Goal: Task Accomplishment & Management: Manage account settings

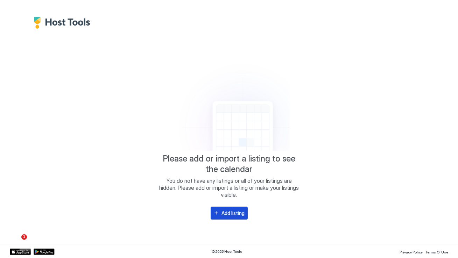
click at [230, 214] on div "Add listing" at bounding box center [233, 213] width 23 height 7
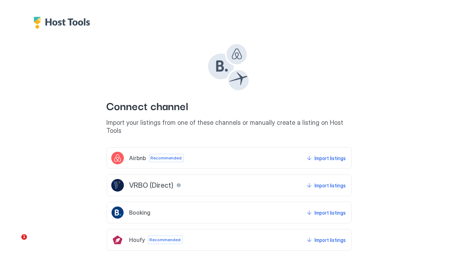
click at [317, 157] on div "Airbnb Recommended Import listings" at bounding box center [229, 158] width 245 height 22
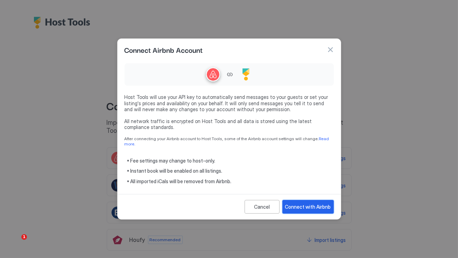
click at [310, 206] on div "Connect with Airbnb" at bounding box center [308, 206] width 46 height 7
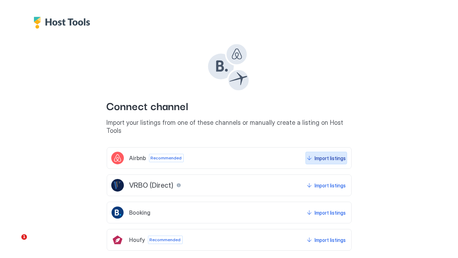
click at [331, 155] on div "Import listings" at bounding box center [330, 158] width 31 height 7
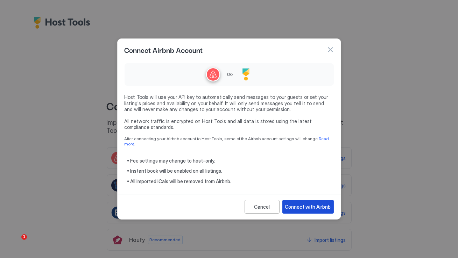
click at [317, 204] on div "Connect with Airbnb" at bounding box center [308, 206] width 46 height 7
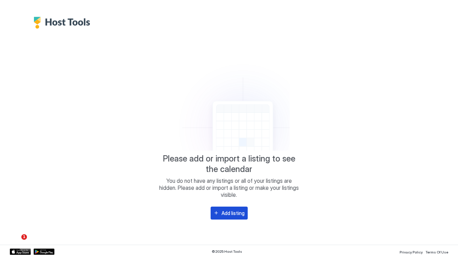
click at [228, 212] on div "Add listing" at bounding box center [233, 213] width 23 height 7
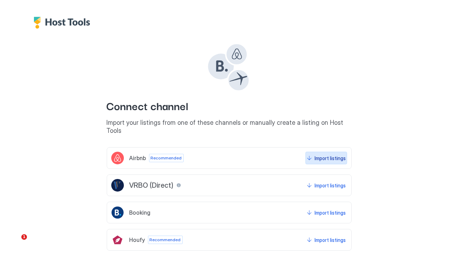
click at [331, 155] on div "Import listings" at bounding box center [330, 158] width 31 height 7
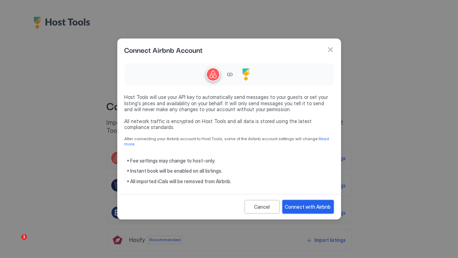
click at [312, 200] on button "Connect with Airbnb" at bounding box center [307, 207] width 51 height 14
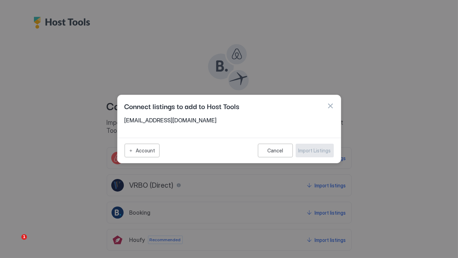
click at [153, 120] on span "[EMAIL_ADDRESS][DOMAIN_NAME]" at bounding box center [229, 120] width 209 height 7
click at [330, 105] on button "button" at bounding box center [330, 106] width 7 height 7
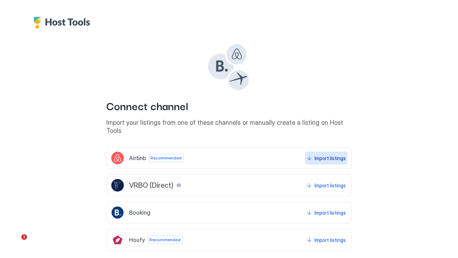
click at [322, 155] on div "Import listings" at bounding box center [330, 158] width 31 height 7
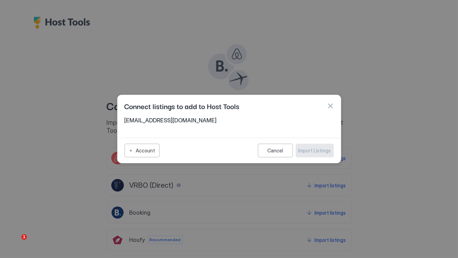
click at [151, 125] on div "[EMAIL_ADDRESS][DOMAIN_NAME]" at bounding box center [229, 122] width 209 height 11
click at [270, 154] on button "Cancel" at bounding box center [275, 151] width 35 height 14
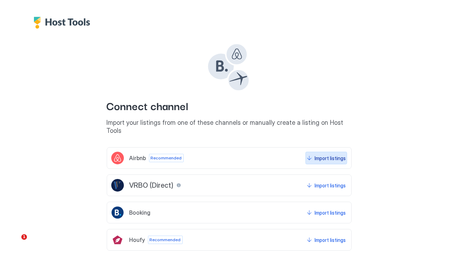
click at [310, 152] on button "Import listings" at bounding box center [326, 158] width 42 height 13
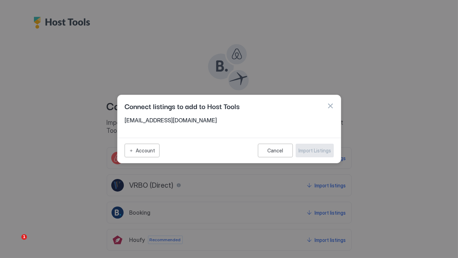
click at [151, 114] on div "Connect listings to add to Host Tools" at bounding box center [229, 106] width 223 height 22
click at [151, 150] on div "Account" at bounding box center [145, 150] width 19 height 7
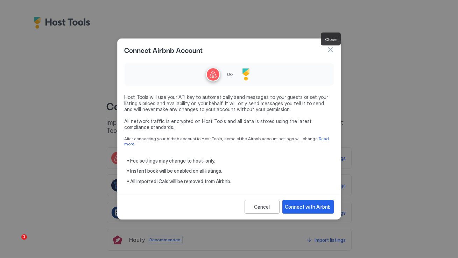
click at [330, 51] on button "button" at bounding box center [330, 49] width 7 height 7
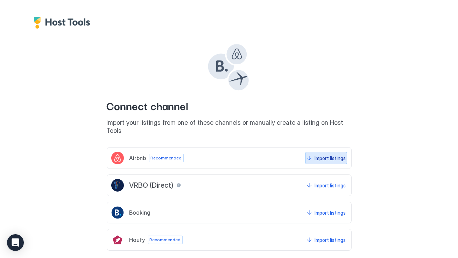
click at [318, 155] on div "Import listings" at bounding box center [330, 158] width 31 height 7
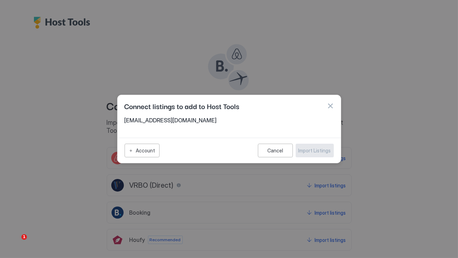
click at [313, 155] on div "Cancel Import Listings" at bounding box center [296, 151] width 76 height 14
click at [140, 118] on span "info@bnblift.com" at bounding box center [229, 120] width 209 height 7
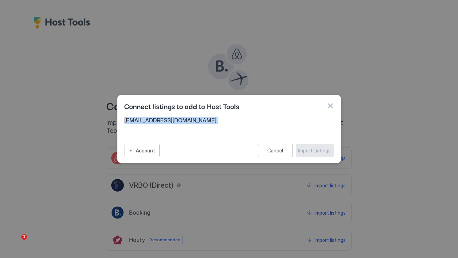
click at [140, 118] on span "info@bnblift.com" at bounding box center [229, 120] width 209 height 7
copy span "bnblift"
click at [144, 149] on div "Account" at bounding box center [145, 150] width 19 height 7
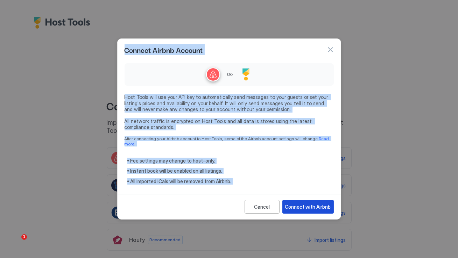
click at [306, 205] on div "Connect with Airbnb" at bounding box center [308, 206] width 46 height 7
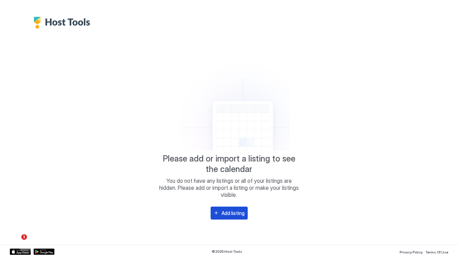
click at [230, 212] on div "Add listing" at bounding box center [233, 213] width 23 height 7
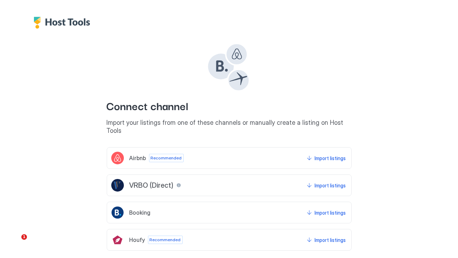
click at [326, 155] on div "Import listings" at bounding box center [330, 158] width 31 height 7
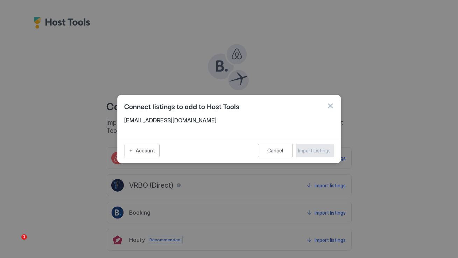
click at [141, 148] on div "Account" at bounding box center [145, 150] width 19 height 7
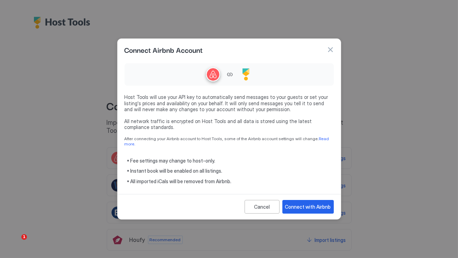
click at [296, 204] on div "Connect with Airbnb" at bounding box center [308, 206] width 46 height 7
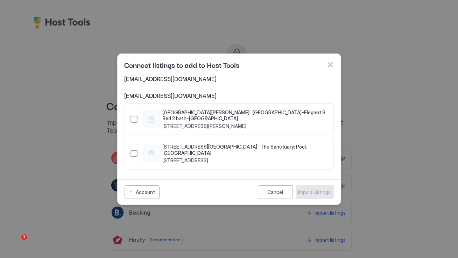
click at [131, 121] on div "1273345447189200614" at bounding box center [134, 119] width 7 height 7
click at [131, 150] on div "1486448813165320973" at bounding box center [134, 153] width 7 height 7
click at [310, 189] on div "Import Listings" at bounding box center [314, 192] width 33 height 7
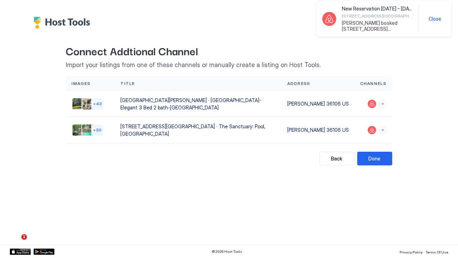
click at [259, 25] on div at bounding box center [229, 14] width 458 height 29
click at [381, 102] on button "Connect channels" at bounding box center [383, 104] width 8 height 8
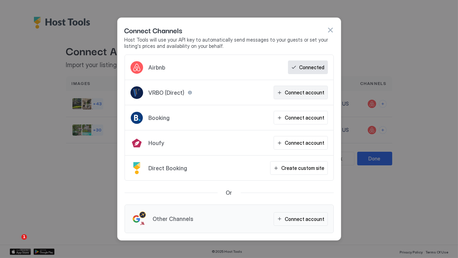
click at [305, 96] on button "Connect account" at bounding box center [301, 93] width 54 height 14
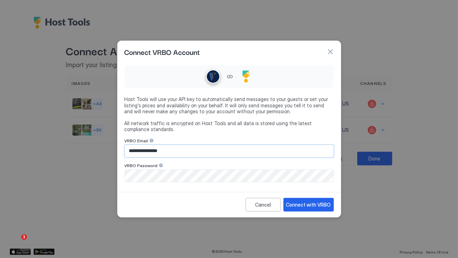
click at [214, 153] on input "**********" at bounding box center [229, 151] width 209 height 12
click at [199, 152] on input "**********" at bounding box center [229, 151] width 209 height 12
paste input "*********"
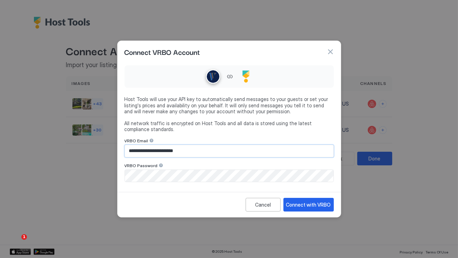
type input "**********"
click at [303, 206] on div "Connect with VRBO" at bounding box center [308, 204] width 45 height 7
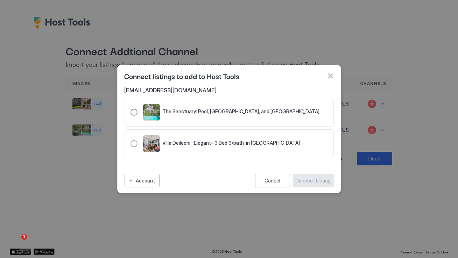
click at [134, 113] on div "321.4752231.5326398" at bounding box center [134, 112] width 7 height 7
click at [133, 146] on div "321.4253368.4827538" at bounding box center [134, 143] width 7 height 7
click at [133, 113] on div "321.4752231.5326398" at bounding box center [134, 112] width 7 height 7
click at [132, 143] on div "321.4253368.4827538" at bounding box center [134, 143] width 7 height 7
click at [320, 183] on div "Connect Listing" at bounding box center [313, 180] width 35 height 7
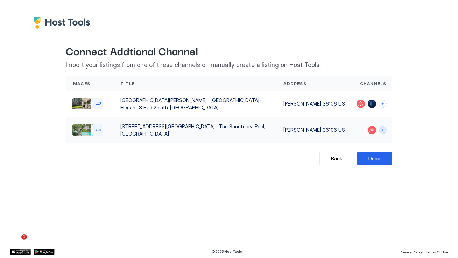
click at [384, 126] on button "Connect channels" at bounding box center [383, 130] width 8 height 8
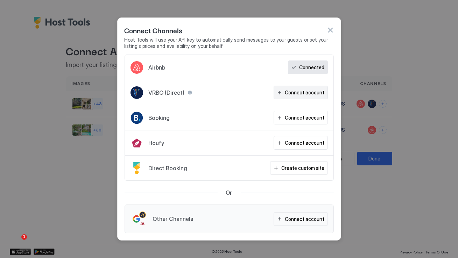
click at [314, 88] on button "Connect account" at bounding box center [301, 93] width 54 height 14
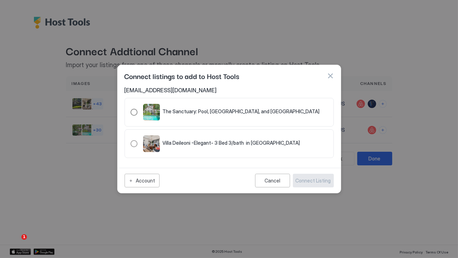
click at [202, 115] on div "The Sanctuary: Pool, Lush Garden, and Lavish Guesthouse" at bounding box center [241, 112] width 157 height 8
click at [314, 187] on button "Connect Listing" at bounding box center [313, 181] width 41 height 14
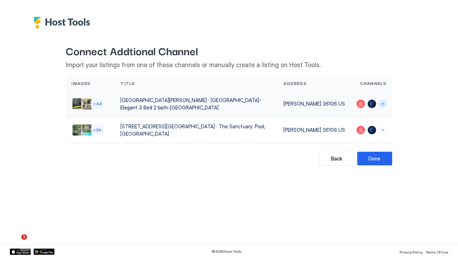
click at [382, 101] on button "Connect channels" at bounding box center [383, 104] width 8 height 8
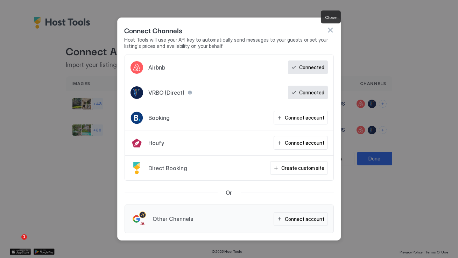
click at [331, 30] on button "button" at bounding box center [330, 30] width 7 height 7
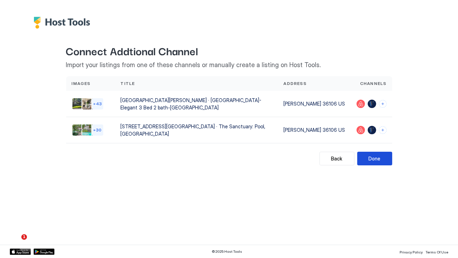
click at [370, 155] on div "Done" at bounding box center [375, 158] width 12 height 7
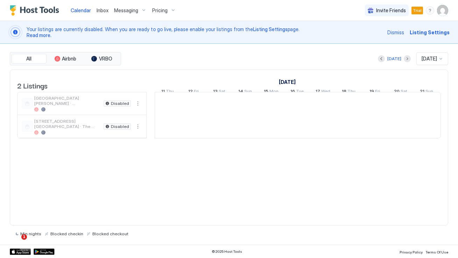
scroll to position [0, 388]
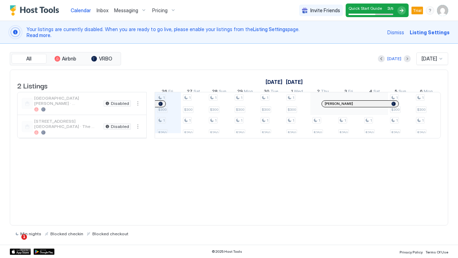
click at [159, 10] on span "Pricing" at bounding box center [159, 10] width 15 height 6
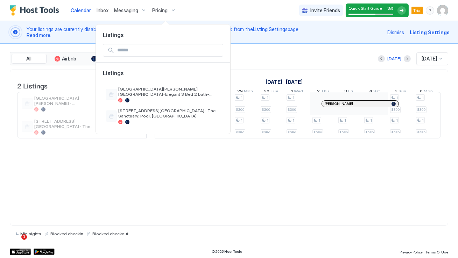
click at [232, 9] on div at bounding box center [229, 129] width 458 height 258
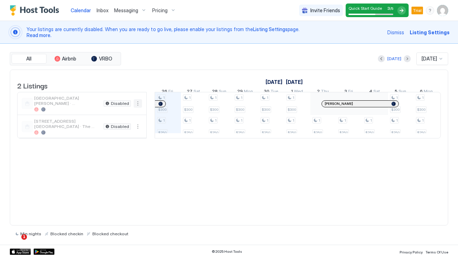
click at [139, 108] on button "More options" at bounding box center [138, 103] width 8 height 8
click at [125, 140] on span "Listing Settings" at bounding box center [125, 140] width 31 height 5
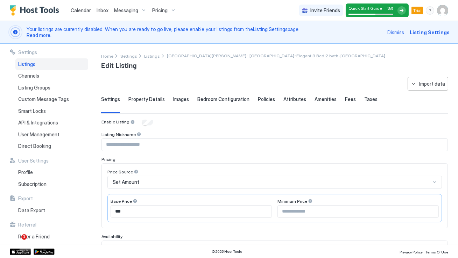
click at [95, 131] on div "**********" at bounding box center [229, 144] width 458 height 201
click at [121, 143] on input "Input Field" at bounding box center [275, 145] width 346 height 12
click at [106, 146] on input "******" at bounding box center [275, 145] width 346 height 12
type input "**********"
click at [96, 164] on div "**********" at bounding box center [229, 144] width 458 height 201
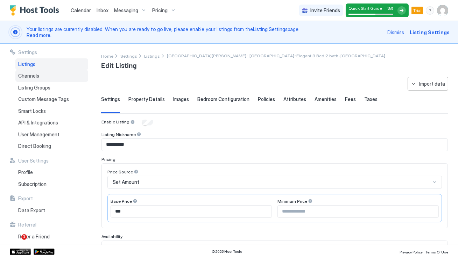
click at [45, 77] on div "Channels" at bounding box center [51, 76] width 73 height 12
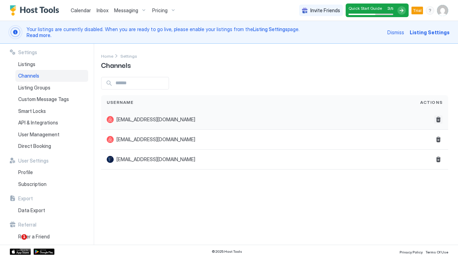
click at [440, 121] on button "Delete" at bounding box center [438, 119] width 8 height 8
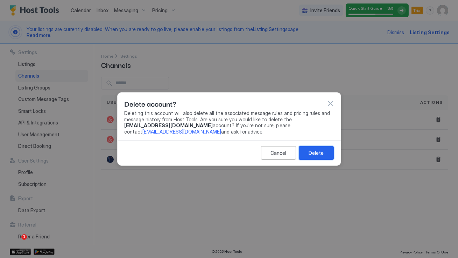
click at [316, 150] on div "Delete" at bounding box center [316, 152] width 15 height 7
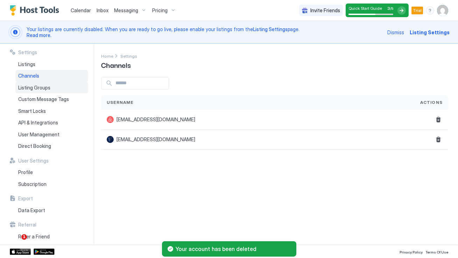
click at [55, 86] on div "Listing Groups" at bounding box center [51, 88] width 73 height 12
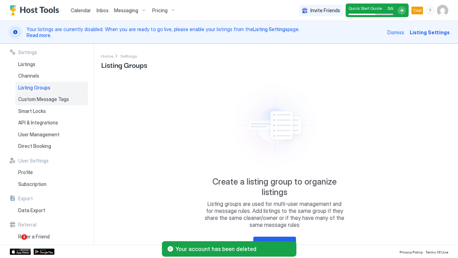
click at [58, 100] on span "Custom Message Tags" at bounding box center [43, 99] width 51 height 6
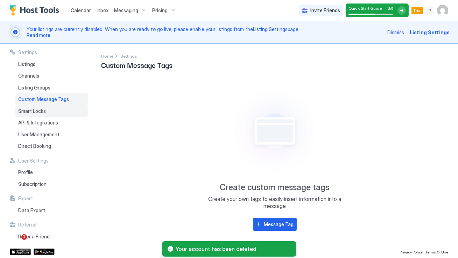
click at [57, 113] on div "Smart Locks" at bounding box center [51, 111] width 73 height 12
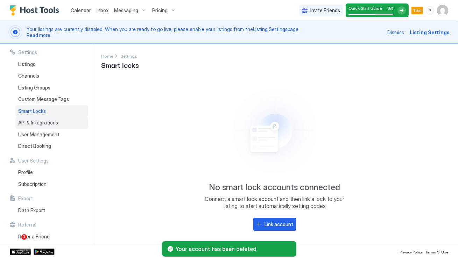
click at [56, 124] on span "API & Integrations" at bounding box center [38, 123] width 40 height 6
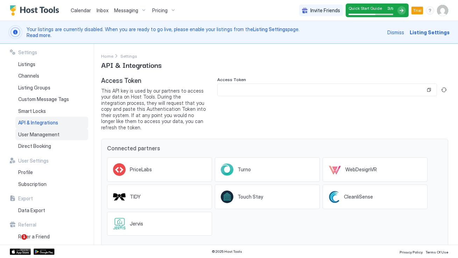
click at [56, 135] on span "User Management" at bounding box center [38, 135] width 41 height 6
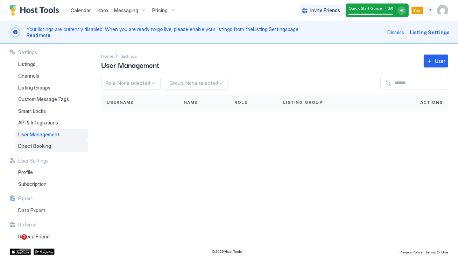
click at [53, 148] on div "Direct Booking" at bounding box center [51, 146] width 73 height 12
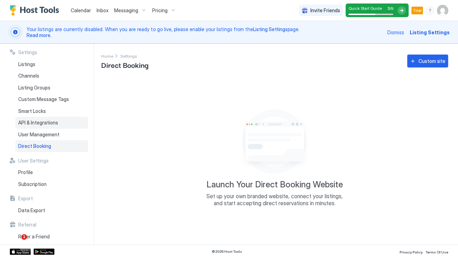
click at [56, 120] on span "API & Integrations" at bounding box center [38, 123] width 40 height 6
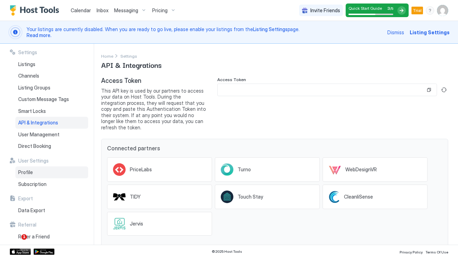
scroll to position [3, 0]
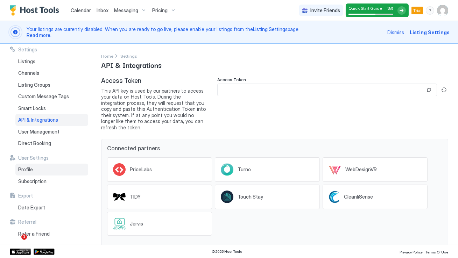
click at [57, 168] on div "Profile" at bounding box center [51, 170] width 73 height 12
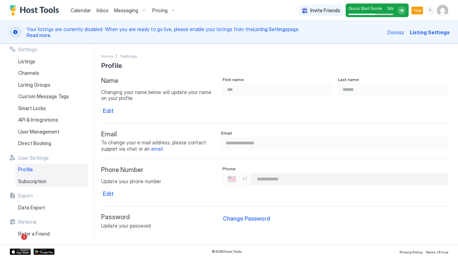
click at [57, 182] on div "Subscription" at bounding box center [51, 182] width 73 height 12
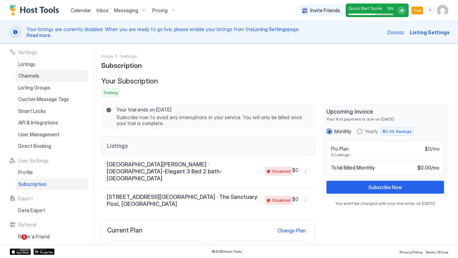
click at [51, 73] on div "Channels" at bounding box center [51, 76] width 73 height 12
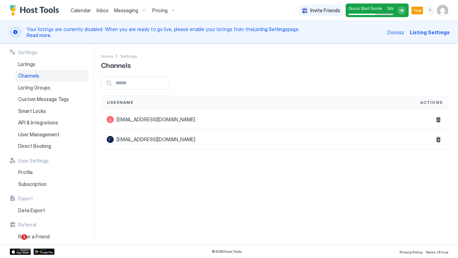
click at [170, 11] on div "Pricing" at bounding box center [163, 11] width 29 height 12
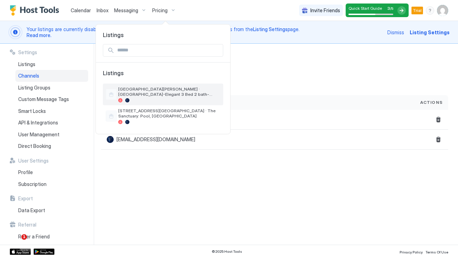
click at [138, 94] on span "[GEOGRAPHIC_DATA][PERSON_NAME] · [GEOGRAPHIC_DATA]-Elegant 3 Bed 2 bath-[GEOGRA…" at bounding box center [169, 91] width 102 height 10
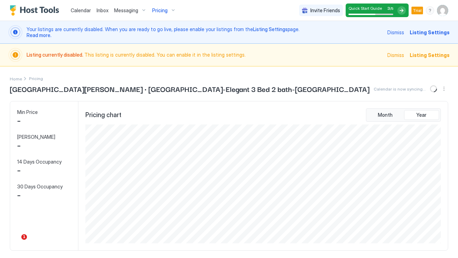
scroll to position [119, 357]
click at [430, 52] on span "Listing Settings" at bounding box center [430, 54] width 40 height 7
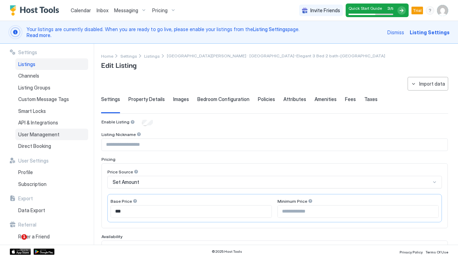
scroll to position [3, 0]
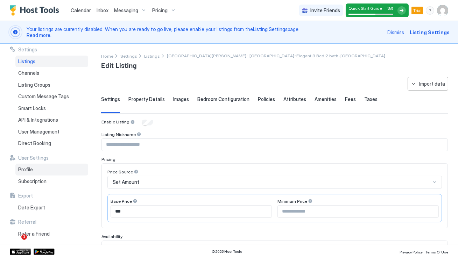
click at [46, 171] on div "Profile" at bounding box center [51, 170] width 73 height 12
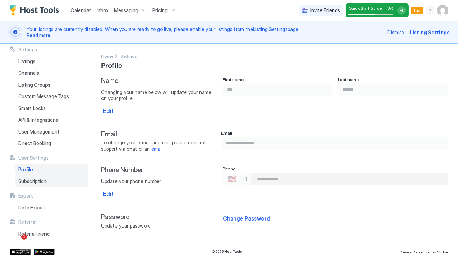
click at [50, 179] on div "Subscription" at bounding box center [51, 182] width 73 height 12
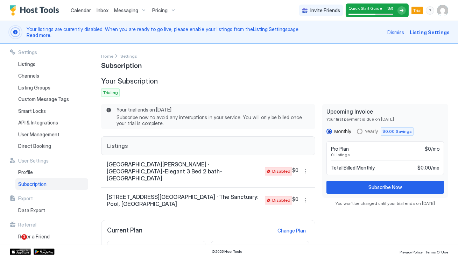
click at [231, 120] on span "Subscribe now to avoid any interruptions in your service. You will only be bill…" at bounding box center [212, 120] width 190 height 12
click at [304, 167] on button "More options" at bounding box center [305, 171] width 8 height 8
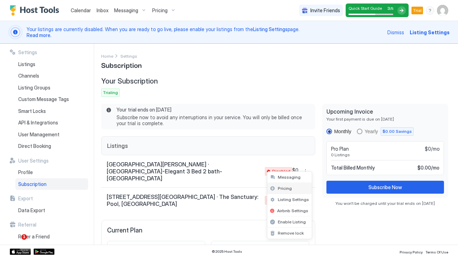
click at [296, 187] on div "Pricing" at bounding box center [289, 188] width 44 height 11
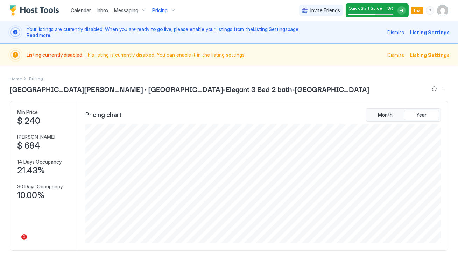
click at [164, 9] on span "Pricing" at bounding box center [159, 10] width 15 height 6
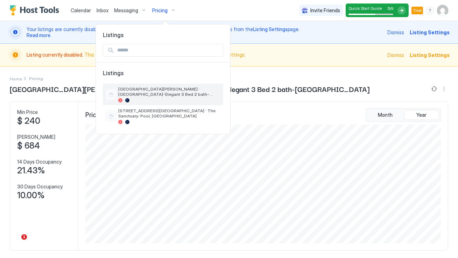
click at [206, 91] on span "[GEOGRAPHIC_DATA][PERSON_NAME] · [GEOGRAPHIC_DATA]-Elegant 3 Bed 2 bath-[GEOGRA…" at bounding box center [169, 91] width 102 height 10
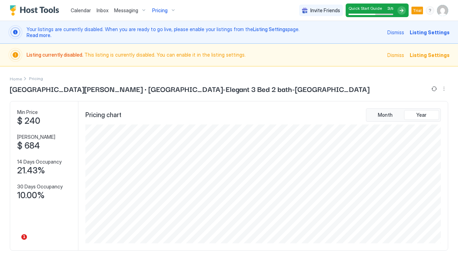
click at [433, 34] on span "Listing Settings" at bounding box center [430, 32] width 40 height 7
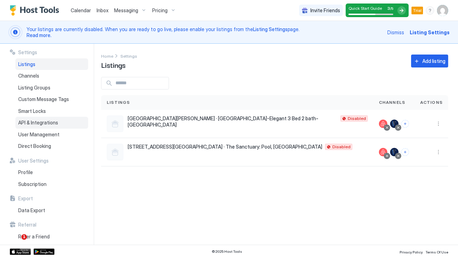
click at [45, 122] on span "API & Integrations" at bounding box center [38, 123] width 40 height 6
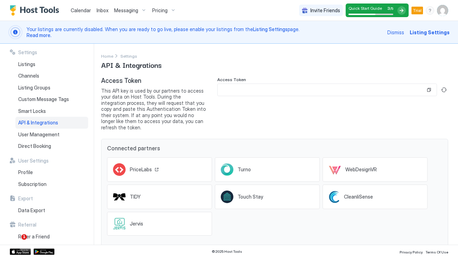
click at [134, 167] on span "PriceLabs" at bounding box center [141, 170] width 22 height 6
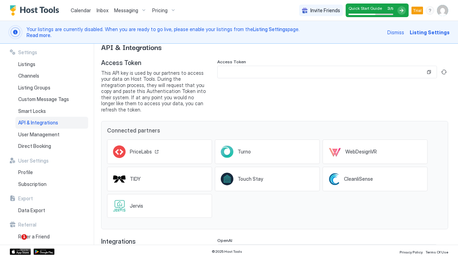
scroll to position [20, 0]
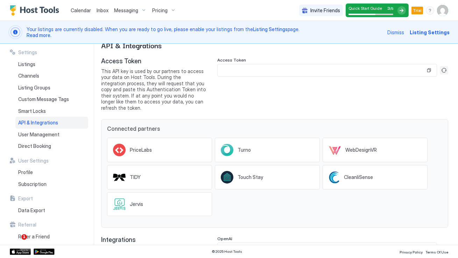
click at [448, 70] on button "Generate new token" at bounding box center [444, 70] width 8 height 8
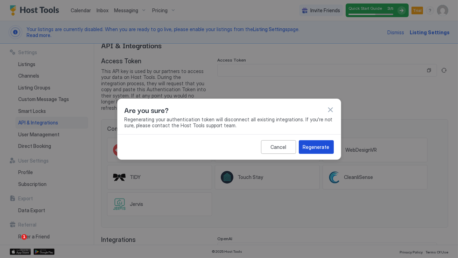
click at [319, 150] on div "Regenerate" at bounding box center [316, 146] width 27 height 7
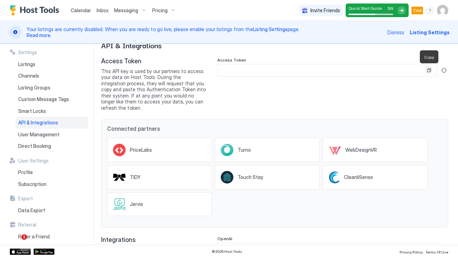
click at [429, 71] on button "Copy" at bounding box center [429, 70] width 7 height 7
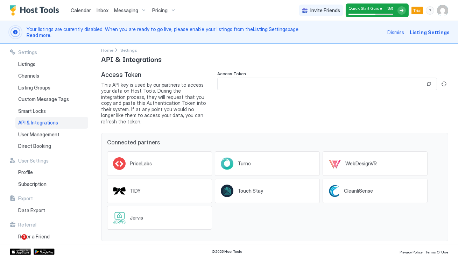
scroll to position [0, 0]
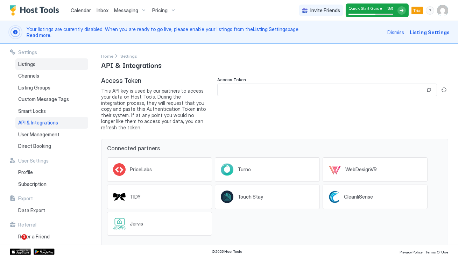
click at [35, 62] on span "Listings" at bounding box center [26, 64] width 17 height 6
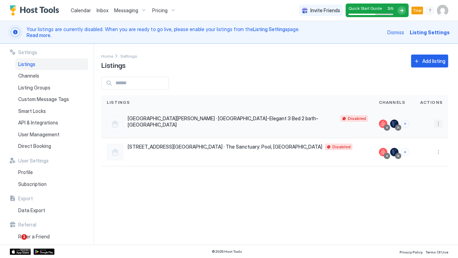
click at [437, 124] on button "More options" at bounding box center [438, 124] width 8 height 8
click at [310, 117] on div at bounding box center [229, 129] width 458 height 258
click at [266, 120] on div at bounding box center [229, 129] width 458 height 258
click at [440, 122] on button "More options" at bounding box center [438, 124] width 8 height 8
click at [412, 159] on div "Listing Settings" at bounding box center [420, 155] width 48 height 11
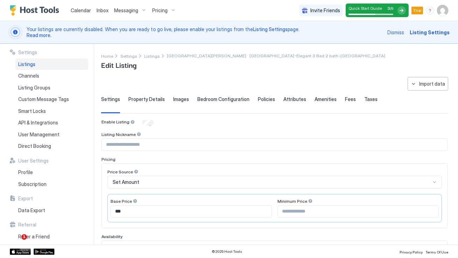
click at [26, 69] on div "Listings" at bounding box center [51, 64] width 73 height 12
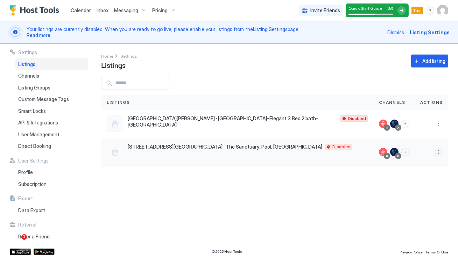
click at [440, 153] on button "More options" at bounding box center [438, 152] width 8 height 8
click at [280, 145] on div at bounding box center [229, 129] width 458 height 258
click at [437, 150] on button "More options" at bounding box center [438, 152] width 8 height 8
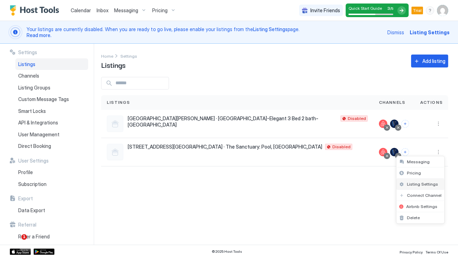
click at [418, 184] on span "Listing Settings" at bounding box center [422, 184] width 31 height 5
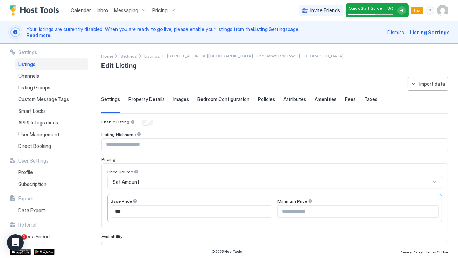
click at [82, 11] on span "Calendar" at bounding box center [81, 10] width 20 height 6
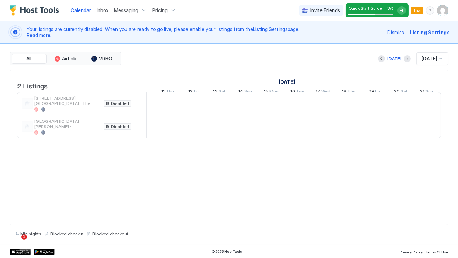
scroll to position [0, 388]
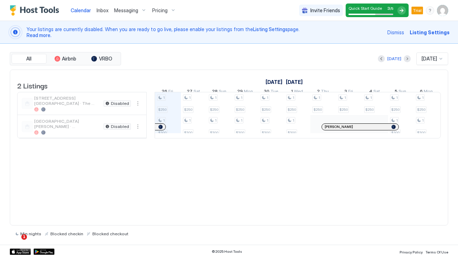
click at [122, 104] on span "Disabled" at bounding box center [120, 104] width 18 height 0
click at [138, 108] on button "More options" at bounding box center [138, 103] width 8 height 8
click at [130, 139] on span "Listing Settings" at bounding box center [125, 140] width 31 height 5
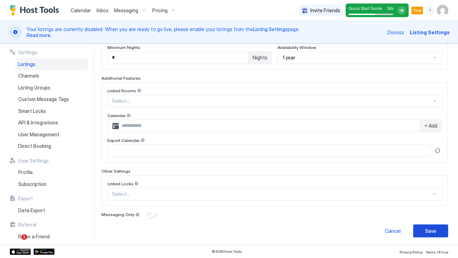
click at [445, 232] on button "Save" at bounding box center [430, 231] width 35 height 13
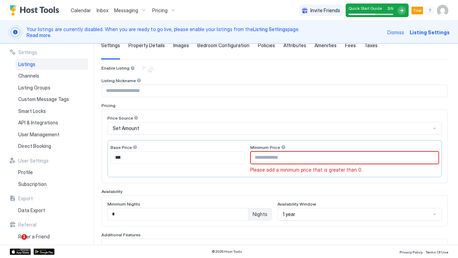
click at [288, 157] on input "Input Field" at bounding box center [345, 158] width 188 height 12
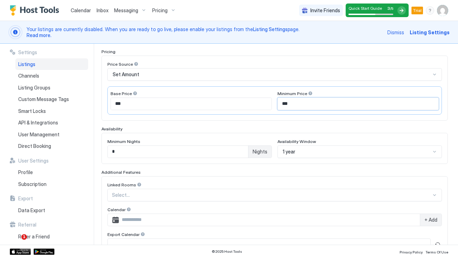
scroll to position [202, 0]
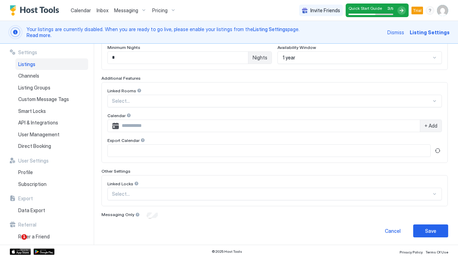
type input "***"
drag, startPoint x: 117, startPoint y: 54, endPoint x: 92, endPoint y: 54, distance: 25.2
click at [92, 54] on div "**********" at bounding box center [229, 144] width 458 height 201
type input "*"
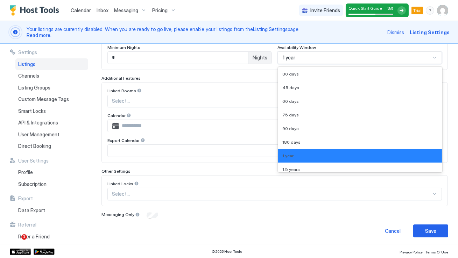
click at [321, 58] on div "1 year" at bounding box center [357, 58] width 148 height 6
click at [329, 49] on div "Availability Window" at bounding box center [360, 48] width 164 height 7
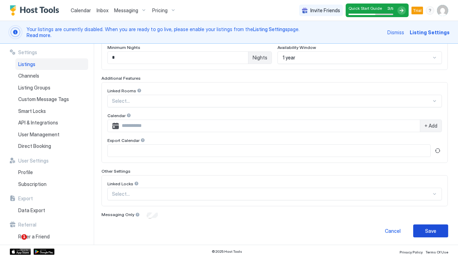
click at [431, 233] on div "Save" at bounding box center [430, 230] width 11 height 7
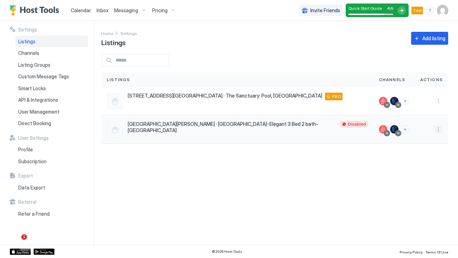
click at [437, 129] on button "More options" at bounding box center [438, 129] width 8 height 8
click at [420, 160] on span "Listing Settings" at bounding box center [422, 161] width 31 height 5
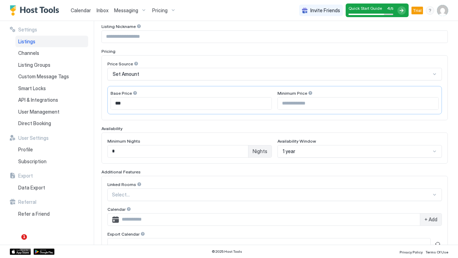
scroll to position [110, 0]
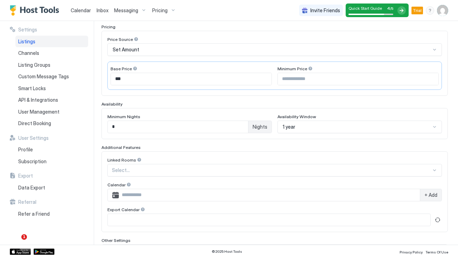
click at [304, 80] on input "Input Field" at bounding box center [358, 79] width 161 height 12
type input "***"
drag, startPoint x: 117, startPoint y: 128, endPoint x: 85, endPoint y: 125, distance: 32.0
click at [85, 125] on div "**********" at bounding box center [229, 133] width 458 height 224
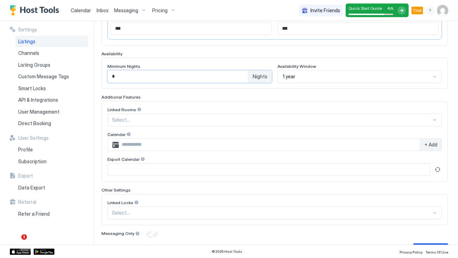
scroll to position [171, 0]
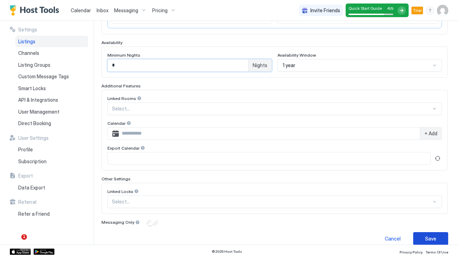
type input "*"
click at [438, 237] on button "Save" at bounding box center [430, 238] width 35 height 13
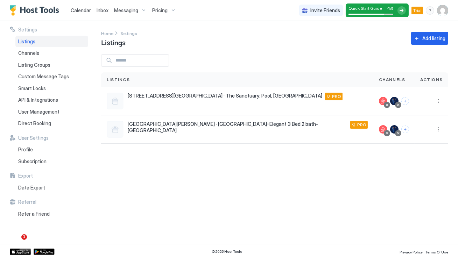
click at [205, 65] on div at bounding box center [274, 60] width 347 height 13
click at [49, 110] on span "User Management" at bounding box center [38, 112] width 41 height 6
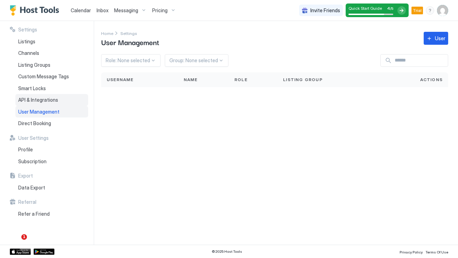
click at [50, 101] on span "API & Integrations" at bounding box center [38, 100] width 40 height 6
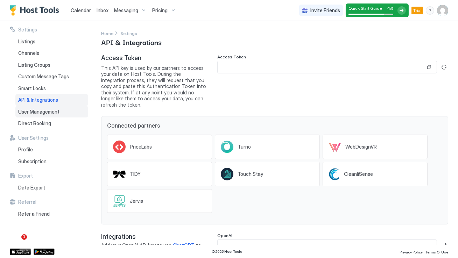
click at [50, 112] on span "User Management" at bounding box center [38, 112] width 41 height 6
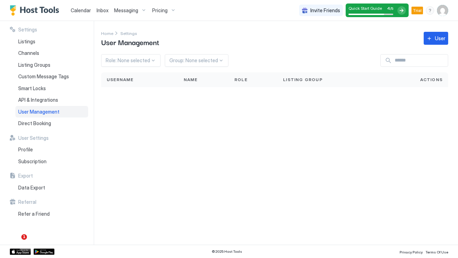
click at [138, 10] on div "Messaging" at bounding box center [130, 11] width 38 height 12
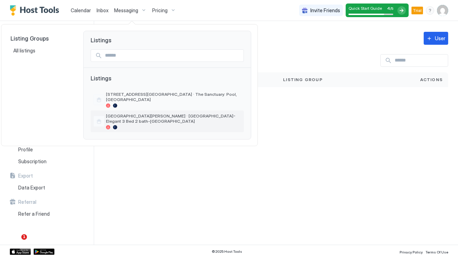
click at [129, 114] on span "[GEOGRAPHIC_DATA][PERSON_NAME] · [GEOGRAPHIC_DATA]-Elegant 3 Bed 2 bath-[GEOGRA…" at bounding box center [173, 118] width 135 height 10
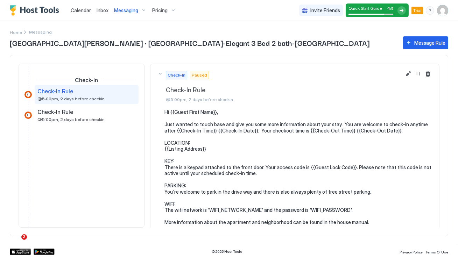
click at [114, 90] on div "Check-In Rule" at bounding box center [81, 91] width 89 height 7
click at [428, 44] on div "Message Rule" at bounding box center [429, 42] width 31 height 7
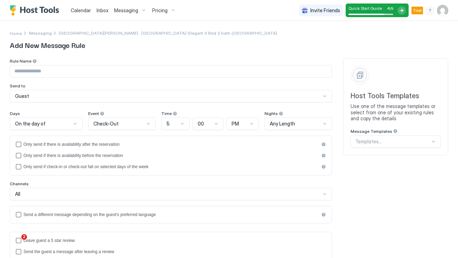
click at [87, 71] on input "Input Field" at bounding box center [171, 71] width 322 height 12
click at [14, 71] on input "*******" at bounding box center [171, 71] width 322 height 12
drag, startPoint x: 23, startPoint y: 72, endPoint x: 0, endPoint y: 72, distance: 22.7
click at [0, 72] on div "**********" at bounding box center [229, 223] width 458 height 404
type input "**********"
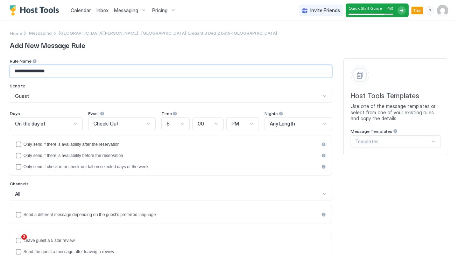
click at [22, 83] on div "**********" at bounding box center [171, 80] width 322 height 44
click at [51, 127] on div "On the day of" at bounding box center [46, 124] width 73 height 13
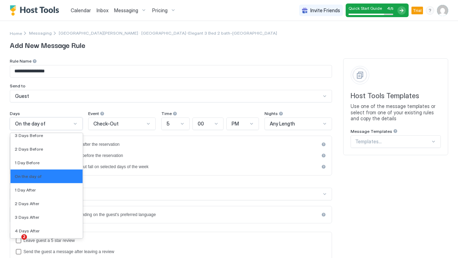
scroll to position [1214, 0]
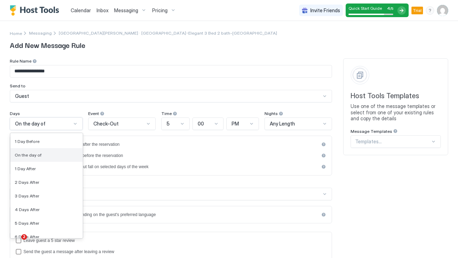
click at [52, 155] on div "On the day of" at bounding box center [47, 155] width 64 height 5
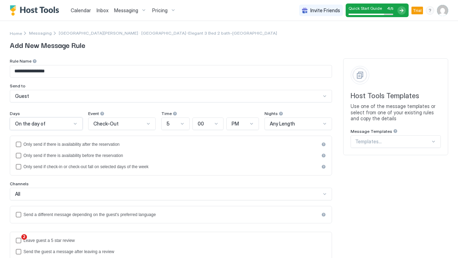
click at [120, 124] on div "Check-Out" at bounding box center [118, 124] width 51 height 6
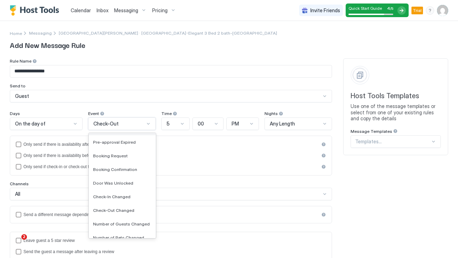
scroll to position [54, 0]
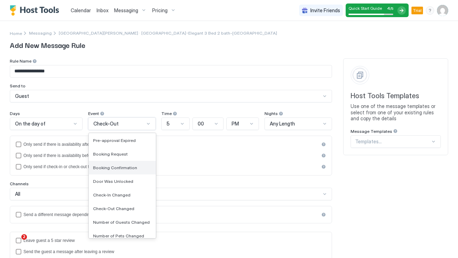
click at [129, 168] on span "Booking Confirmation" at bounding box center [115, 167] width 44 height 5
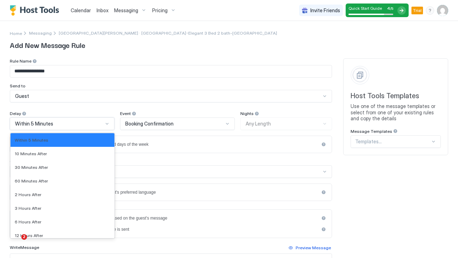
click at [111, 127] on div "Within 5 Minutes" at bounding box center [62, 124] width 105 height 13
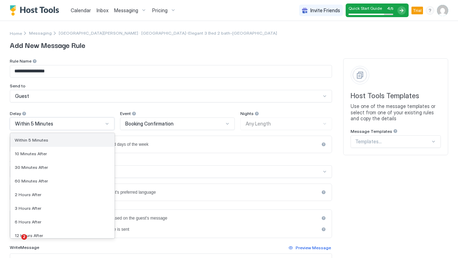
click at [106, 138] on div "Within 5 Minutes" at bounding box center [63, 140] width 96 height 5
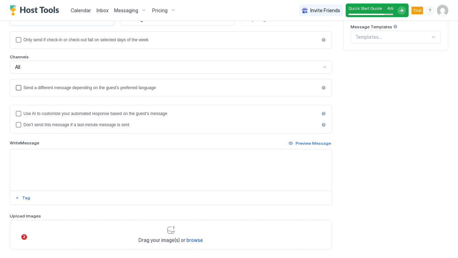
scroll to position [124, 0]
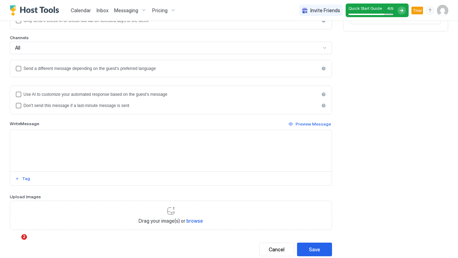
click at [111, 134] on textarea "Input Field" at bounding box center [171, 150] width 322 height 41
paste textarea "**********"
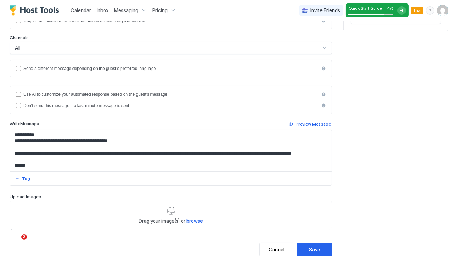
click at [118, 121] on div "Write Message Preview Message" at bounding box center [171, 124] width 322 height 8
click at [126, 105] on div "Don't send this message if a last-minute message is sent" at bounding box center [171, 105] width 296 height 5
click at [322, 105] on div "disableIfLastMinute" at bounding box center [323, 105] width 5 height 5
click at [233, 116] on div "**********" at bounding box center [171, 136] width 322 height 100
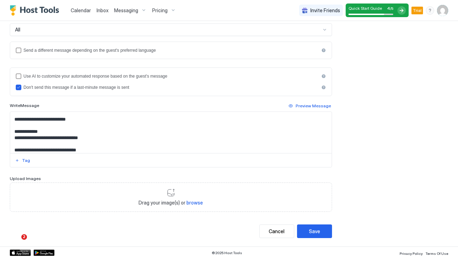
scroll to position [0, 0]
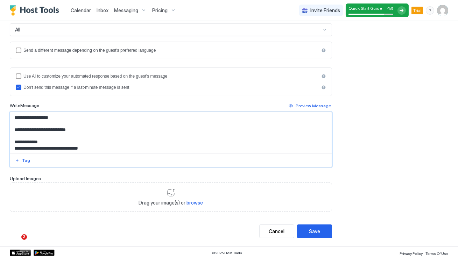
drag, startPoint x: 63, startPoint y: 117, endPoint x: 20, endPoint y: 116, distance: 42.3
click at [20, 116] on textarea "**********" at bounding box center [171, 132] width 322 height 41
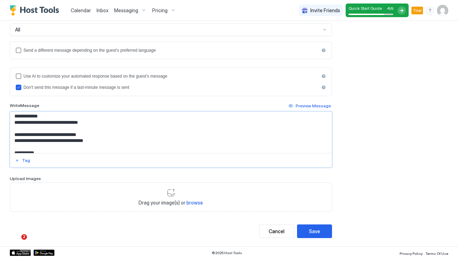
scroll to position [68, 0]
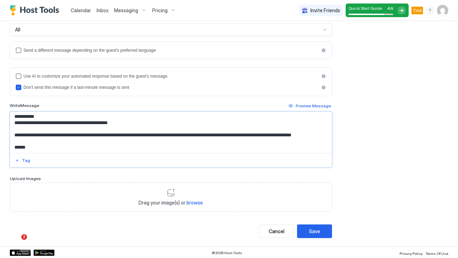
click at [64, 145] on textarea "**********" at bounding box center [171, 132] width 322 height 41
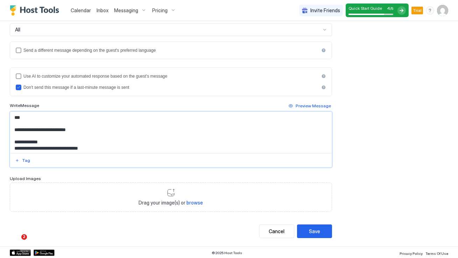
click at [47, 119] on textarea "**********" at bounding box center [171, 132] width 322 height 41
click at [93, 101] on div "**********" at bounding box center [171, 118] width 322 height 100
click at [305, 103] on div "Preview Message" at bounding box center [313, 106] width 35 height 6
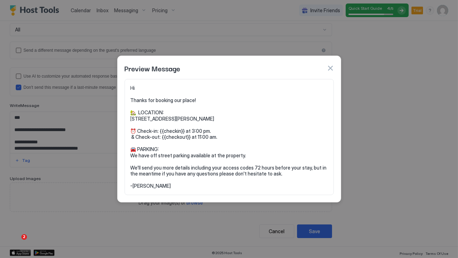
click at [331, 69] on button "button" at bounding box center [330, 68] width 7 height 7
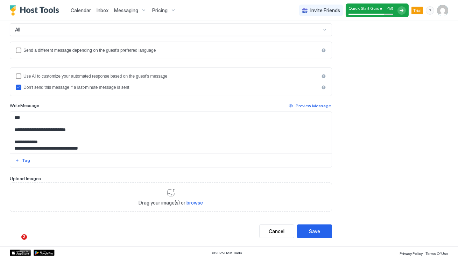
click at [101, 117] on textarea "**********" at bounding box center [171, 132] width 322 height 41
click at [24, 164] on div "**********" at bounding box center [171, 140] width 322 height 56
click at [24, 161] on div "Tag" at bounding box center [26, 160] width 8 height 6
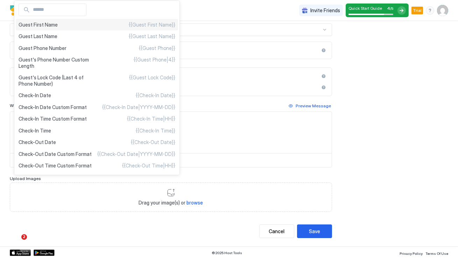
click at [92, 27] on div "Guest First Name {{Guest First Name}}" at bounding box center [97, 25] width 162 height 12
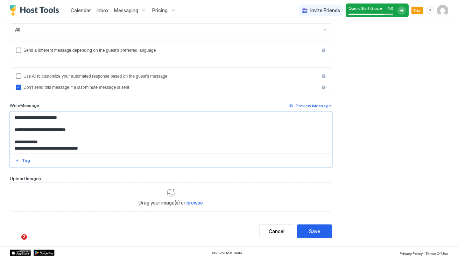
click at [305, 101] on div "**********" at bounding box center [171, 118] width 322 height 100
click at [304, 105] on div "Preview Message" at bounding box center [313, 106] width 35 height 6
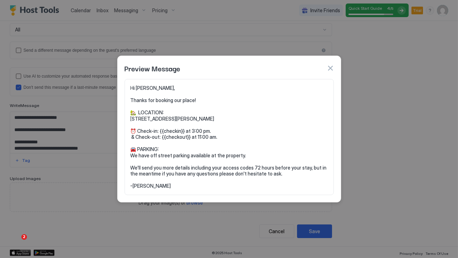
click at [331, 68] on button "button" at bounding box center [330, 68] width 7 height 7
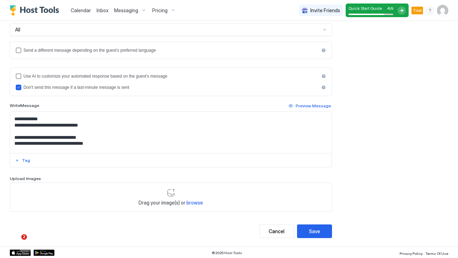
scroll to position [24, 0]
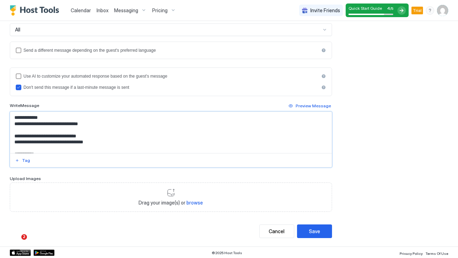
drag, startPoint x: 66, startPoint y: 136, endPoint x: 43, endPoint y: 136, distance: 23.4
click at [43, 136] on textarea "**********" at bounding box center [171, 132] width 322 height 41
click at [28, 157] on div "Tag" at bounding box center [26, 160] width 8 height 6
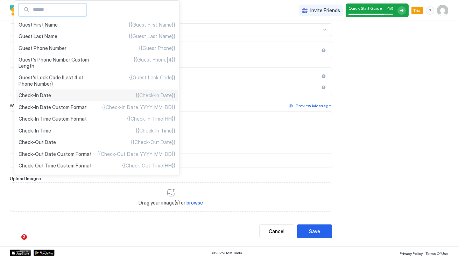
click at [85, 92] on div "Check-In Date {{Check-In Date}}" at bounding box center [97, 96] width 162 height 12
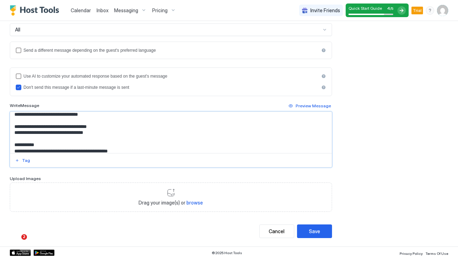
scroll to position [34, 0]
drag, startPoint x: 72, startPoint y: 131, endPoint x: 45, endPoint y: 131, distance: 26.9
click at [45, 131] on textarea "**********" at bounding box center [171, 132] width 322 height 41
click at [26, 161] on div "Tag" at bounding box center [26, 160] width 8 height 6
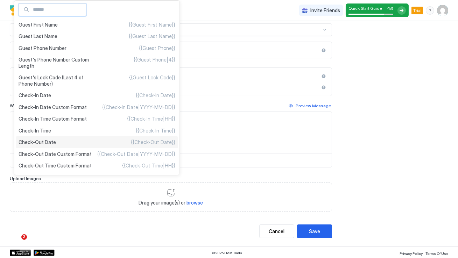
click at [72, 138] on div "Check-Out Date {{Check-Out Date}}" at bounding box center [97, 142] width 162 height 12
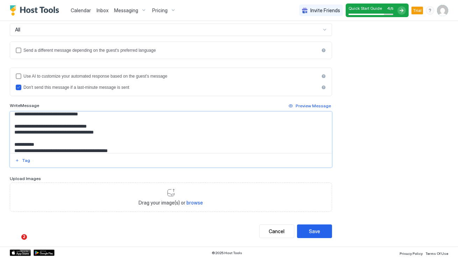
click at [110, 126] on textarea "**********" at bounding box center [171, 132] width 322 height 41
drag, startPoint x: 96, startPoint y: 127, endPoint x: 87, endPoint y: 125, distance: 8.9
click at [87, 125] on textarea "**********" at bounding box center [171, 132] width 322 height 41
click at [88, 125] on textarea "**********" at bounding box center [171, 132] width 322 height 41
click at [25, 160] on div "Tag" at bounding box center [26, 160] width 8 height 6
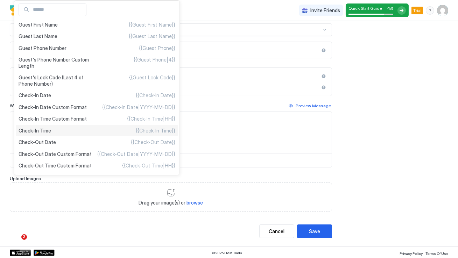
click at [91, 129] on div "Check-In Time {{Check-In Time}}" at bounding box center [97, 131] width 162 height 12
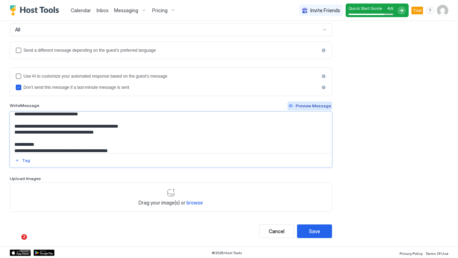
click at [316, 107] on div "Preview Message" at bounding box center [313, 106] width 35 height 6
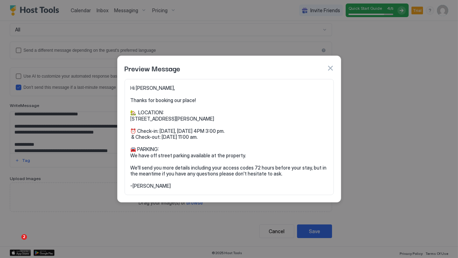
click at [330, 69] on button "button" at bounding box center [330, 68] width 7 height 7
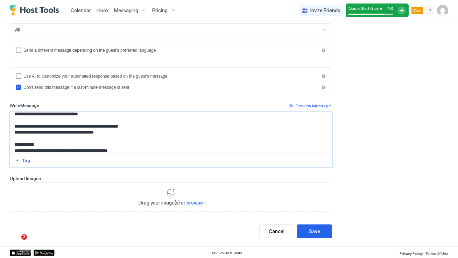
drag, startPoint x: 147, startPoint y: 126, endPoint x: 126, endPoint y: 127, distance: 21.4
click at [126, 127] on textarea "**********" at bounding box center [171, 132] width 322 height 41
drag, startPoint x: 117, startPoint y: 131, endPoint x: 94, endPoint y: 132, distance: 23.1
click at [94, 132] on textarea "**********" at bounding box center [171, 132] width 322 height 41
click at [303, 109] on button "Preview Message" at bounding box center [310, 106] width 44 height 8
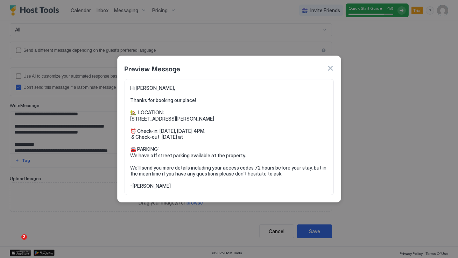
click at [329, 67] on button "button" at bounding box center [330, 68] width 7 height 7
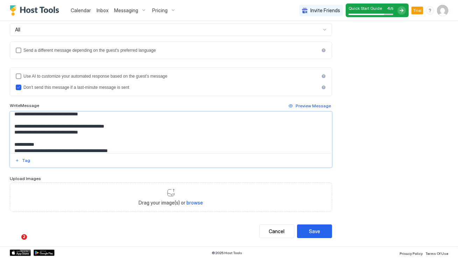
click at [95, 133] on textarea "**********" at bounding box center [171, 132] width 322 height 41
click at [27, 161] on div "Tag" at bounding box center [26, 160] width 8 height 6
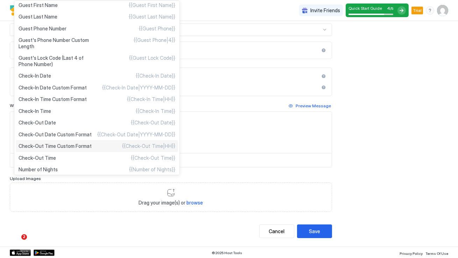
scroll to position [20, 0]
click at [85, 159] on div "Check-Out Time {{Check-Out Time}}" at bounding box center [97, 158] width 162 height 12
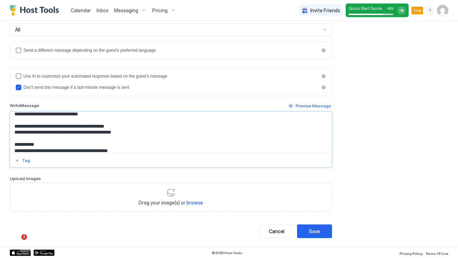
type textarea "**********"
click at [136, 153] on div at bounding box center [171, 160] width 322 height 14
click at [136, 149] on textarea "**********" at bounding box center [171, 132] width 322 height 41
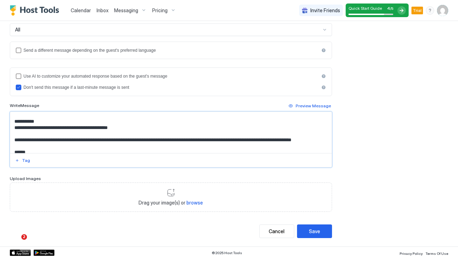
scroll to position [68, 0]
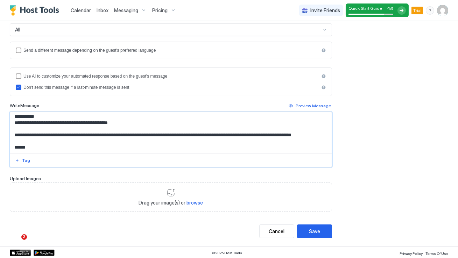
click at [140, 139] on textarea "**********" at bounding box center [171, 132] width 322 height 41
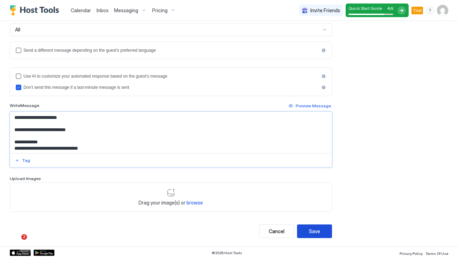
click at [308, 232] on button "Save" at bounding box center [314, 232] width 35 height 14
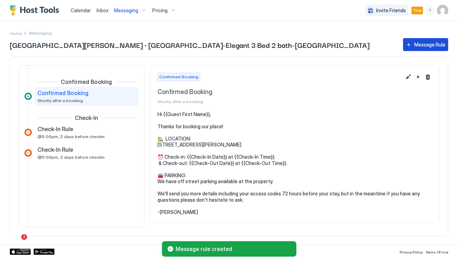
click at [433, 45] on div "Message Rule" at bounding box center [429, 44] width 31 height 7
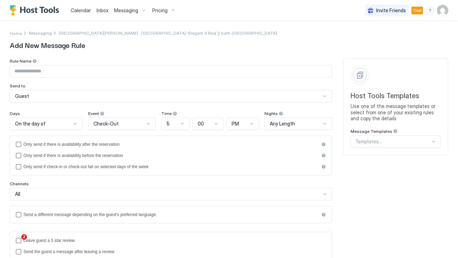
click at [121, 126] on div "Check-Out" at bounding box center [118, 124] width 51 height 6
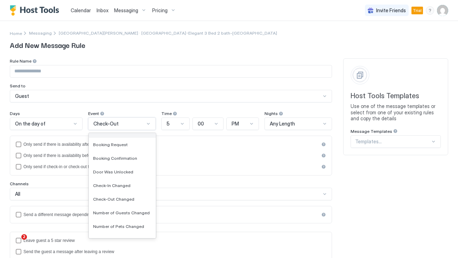
scroll to position [64, 0]
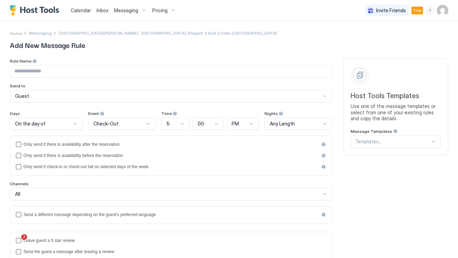
click at [313, 58] on div "Home Messaging 434 Felder Avenue · Villa Deileoni-Elegant 3 Bed 2 bath-Old Clov…" at bounding box center [229, 223] width 438 height 404
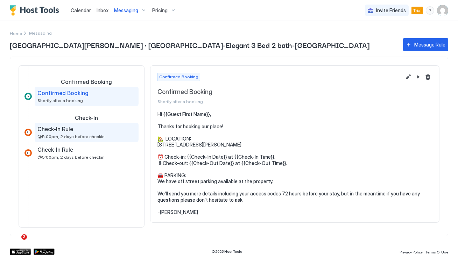
click at [101, 130] on div "Check-In Rule" at bounding box center [81, 129] width 89 height 7
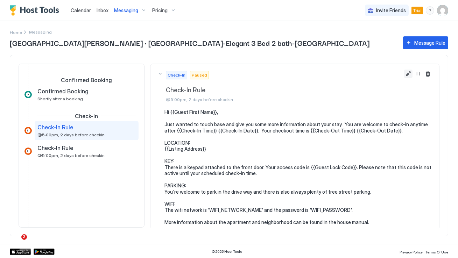
click at [407, 75] on button "Edit message rule" at bounding box center [408, 74] width 8 height 8
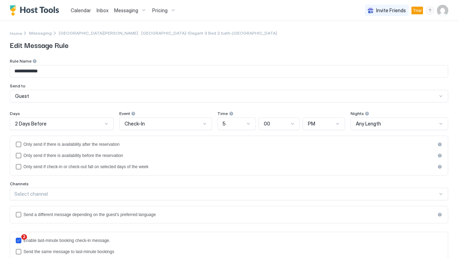
click at [90, 126] on div "2 Days Before" at bounding box center [58, 124] width 87 height 6
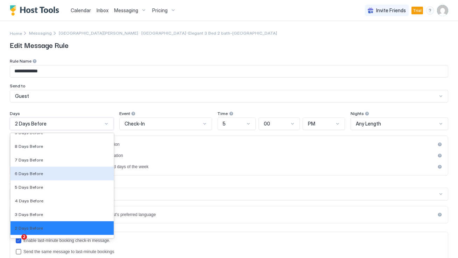
scroll to position [1007, 0]
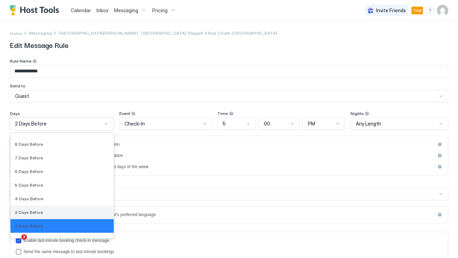
drag, startPoint x: 67, startPoint y: 206, endPoint x: 64, endPoint y: 212, distance: 6.6
click at [64, 212] on div "3 Days Before" at bounding box center [62, 212] width 95 height 5
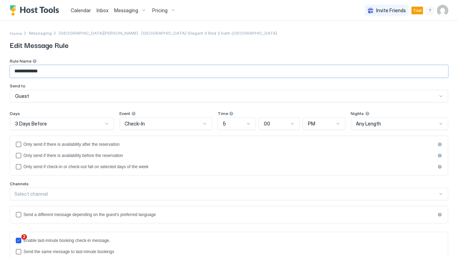
click at [54, 73] on input "**********" at bounding box center [229, 71] width 438 height 12
drag, startPoint x: 54, startPoint y: 73, endPoint x: 36, endPoint y: 71, distance: 18.7
click at [36, 71] on input "**********" at bounding box center [229, 71] width 438 height 12
type input "**********"
click at [79, 82] on div "**********" at bounding box center [229, 80] width 438 height 44
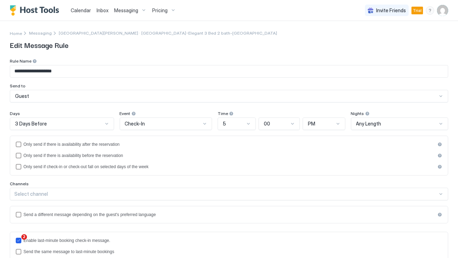
click at [153, 113] on div "Event" at bounding box center [166, 114] width 93 height 7
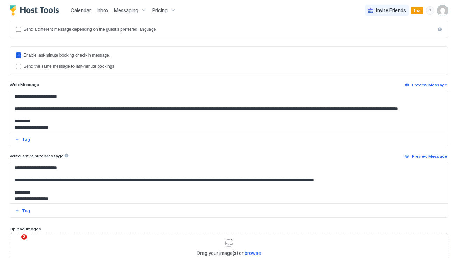
scroll to position [188, 0]
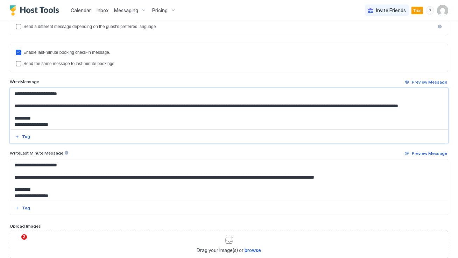
drag, startPoint x: 75, startPoint y: 92, endPoint x: 21, endPoint y: 92, distance: 54.2
click at [21, 92] on textarea "**********" at bounding box center [229, 108] width 438 height 41
click at [26, 136] on div "Tag" at bounding box center [26, 137] width 8 height 6
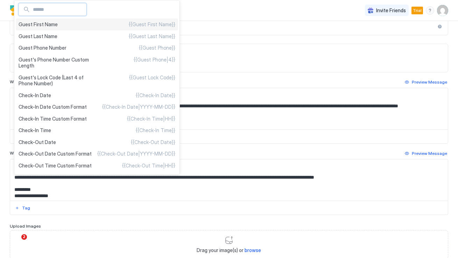
click at [95, 24] on div "Guest First Name {{Guest First Name}}" at bounding box center [97, 25] width 162 height 12
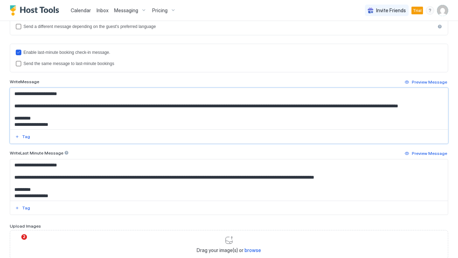
drag, startPoint x: 82, startPoint y: 112, endPoint x: 30, endPoint y: 112, distance: 51.8
click at [30, 112] on textarea "**********" at bounding box center [229, 108] width 438 height 41
drag, startPoint x: 317, startPoint y: 107, endPoint x: 278, endPoint y: 105, distance: 39.2
click at [278, 105] on textarea "**********" at bounding box center [229, 108] width 438 height 41
click at [25, 134] on div "Tag" at bounding box center [26, 137] width 8 height 6
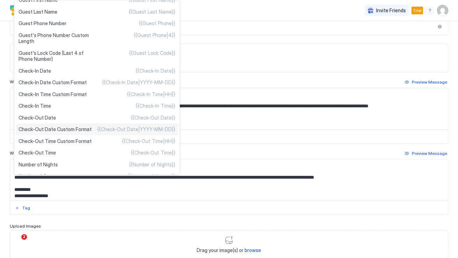
scroll to position [26, 0]
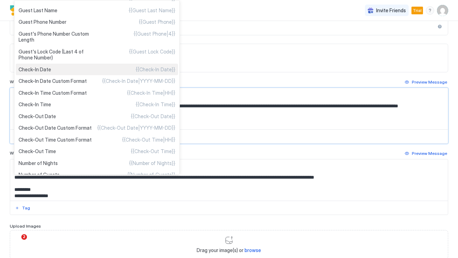
click at [89, 70] on div "Check-In Date {{Check-In Date}}" at bounding box center [97, 70] width 162 height 12
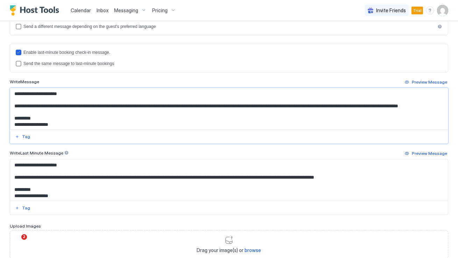
click at [187, 106] on textarea "**********" at bounding box center [229, 108] width 438 height 41
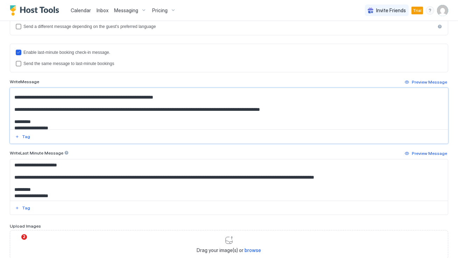
scroll to position [14, 0]
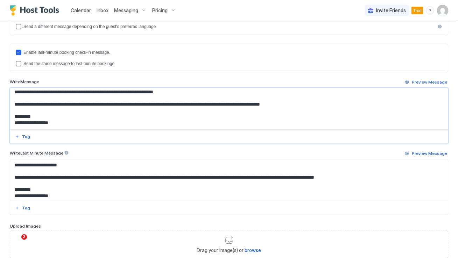
click at [188, 105] on textarea "**********" at bounding box center [229, 108] width 438 height 41
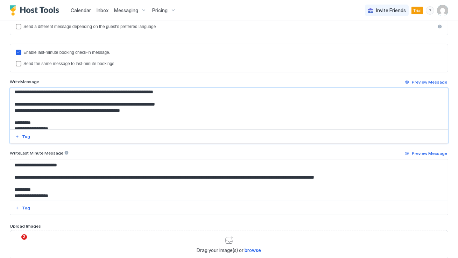
drag, startPoint x: 145, startPoint y: 104, endPoint x: 106, endPoint y: 102, distance: 39.2
click at [106, 102] on textarea "**********" at bounding box center [229, 108] width 438 height 41
click at [149, 103] on textarea "**********" at bounding box center [229, 108] width 438 height 41
paste textarea "**********"
drag, startPoint x: 141, startPoint y: 106, endPoint x: 131, endPoint y: 105, distance: 9.8
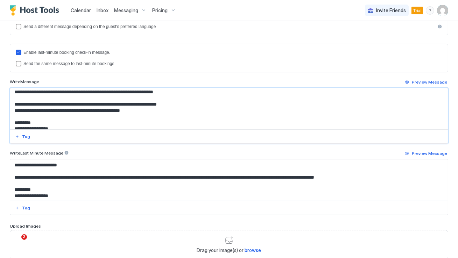
click at [131, 105] on textarea "**********" at bounding box center [229, 108] width 438 height 41
click at [159, 110] on textarea "**********" at bounding box center [229, 108] width 438 height 41
click at [105, 112] on textarea "**********" at bounding box center [229, 108] width 438 height 41
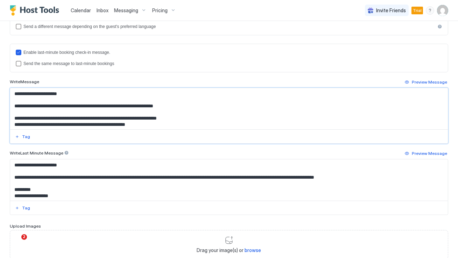
click at [105, 107] on textarea "**********" at bounding box center [229, 108] width 438 height 41
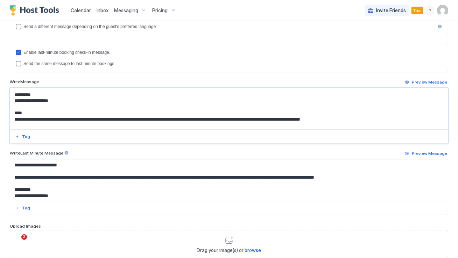
scroll to position [43, 0]
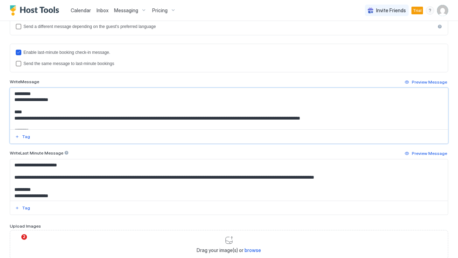
drag, startPoint x: 67, startPoint y: 101, endPoint x: 13, endPoint y: 99, distance: 54.3
click at [13, 99] on textarea "**********" at bounding box center [229, 108] width 438 height 41
click at [24, 138] on div "Tag" at bounding box center [26, 137] width 8 height 6
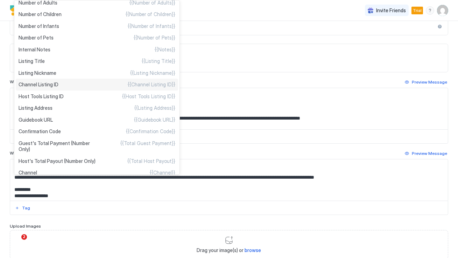
scroll to position [218, 0]
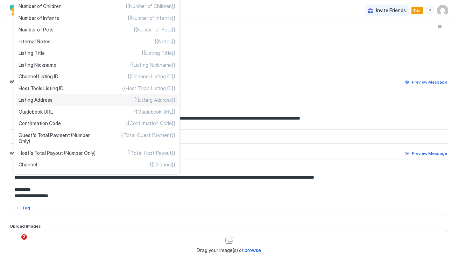
click at [106, 102] on div "Listing Address {{Listing Address}}" at bounding box center [97, 100] width 162 height 12
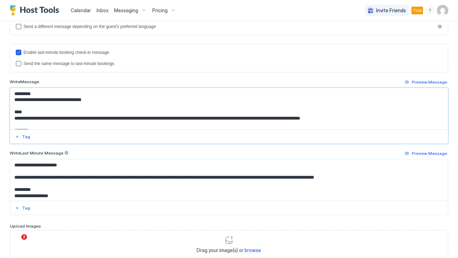
drag, startPoint x: 102, startPoint y: 98, endPoint x: 55, endPoint y: 98, distance: 47.2
click at [55, 98] on textarea "**********" at bounding box center [229, 108] width 438 height 41
click at [413, 82] on button "Preview Message" at bounding box center [426, 82] width 44 height 8
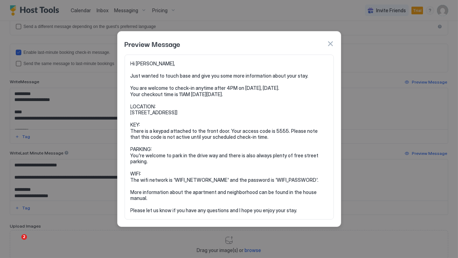
click at [229, 180] on pre "Hi Juniper, Just wanted to touch base and give you some more information about …" at bounding box center [229, 137] width 197 height 153
click at [330, 43] on button "button" at bounding box center [330, 43] width 7 height 7
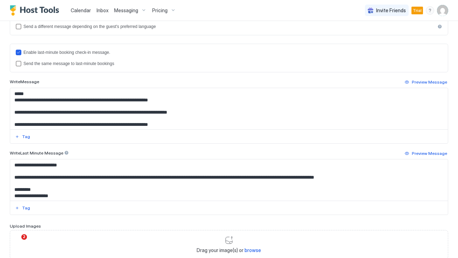
scroll to position [99, 0]
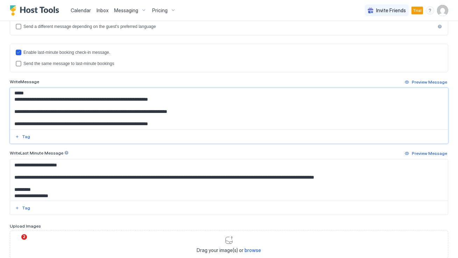
drag, startPoint x: 108, startPoint y: 99, endPoint x: 56, endPoint y: 99, distance: 51.8
click at [56, 99] on textarea "**********" at bounding box center [229, 108] width 438 height 41
click at [26, 136] on div "Tag" at bounding box center [26, 137] width 8 height 6
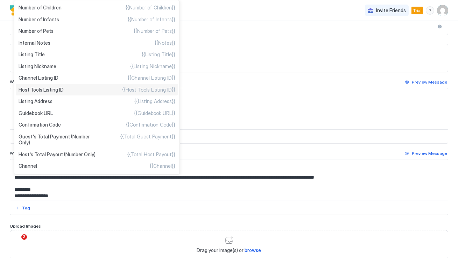
scroll to position [218, 0]
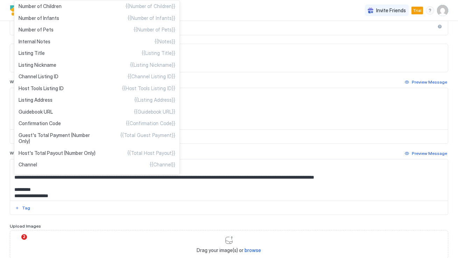
click at [261, 98] on div at bounding box center [229, 129] width 458 height 258
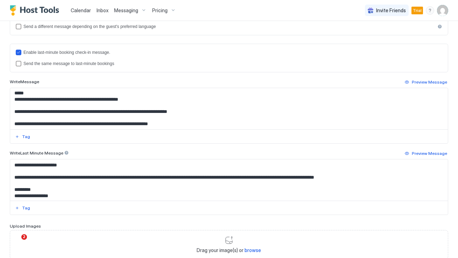
click at [224, 109] on textarea "**********" at bounding box center [229, 108] width 438 height 41
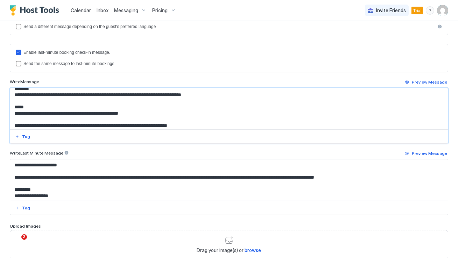
scroll to position [99, 0]
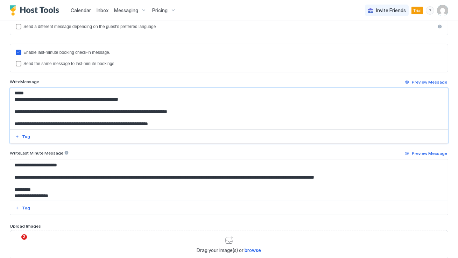
click at [56, 99] on textarea "**********" at bounding box center [229, 108] width 438 height 41
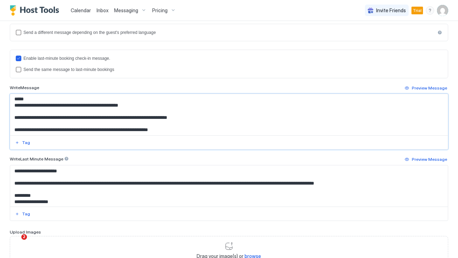
scroll to position [177, 0]
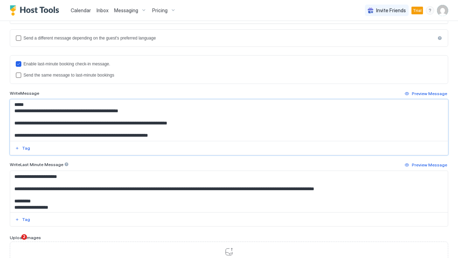
click at [133, 122] on textarea "**********" at bounding box center [229, 120] width 438 height 41
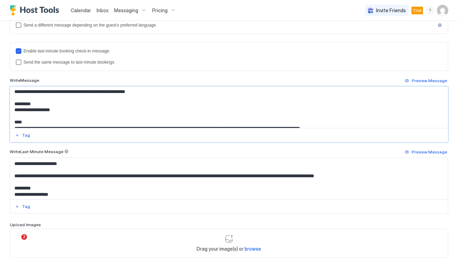
scroll to position [0, 0]
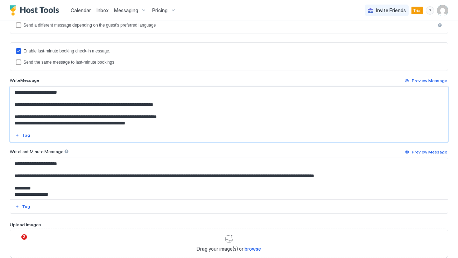
drag, startPoint x: 178, startPoint y: 121, endPoint x: 10, endPoint y: 84, distance: 172.0
click at [10, 84] on div "**********" at bounding box center [229, 110] width 438 height 66
paste textarea "**********"
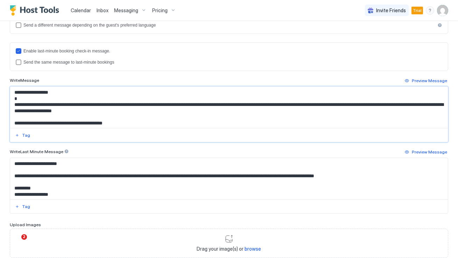
click at [76, 96] on textarea "Input Field" at bounding box center [229, 107] width 438 height 41
click at [39, 62] on div "Send the same message to last-minute bookings" at bounding box center [232, 62] width 419 height 5
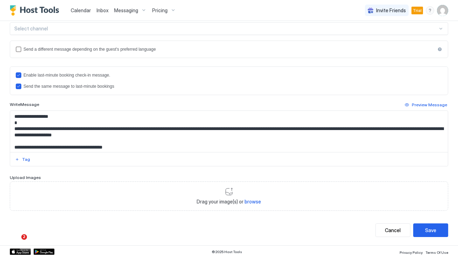
scroll to position [164, 0]
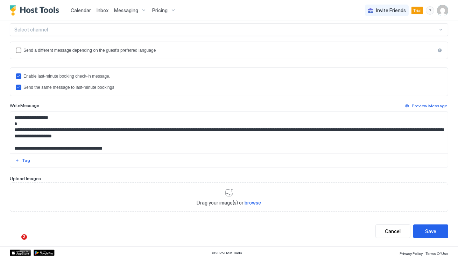
click at [69, 136] on textarea "Input Field" at bounding box center [229, 132] width 438 height 41
click at [137, 148] on textarea "Input Field" at bounding box center [229, 132] width 438 height 41
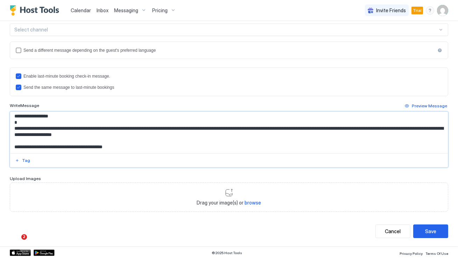
scroll to position [0, 0]
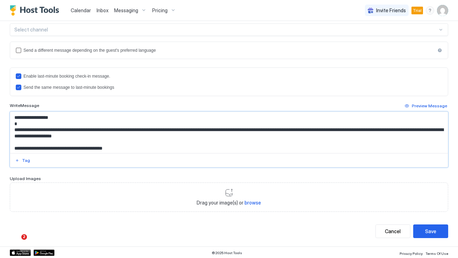
drag, startPoint x: 64, startPoint y: 116, endPoint x: 20, endPoint y: 116, distance: 44.4
click at [19, 116] on textarea "Input Field" at bounding box center [229, 132] width 438 height 41
click at [27, 160] on div "Tag" at bounding box center [26, 160] width 8 height 6
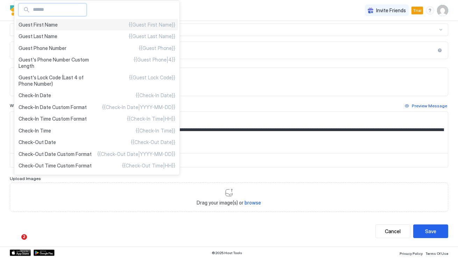
click at [84, 24] on div "Guest First Name {{Guest First Name}}" at bounding box center [97, 25] width 162 height 12
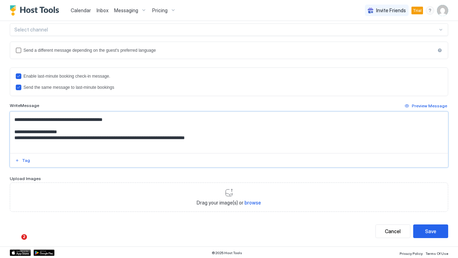
scroll to position [31, 0]
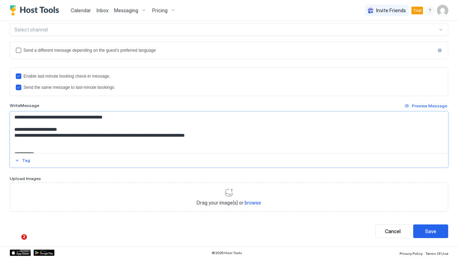
drag, startPoint x: 126, startPoint y: 135, endPoint x: 101, endPoint y: 135, distance: 24.8
click at [101, 135] on textarea "Input Field" at bounding box center [229, 132] width 438 height 41
click at [24, 159] on div "Tag" at bounding box center [26, 160] width 8 height 6
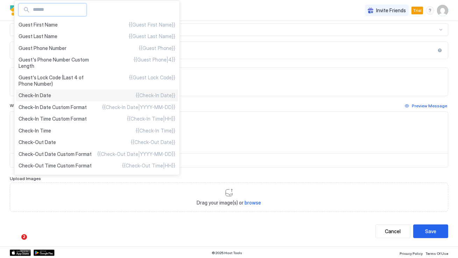
click at [75, 94] on div "Check-In Date {{Check-In Date}}" at bounding box center [97, 96] width 162 height 12
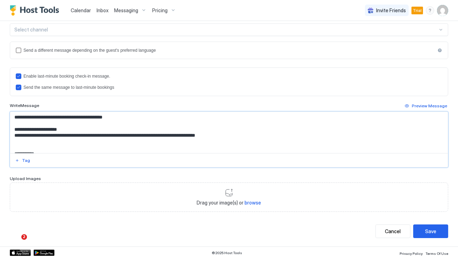
click at [142, 136] on textarea "Input Field" at bounding box center [229, 132] width 438 height 41
drag, startPoint x: 75, startPoint y: 136, endPoint x: 5, endPoint y: 135, distance: 69.6
click at [5, 135] on div "**********" at bounding box center [229, 52] width 458 height 390
click at [172, 136] on textarea "Input Field" at bounding box center [229, 132] width 438 height 41
click at [37, 142] on textarea "Input Field" at bounding box center [229, 132] width 438 height 41
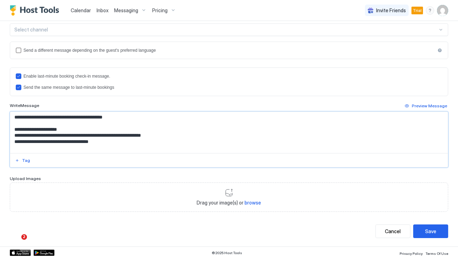
click at [37, 142] on textarea "Input Field" at bounding box center [229, 132] width 438 height 41
click at [49, 142] on textarea "Input Field" at bounding box center [229, 132] width 438 height 41
drag, startPoint x: 106, startPoint y: 142, endPoint x: 78, endPoint y: 141, distance: 28.0
click at [78, 141] on textarea "Input Field" at bounding box center [229, 132] width 438 height 41
click at [26, 163] on div "Tag" at bounding box center [26, 160] width 8 height 6
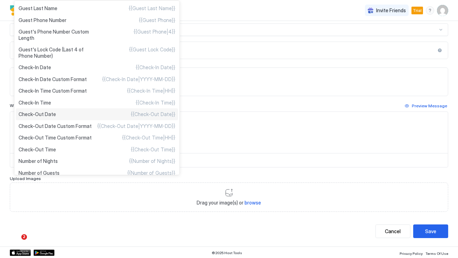
scroll to position [28, 0]
click at [69, 149] on div "Check-Out Time {{Check-Out Time}}" at bounding box center [97, 150] width 162 height 12
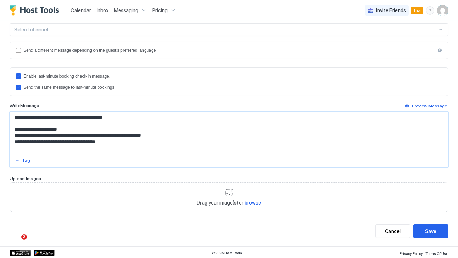
drag, startPoint x: 133, startPoint y: 145, endPoint x: 78, endPoint y: 142, distance: 55.4
click at [78, 142] on textarea "Input Field" at bounding box center [229, 132] width 438 height 41
drag, startPoint x: 78, startPoint y: 142, endPoint x: 125, endPoint y: 142, distance: 47.6
click at [125, 142] on textarea "Input Field" at bounding box center [229, 132] width 438 height 41
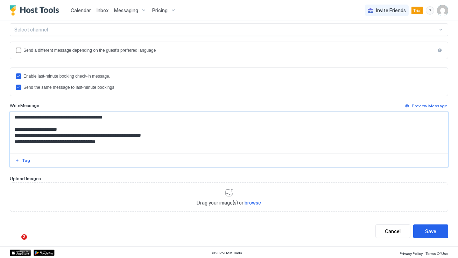
click at [117, 142] on textarea "Input Field" at bounding box center [229, 132] width 438 height 41
drag, startPoint x: 26, startPoint y: 142, endPoint x: 15, endPoint y: 142, distance: 10.5
click at [15, 142] on textarea "Input Field" at bounding box center [229, 132] width 438 height 41
click at [51, 142] on textarea "Input Field" at bounding box center [229, 132] width 438 height 41
click at [125, 141] on textarea "Input Field" at bounding box center [229, 132] width 438 height 41
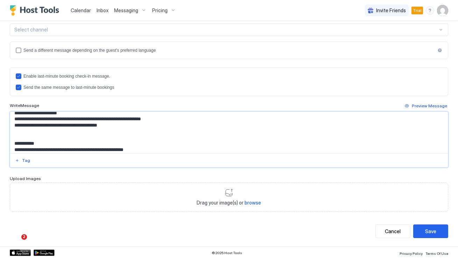
scroll to position [40, 0]
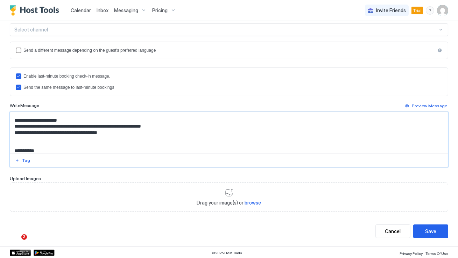
drag, startPoint x: 124, startPoint y: 127, endPoint x: 107, endPoint y: 127, distance: 16.8
click at [107, 127] on textarea "Input Field" at bounding box center [229, 132] width 438 height 41
click at [27, 159] on div "Tag" at bounding box center [26, 160] width 8 height 6
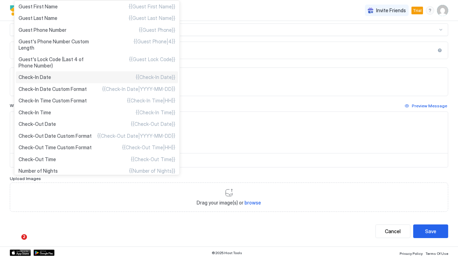
scroll to position [19, 0]
click at [78, 110] on div "Check-In Time {{Check-In Time}}" at bounding box center [97, 112] width 162 height 12
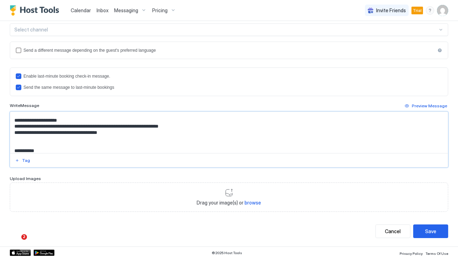
drag, startPoint x: 67, startPoint y: 133, endPoint x: 52, endPoint y: 133, distance: 15.1
click at [52, 133] on textarea "Input Field" at bounding box center [229, 132] width 438 height 41
click at [20, 159] on button "Tag" at bounding box center [22, 160] width 17 height 8
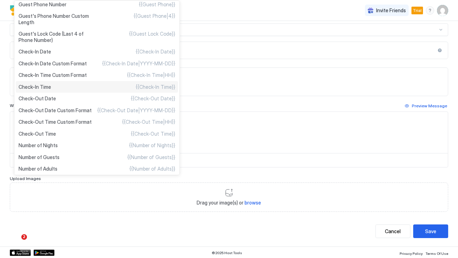
scroll to position [45, 0]
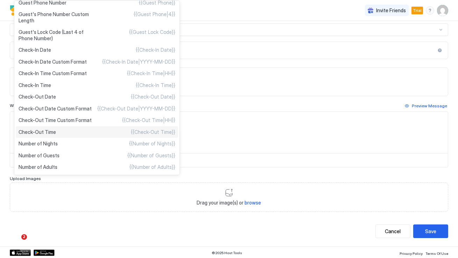
click at [64, 131] on div "Check-Out Time {{Check-Out Time}}" at bounding box center [97, 132] width 162 height 12
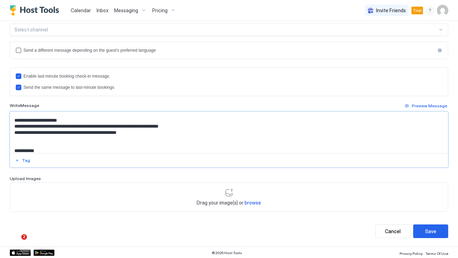
click at [116, 136] on textarea "Input Field" at bounding box center [229, 132] width 438 height 41
click at [116, 138] on textarea "Input Field" at bounding box center [229, 132] width 438 height 41
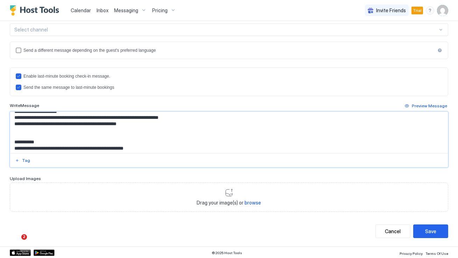
scroll to position [43, 0]
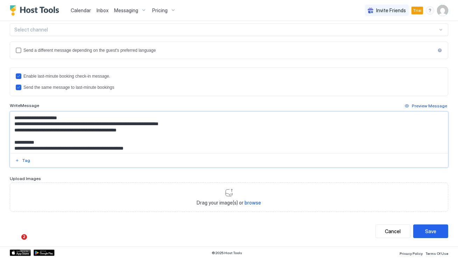
click at [111, 142] on textarea "Input Field" at bounding box center [229, 132] width 438 height 41
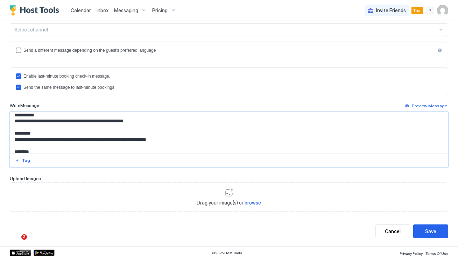
scroll to position [70, 0]
drag, startPoint x: 156, startPoint y: 122, endPoint x: 100, endPoint y: 122, distance: 55.6
click at [100, 122] on textarea "Input Field" at bounding box center [229, 132] width 438 height 41
click at [25, 165] on div at bounding box center [229, 160] width 438 height 14
click at [24, 159] on div "Tag" at bounding box center [26, 160] width 8 height 6
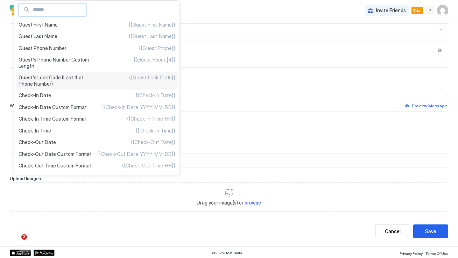
click at [90, 82] on span "Guest's Lock Code (Last 4 of Phone Number)" at bounding box center [58, 81] width 78 height 12
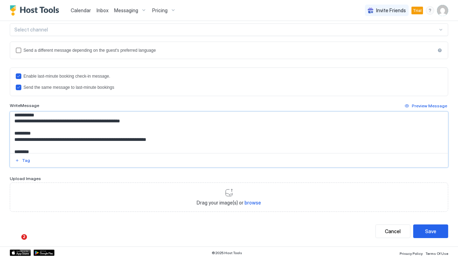
click at [100, 129] on textarea "Input Field" at bounding box center [229, 132] width 438 height 41
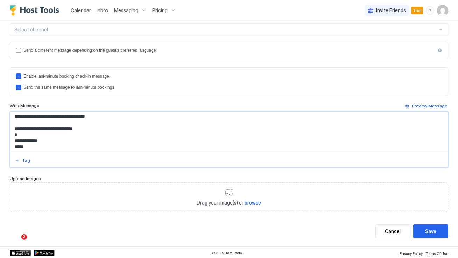
scroll to position [246, 0]
type textarea "**********"
click at [439, 230] on button "Save" at bounding box center [430, 232] width 35 height 14
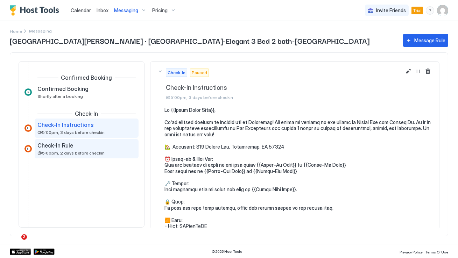
click at [73, 150] on span "@5:00pm, 2 days before checkin" at bounding box center [70, 152] width 67 height 5
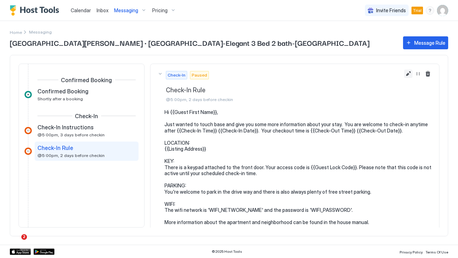
click at [410, 72] on button "Edit message rule" at bounding box center [408, 74] width 8 height 8
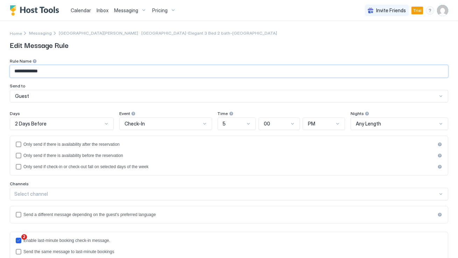
click at [34, 72] on input "**********" at bounding box center [229, 71] width 438 height 12
drag, startPoint x: 42, startPoint y: 71, endPoint x: 85, endPoint y: 71, distance: 43.0
click at [85, 71] on input "**********" at bounding box center [229, 71] width 438 height 12
type input "**********"
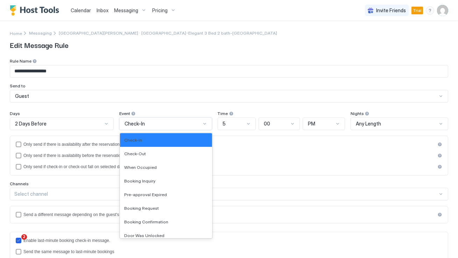
click at [130, 124] on span "Check-In" at bounding box center [135, 124] width 20 height 6
click at [152, 153] on div "Check-Out" at bounding box center [166, 153] width 84 height 5
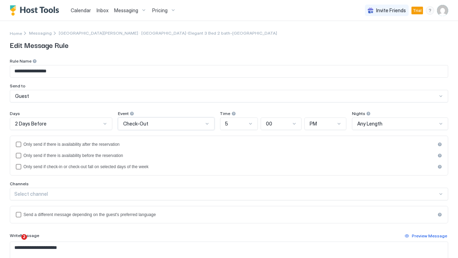
click at [104, 121] on div at bounding box center [105, 124] width 6 height 6
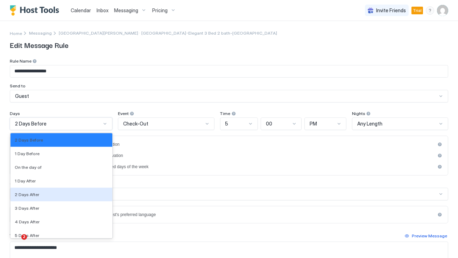
scroll to position [1092, 0]
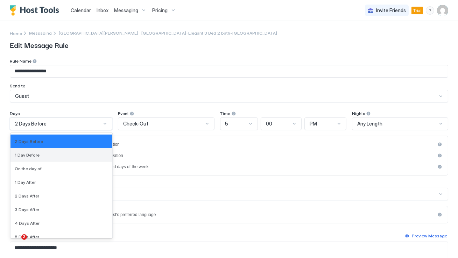
click at [89, 156] on div "1 Day Before" at bounding box center [61, 155] width 93 height 5
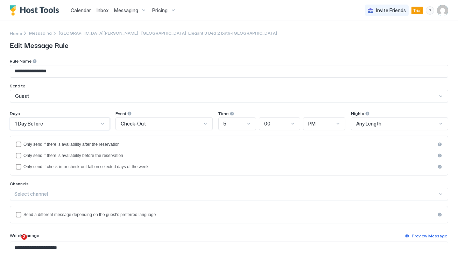
click at [229, 124] on div "5" at bounding box center [235, 124] width 22 height 6
click at [230, 222] on div "7" at bounding box center [237, 221] width 29 height 5
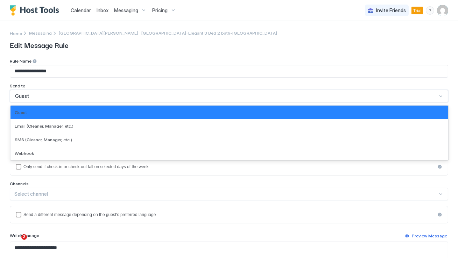
click at [316, 102] on div "Guest" at bounding box center [229, 96] width 438 height 13
click at [309, 85] on div "Send to" at bounding box center [229, 86] width 438 height 7
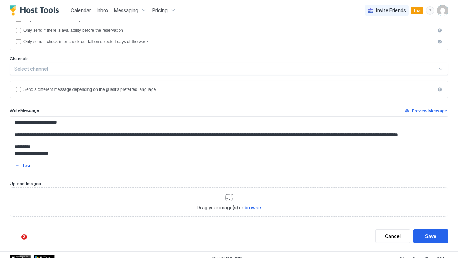
scroll to position [130, 0]
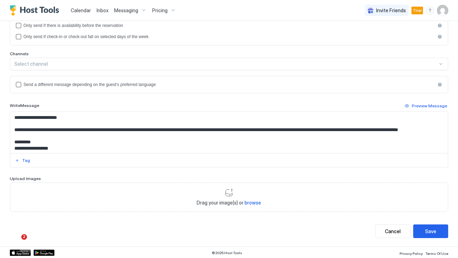
click at [304, 65] on div "Select channel" at bounding box center [225, 64] width 423 height 6
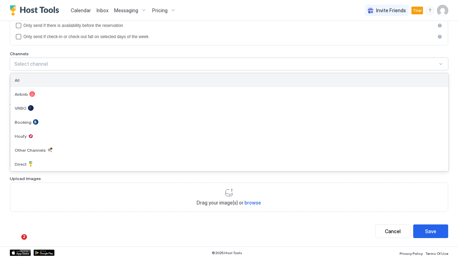
click at [295, 76] on div "All" at bounding box center [229, 80] width 438 height 14
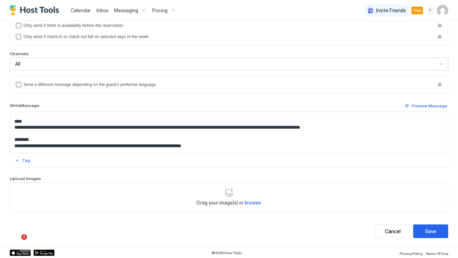
scroll to position [0, 0]
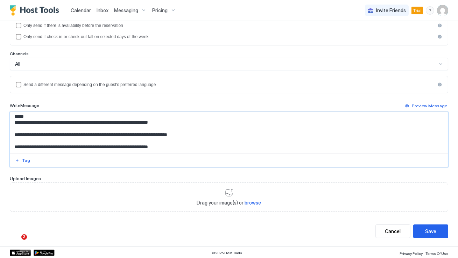
drag, startPoint x: 14, startPoint y: 116, endPoint x: 162, endPoint y: 156, distance: 153.4
click at [162, 156] on div "**********" at bounding box center [229, 140] width 438 height 56
paste textarea "**********"
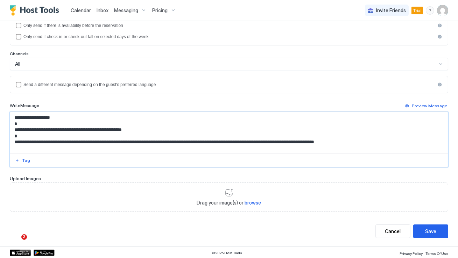
drag, startPoint x: 65, startPoint y: 117, endPoint x: 24, endPoint y: 116, distance: 40.6
click at [24, 116] on textarea "**********" at bounding box center [229, 132] width 438 height 41
click at [27, 159] on div "Tag" at bounding box center [26, 160] width 8 height 6
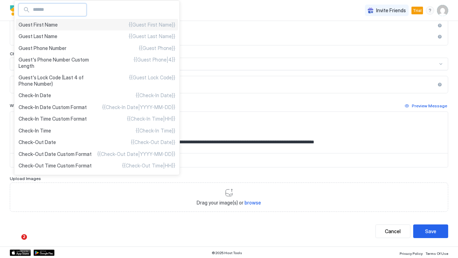
click at [99, 27] on div "Guest First Name {{Guest First Name}}" at bounding box center [97, 25] width 162 height 12
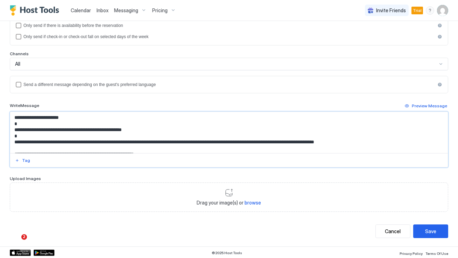
click at [161, 131] on textarea "**********" at bounding box center [229, 132] width 438 height 41
drag, startPoint x: 155, startPoint y: 129, endPoint x: 129, endPoint y: 129, distance: 25.5
click at [129, 129] on textarea "**********" at bounding box center [229, 132] width 438 height 41
click at [29, 160] on div "**********" at bounding box center [229, 140] width 438 height 56
click at [26, 161] on div "Tag" at bounding box center [26, 160] width 8 height 6
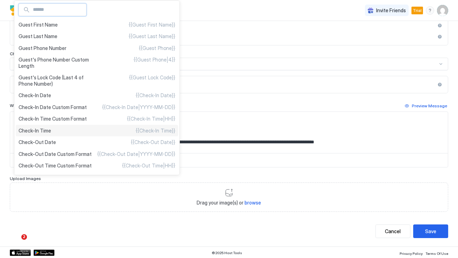
click at [75, 131] on div "Check-In Time {{Check-In Time}}" at bounding box center [97, 131] width 162 height 12
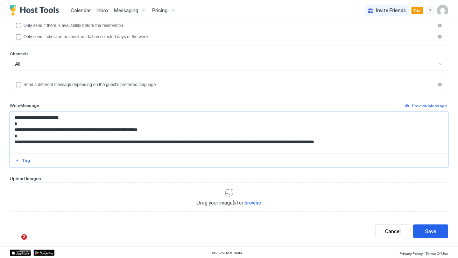
click at [151, 130] on textarea "**********" at bounding box center [229, 132] width 438 height 41
click at [175, 135] on textarea "**********" at bounding box center [229, 132] width 438 height 41
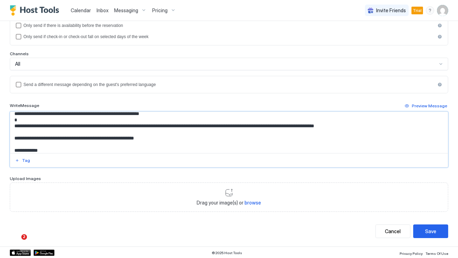
scroll to position [25, 0]
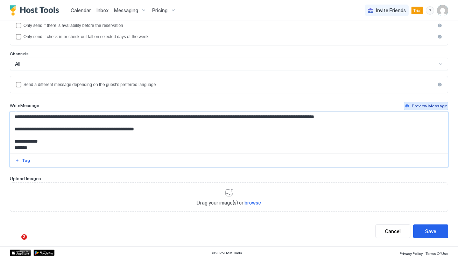
type textarea "**********"
click at [429, 107] on div "Preview Message" at bounding box center [429, 106] width 35 height 6
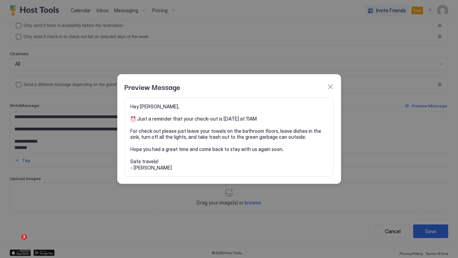
click at [329, 87] on button "button" at bounding box center [330, 86] width 7 height 7
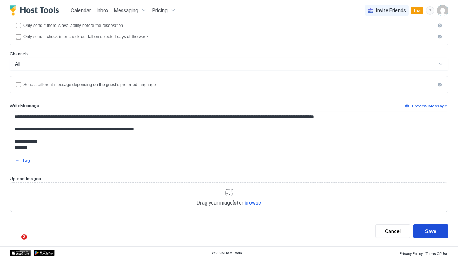
click at [430, 237] on button "Save" at bounding box center [430, 232] width 35 height 14
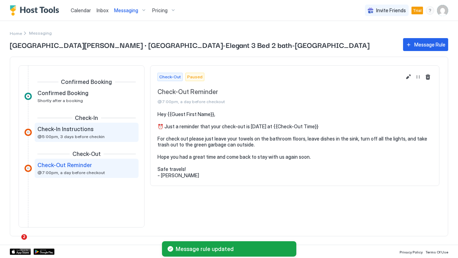
click at [94, 138] on span "@5:00pm, 3 days before checkin" at bounding box center [70, 136] width 67 height 5
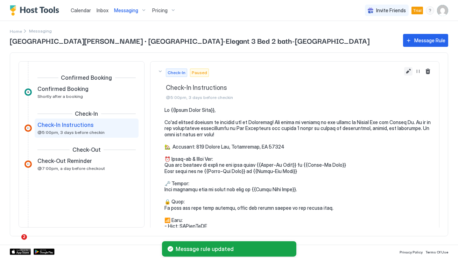
click at [407, 71] on button "Edit message rule" at bounding box center [408, 71] width 8 height 8
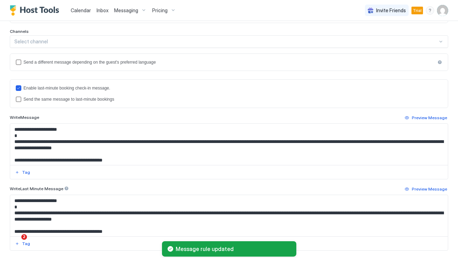
scroll to position [214, 0]
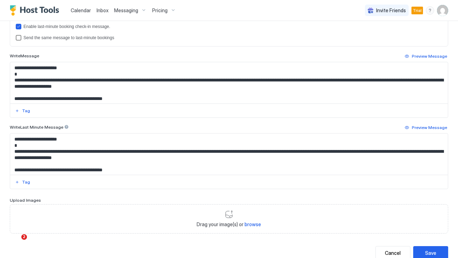
click at [115, 36] on div "Send the same message to last-minute bookings" at bounding box center [232, 37] width 419 height 5
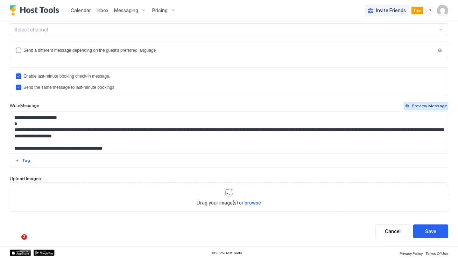
click at [424, 107] on div "Preview Message" at bounding box center [429, 106] width 35 height 6
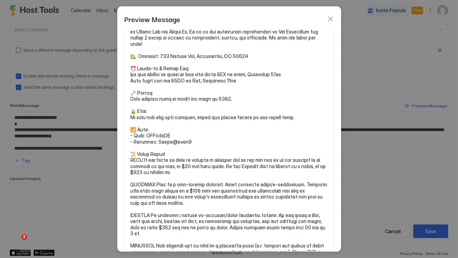
scroll to position [0, 0]
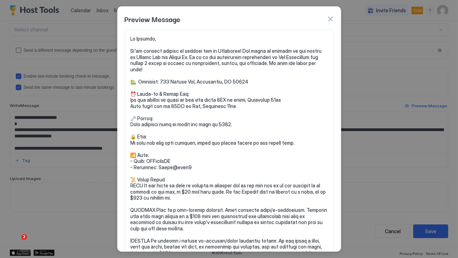
click at [329, 15] on div "Preview Message" at bounding box center [229, 19] width 209 height 10
click at [331, 19] on button "button" at bounding box center [330, 18] width 7 height 7
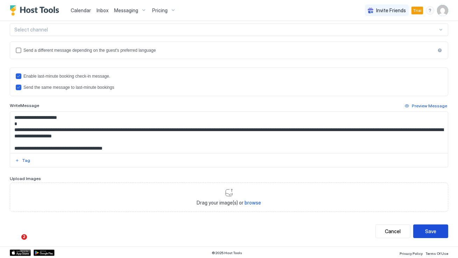
click at [423, 231] on button "Save" at bounding box center [430, 232] width 35 height 14
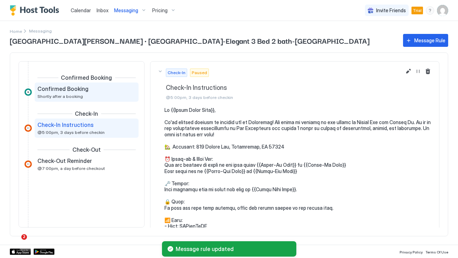
click at [89, 93] on div "Confirmed Booking Shortly after a booking" at bounding box center [81, 92] width 89 height 14
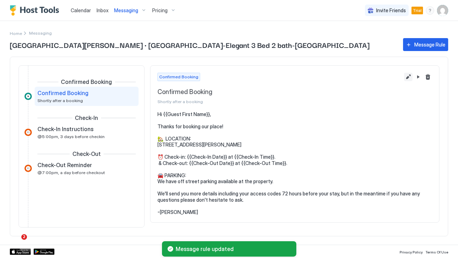
click at [405, 77] on button "Edit message rule" at bounding box center [408, 77] width 8 height 8
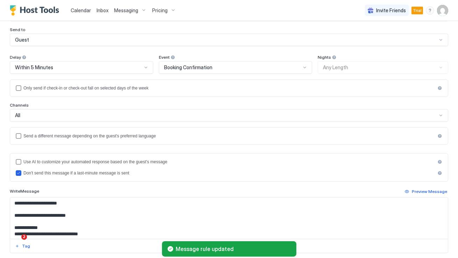
scroll to position [142, 0]
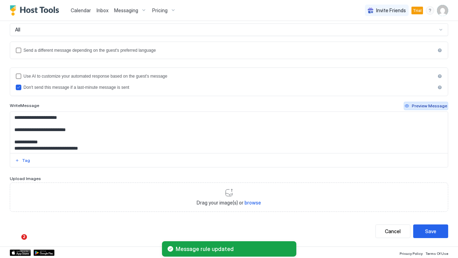
click at [438, 105] on div "Preview Message" at bounding box center [429, 106] width 35 height 6
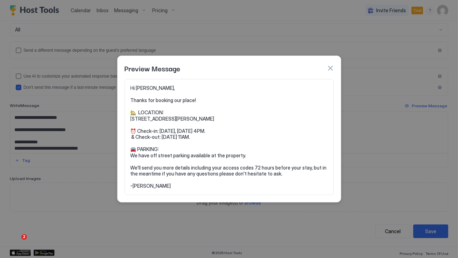
click at [332, 69] on button "button" at bounding box center [330, 68] width 7 height 7
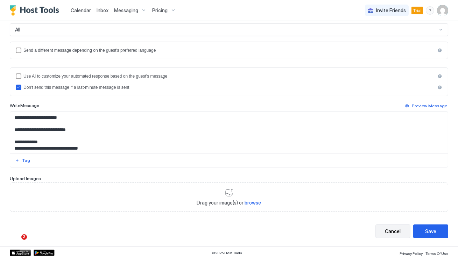
click at [394, 234] on button "Cancel" at bounding box center [392, 232] width 35 height 14
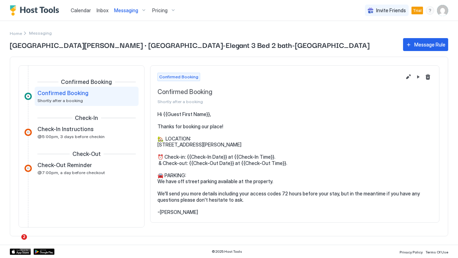
click at [433, 46] on div "Message Rule" at bounding box center [429, 44] width 31 height 7
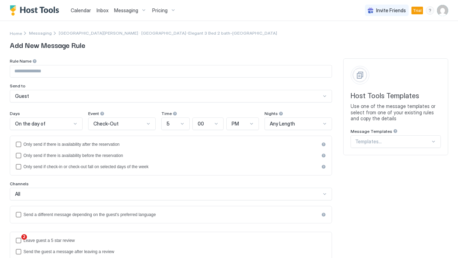
click at [113, 122] on span "Check-Out" at bounding box center [105, 124] width 25 height 6
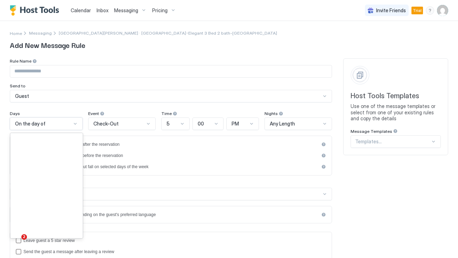
click at [72, 124] on div at bounding box center [75, 124] width 6 height 6
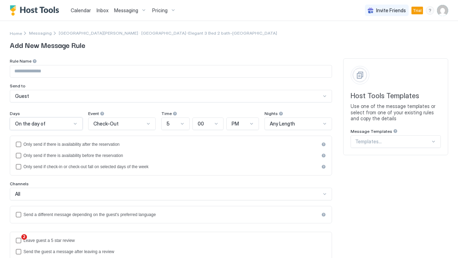
click at [72, 124] on div at bounding box center [75, 124] width 6 height 6
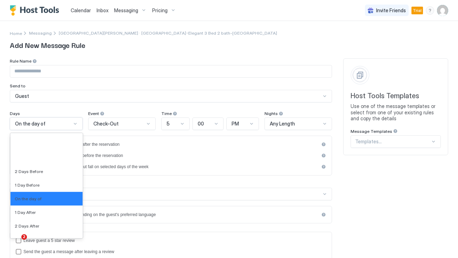
scroll to position [1119, 0]
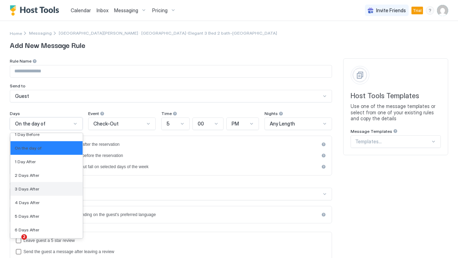
click at [46, 190] on div "3 Days After" at bounding box center [47, 189] width 64 height 5
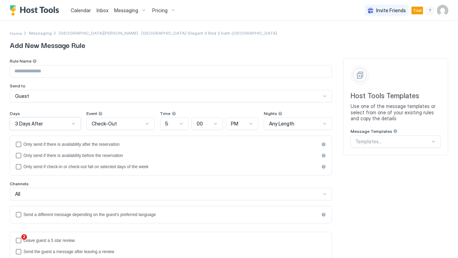
click at [72, 127] on div "3 Days After" at bounding box center [45, 124] width 71 height 13
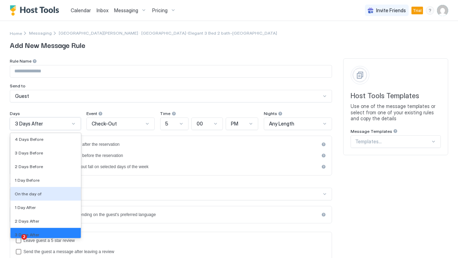
scroll to position [1077, 0]
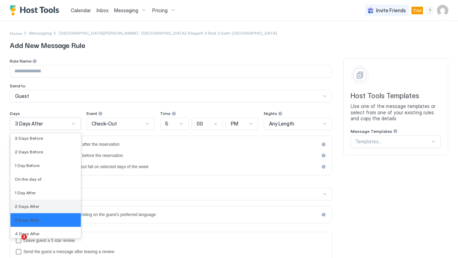
click at [46, 206] on div "2 Days After" at bounding box center [46, 206] width 62 height 5
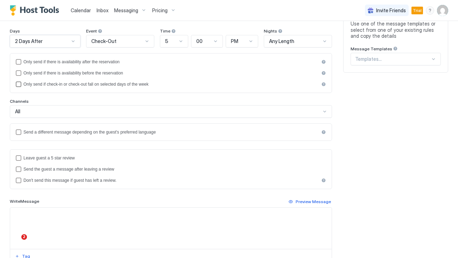
scroll to position [87, 0]
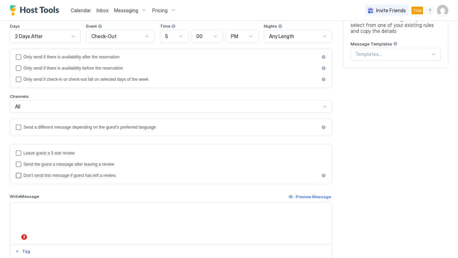
click at [94, 173] on div "Don't send this message if guest has left a review." at bounding box center [171, 175] width 296 height 5
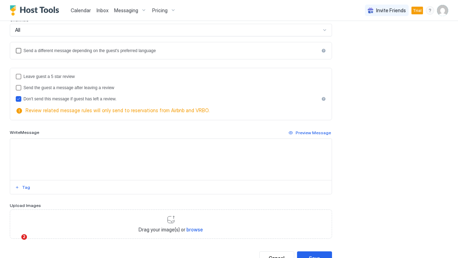
scroll to position [175, 0]
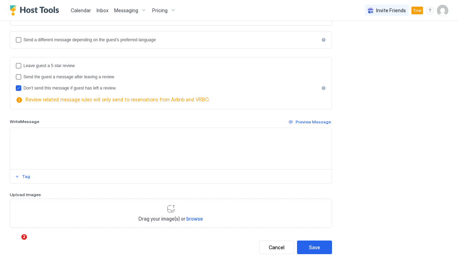
click at [83, 131] on textarea "Input Field" at bounding box center [171, 148] width 322 height 41
paste textarea "**********"
type textarea "**********"
click at [97, 117] on div "**********" at bounding box center [171, 55] width 322 height 345
click at [91, 133] on textarea "**********" at bounding box center [171, 148] width 322 height 41
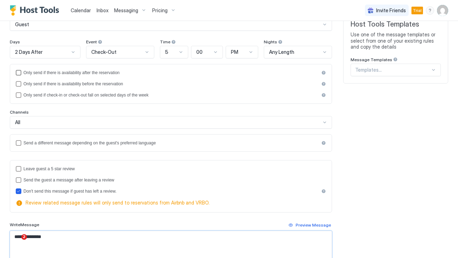
scroll to position [9, 0]
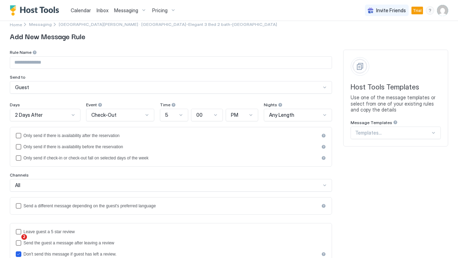
click at [95, 66] on input "Input Field" at bounding box center [171, 63] width 322 height 12
paste input "**********"
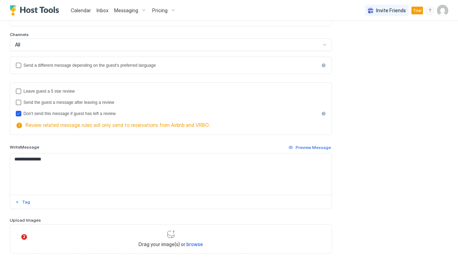
scroll to position [156, 0]
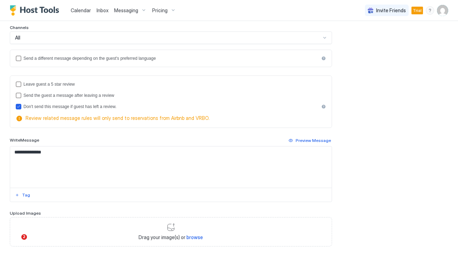
type input "**********"
drag, startPoint x: 68, startPoint y: 153, endPoint x: 0, endPoint y: 153, distance: 68.2
click at [0, 153] on div "**********" at bounding box center [229, 73] width 458 height 417
paste textarea "**********"
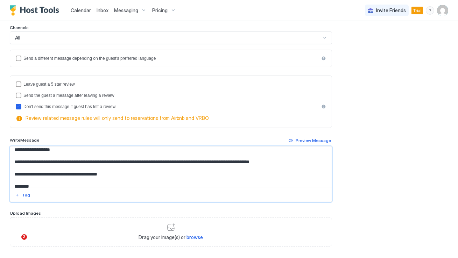
scroll to position [0, 0]
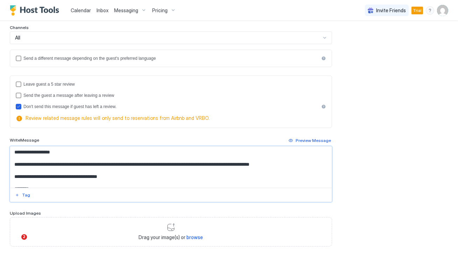
drag, startPoint x: 63, startPoint y: 148, endPoint x: 20, endPoint y: 150, distance: 42.8
click at [20, 150] on textarea "**********" at bounding box center [171, 167] width 322 height 41
click at [29, 195] on button "Tag" at bounding box center [22, 195] width 17 height 8
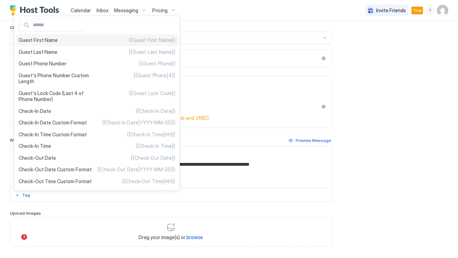
click at [99, 43] on div "Guest First Name {{Guest First Name}}" at bounding box center [97, 40] width 162 height 12
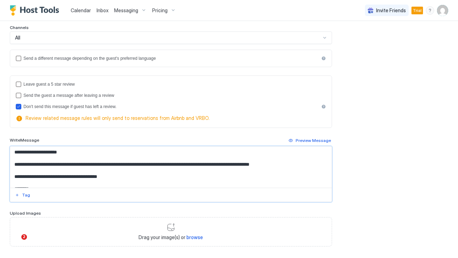
type textarea "**********"
click at [315, 141] on div "Preview Message" at bounding box center [313, 141] width 35 height 6
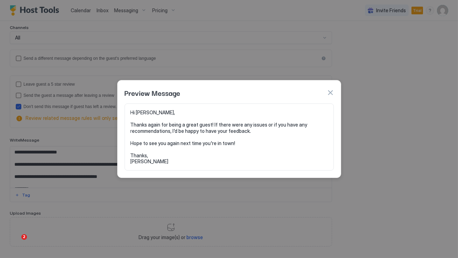
click at [329, 94] on button "button" at bounding box center [330, 92] width 7 height 7
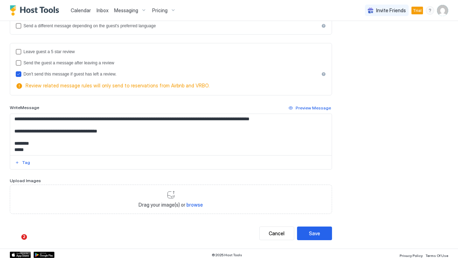
scroll to position [191, 0]
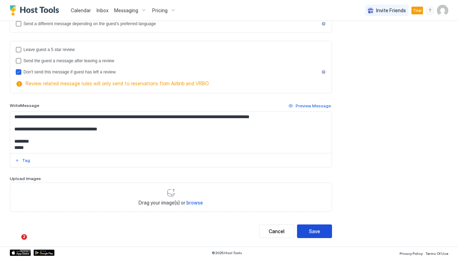
click at [314, 232] on div "Save" at bounding box center [314, 231] width 11 height 7
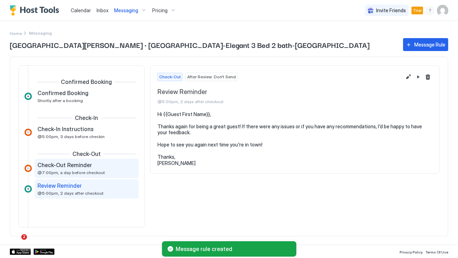
click at [97, 173] on span "@7:00pm, a day before checkout" at bounding box center [71, 172] width 68 height 5
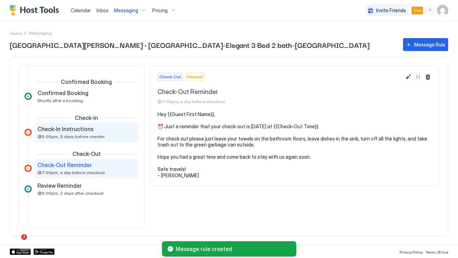
click at [98, 126] on div "Check-In Instructions" at bounding box center [81, 129] width 89 height 7
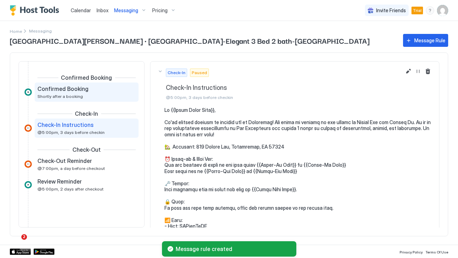
click at [95, 92] on div "Confirmed Booking" at bounding box center [81, 88] width 89 height 7
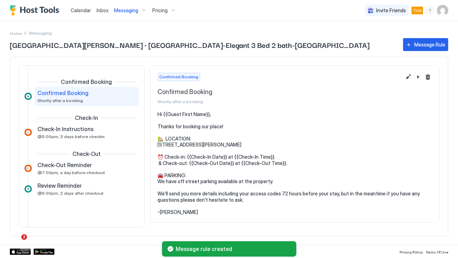
click at [277, 62] on div "Confirmed Booking Confirmed Booking Shortly after a booking Check-In Check-In I…" at bounding box center [229, 147] width 438 height 180
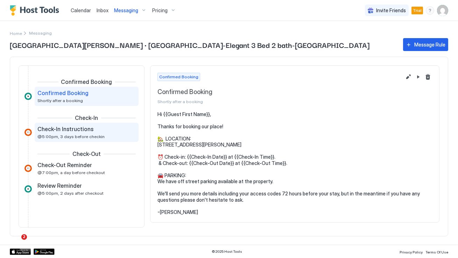
click at [108, 136] on div "Check-In Instructions @5:00pm, 3 days before checkin" at bounding box center [81, 133] width 89 height 14
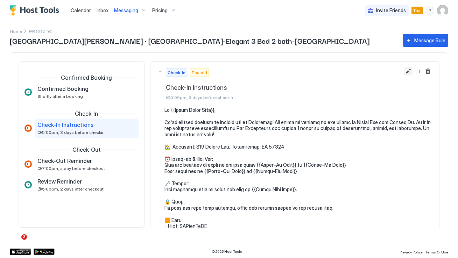
click at [410, 71] on button "Edit message rule" at bounding box center [408, 71] width 8 height 8
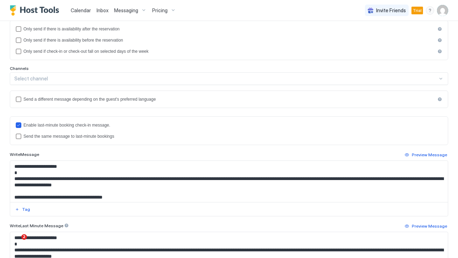
scroll to position [122, 0]
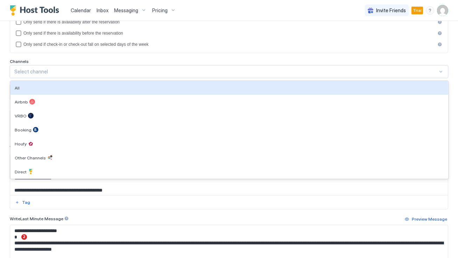
click at [156, 69] on div "Select channel" at bounding box center [225, 72] width 423 height 6
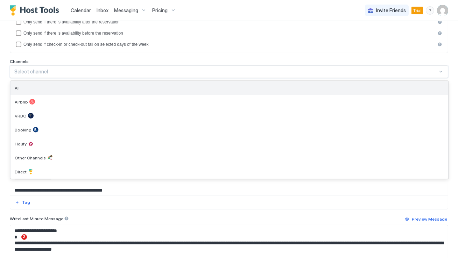
click at [141, 84] on div "All" at bounding box center [229, 88] width 438 height 14
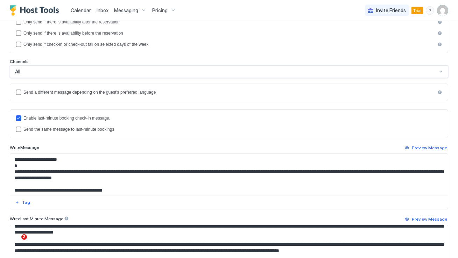
scroll to position [246, 0]
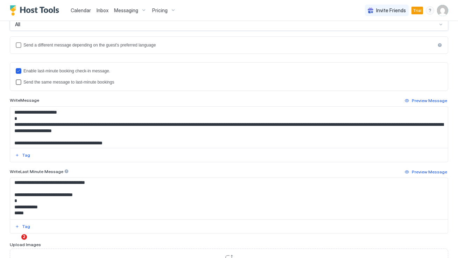
click at [64, 80] on div "Send the same message to last-minute bookings" at bounding box center [232, 82] width 419 height 5
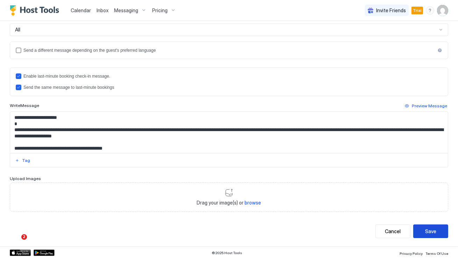
click at [419, 227] on button "Save" at bounding box center [430, 232] width 35 height 14
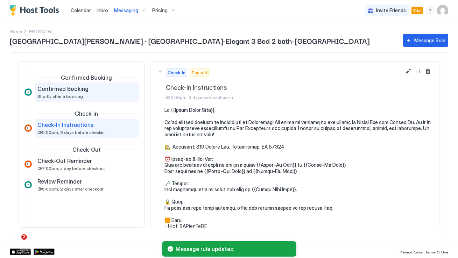
click at [99, 100] on div "Confirmed Booking Shortly after a booking" at bounding box center [87, 92] width 104 height 19
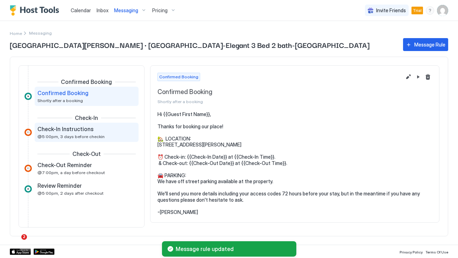
click at [104, 130] on div "Check-In Instructions" at bounding box center [81, 129] width 89 height 7
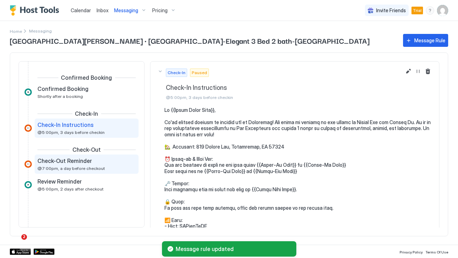
click at [106, 163] on div "Check-Out Reminder" at bounding box center [81, 160] width 89 height 7
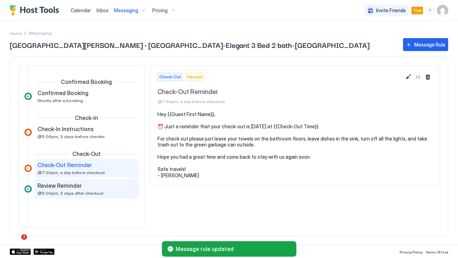
click at [106, 189] on div "Review Reminder" at bounding box center [81, 185] width 89 height 7
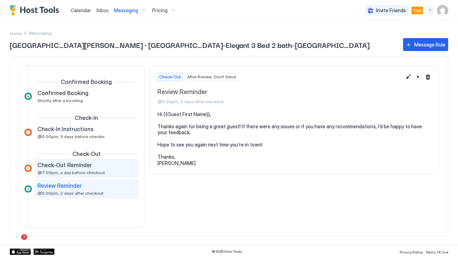
click at [110, 171] on div "Check-Out Reminder @7:00pm, a day before checkout" at bounding box center [81, 169] width 89 height 14
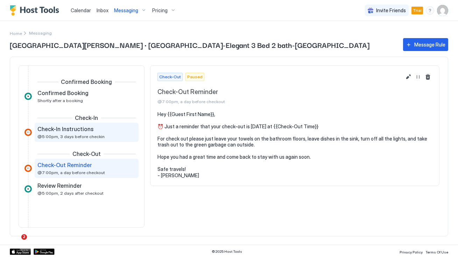
click at [109, 132] on div "Check-In Instructions" at bounding box center [81, 129] width 89 height 7
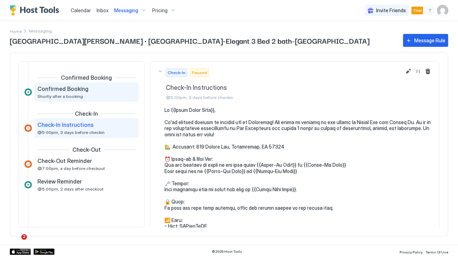
click at [111, 88] on div "Confirmed Booking" at bounding box center [81, 88] width 89 height 7
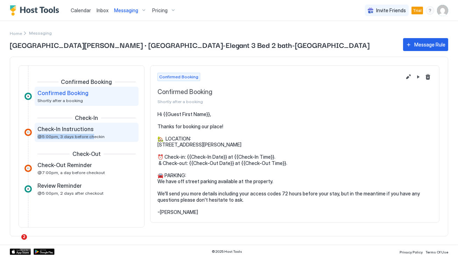
click at [89, 134] on span "@5:00pm, 3 days before checkin" at bounding box center [70, 136] width 67 height 5
click at [126, 138] on div "Check-In Instructions @5:00pm, 3 days before checkin" at bounding box center [81, 133] width 89 height 14
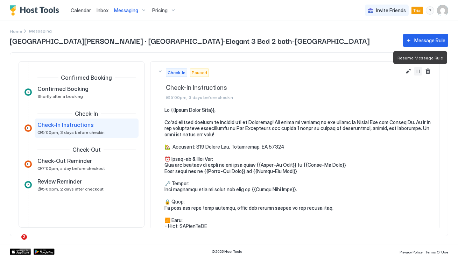
click at [419, 71] on button "Resume Message Rule" at bounding box center [418, 71] width 8 height 8
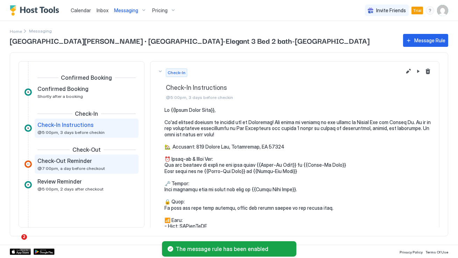
click at [110, 163] on div "Check-Out Reminder" at bounding box center [81, 160] width 89 height 7
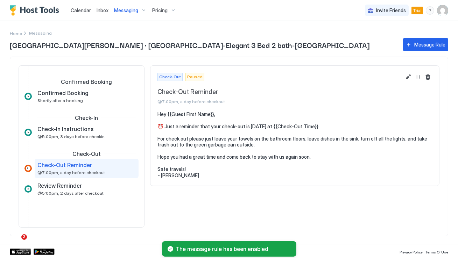
click at [418, 78] on button "Resume Message Rule" at bounding box center [418, 77] width 8 height 8
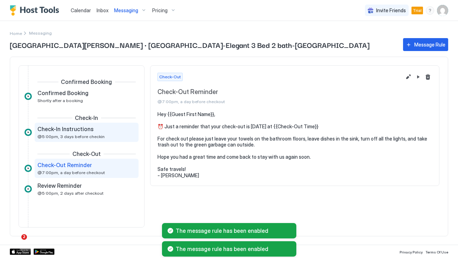
click at [99, 132] on div "Check-In Instructions" at bounding box center [81, 129] width 89 height 7
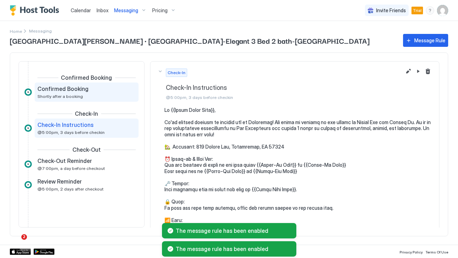
click at [102, 92] on div "Confirmed Booking" at bounding box center [81, 88] width 89 height 7
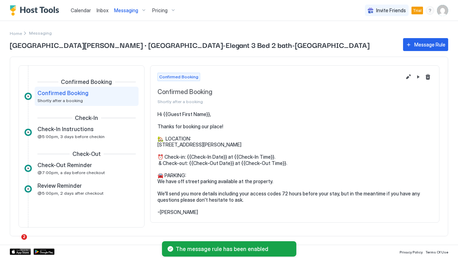
click at [163, 10] on span "Pricing" at bounding box center [159, 10] width 15 height 6
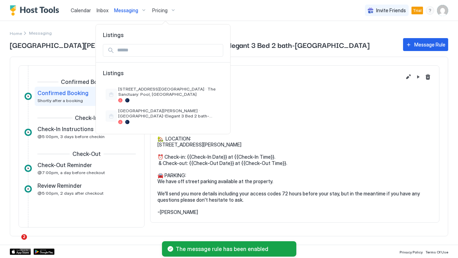
click at [127, 10] on div at bounding box center [229, 129] width 458 height 258
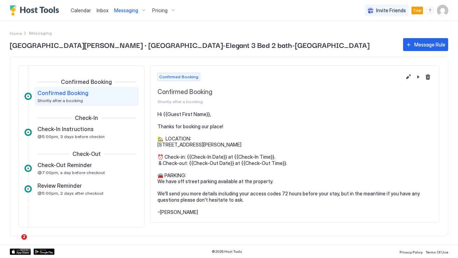
click at [96, 11] on div "Inbox" at bounding box center [102, 10] width 17 height 13
click at [97, 11] on span "Inbox" at bounding box center [103, 10] width 12 height 6
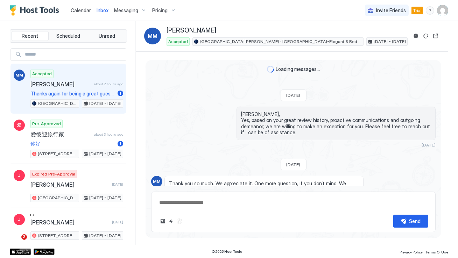
scroll to position [1154, 0]
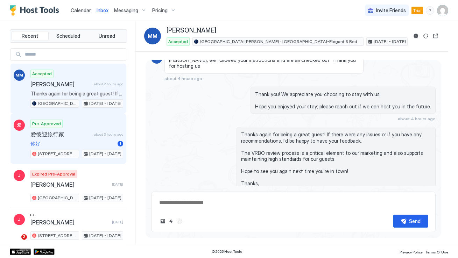
click at [52, 134] on span "爱彼迎旅行家" at bounding box center [60, 134] width 61 height 7
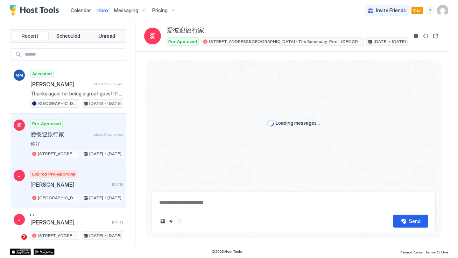
click at [56, 174] on span "Expired Pre-Approval" at bounding box center [53, 174] width 43 height 6
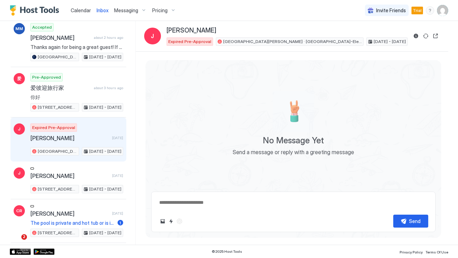
scroll to position [51, 0]
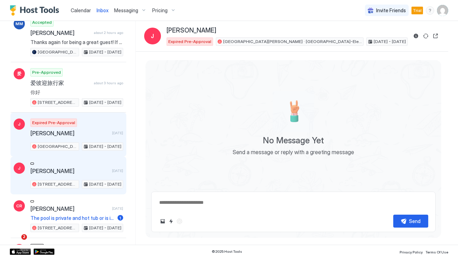
click at [59, 169] on span "Jason" at bounding box center [69, 171] width 79 height 7
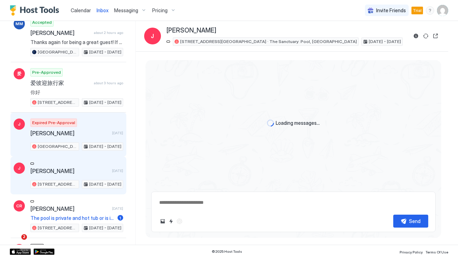
click at [82, 124] on div "Expired Pre-Approval Jason 1 day ago 434 Felder Avenue · Villa Deileoni-Elegant…" at bounding box center [76, 135] width 93 height 32
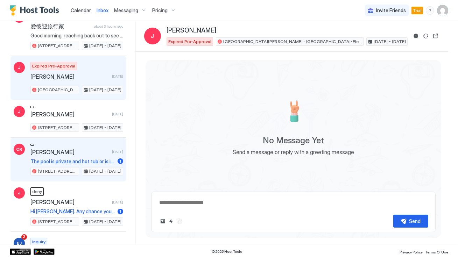
click at [71, 149] on span "Cecil Ray" at bounding box center [69, 152] width 79 height 7
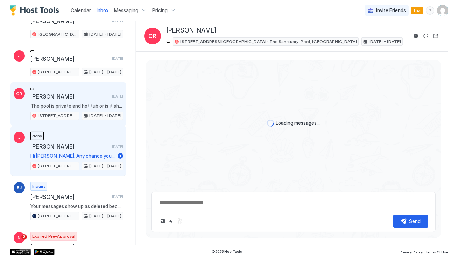
click at [71, 149] on div "deny Jason 2 days ago Hi Brian. Any chance you'd consider a discount for friend…" at bounding box center [76, 151] width 93 height 38
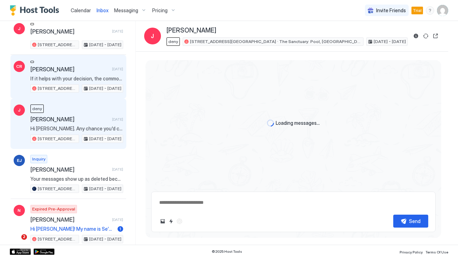
scroll to position [203, 0]
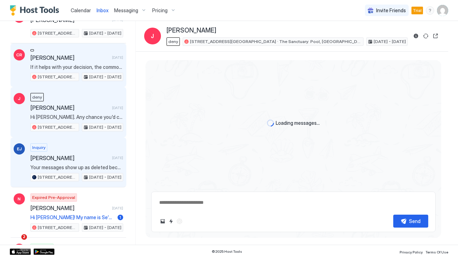
click at [71, 149] on div "Inquiry Edward James 5 days ago Your messages show up as deleted because they d…" at bounding box center [76, 162] width 93 height 38
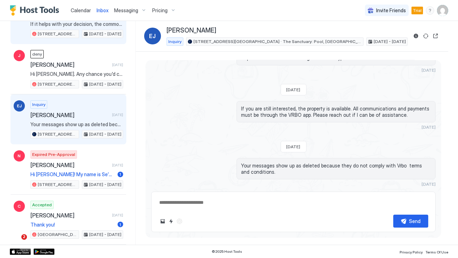
scroll to position [250, 0]
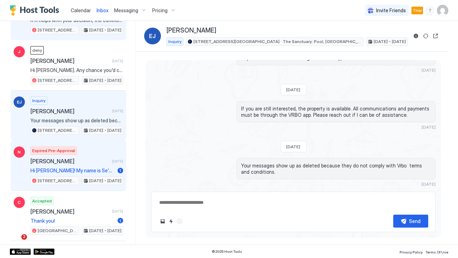
click at [71, 149] on span "Expired Pre-Approval" at bounding box center [53, 151] width 43 height 6
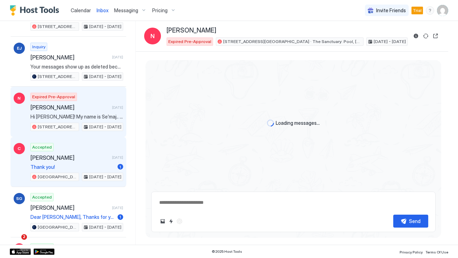
click at [71, 149] on div "Accepted Cheryl 7 days ago Thank you! 1 434 Felder Avenue · Villa Deileoni-Eleg…" at bounding box center [76, 162] width 93 height 38
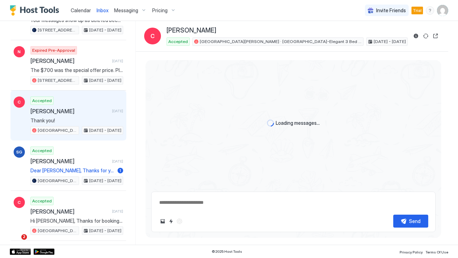
scroll to position [374, 0]
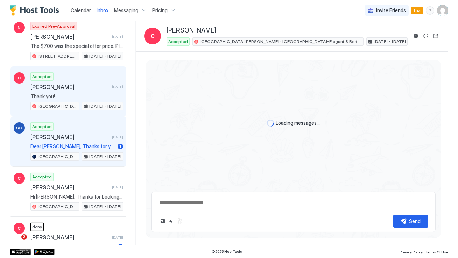
click at [71, 149] on div "Accepted Sarah Goodwyn 9 days ago Dear Sarah Goodwyn, Thanks for your inquiry a…" at bounding box center [76, 141] width 93 height 38
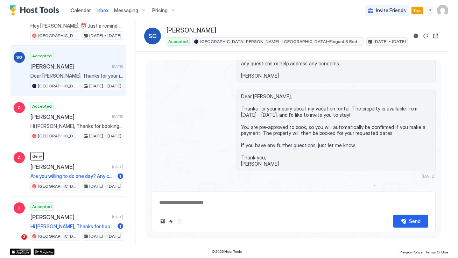
scroll to position [507, 0]
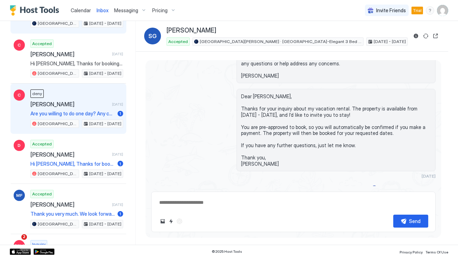
click at [76, 107] on div "deny Cheryl 15 days ago Are you willing to do one day? Any chance of a discount…" at bounding box center [76, 109] width 93 height 38
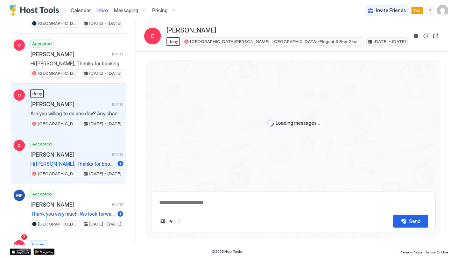
click at [69, 148] on div "Accepted David 16 days ago Hi David, Thanks for booking our place! 🏡 LOCATION: …" at bounding box center [76, 159] width 93 height 38
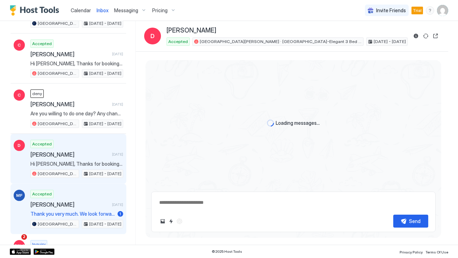
click at [64, 192] on div "Accepted Matt Franklin 17 days ago Thank you very much. We look forward to stay…" at bounding box center [76, 209] width 93 height 38
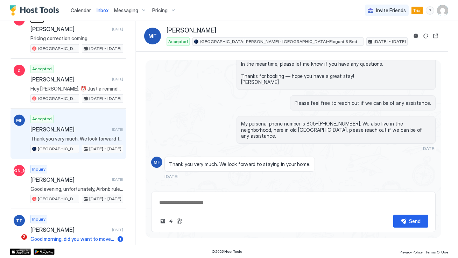
scroll to position [632, 0]
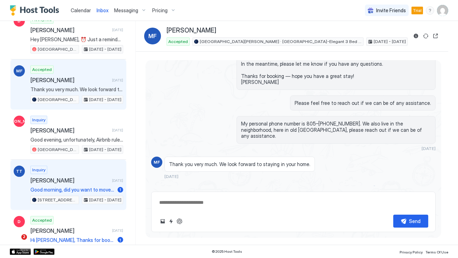
click at [73, 180] on span "Terry Tatum" at bounding box center [69, 180] width 79 height 7
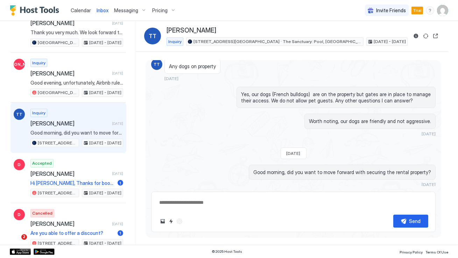
scroll to position [739, 0]
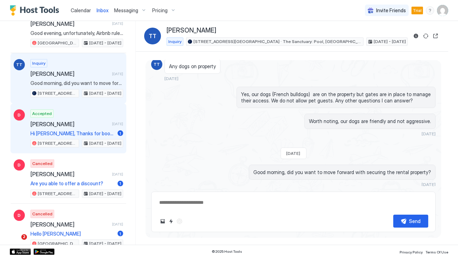
click at [88, 115] on div "Accepted David 20 days ago Hi David, Thanks for booking our place! 🏡 LOCATION: …" at bounding box center [76, 129] width 93 height 38
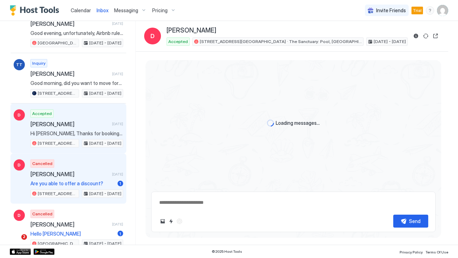
click at [73, 176] on div "Cancelled David 22 days ago Are you able to offer a discount? 1 2465 East Clove…" at bounding box center [76, 179] width 93 height 38
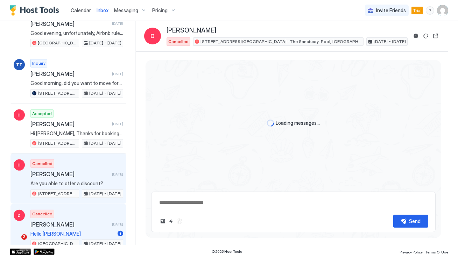
click at [71, 216] on div "Cancelled David 22 days ago Hello Brian 1 434 Felder Avenue · Villa Deileoni-El…" at bounding box center [76, 229] width 93 height 38
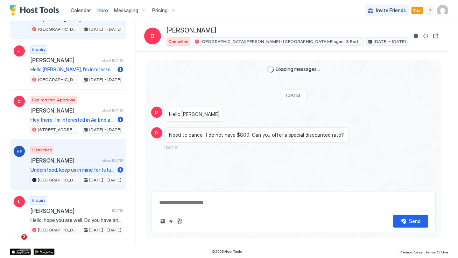
scroll to position [951, 0]
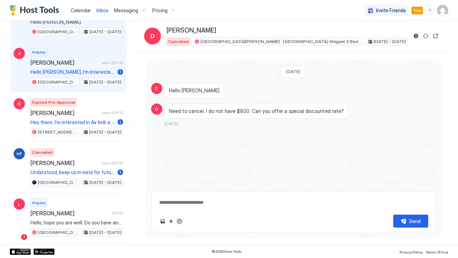
click at [88, 61] on span "Jovanni" at bounding box center [64, 62] width 69 height 7
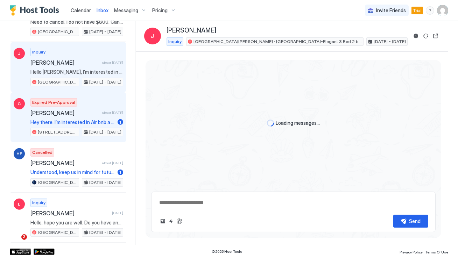
click at [87, 101] on div "Expired Pre-Approval Cyndi about 1 month ago Hey there. I’m interested in Air b…" at bounding box center [76, 117] width 93 height 38
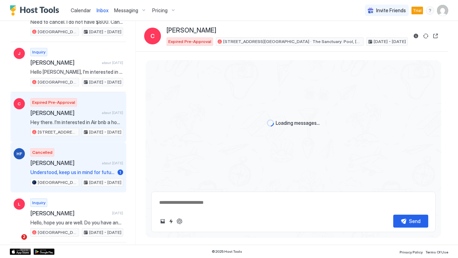
click at [84, 160] on span "Heather Fulmer" at bounding box center [64, 163] width 69 height 7
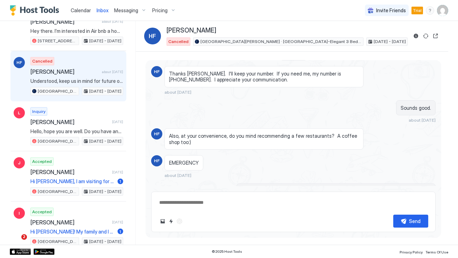
scroll to position [1097, 0]
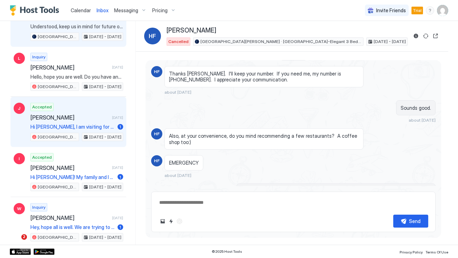
click at [88, 124] on span "Hi Brian, I am visiting for work." at bounding box center [72, 127] width 84 height 6
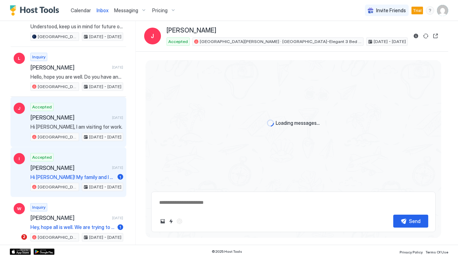
click at [86, 166] on div "Accepted Isaac 3 months ago Hi Brian! My family and I will be in Montgomery Ala…" at bounding box center [76, 172] width 93 height 38
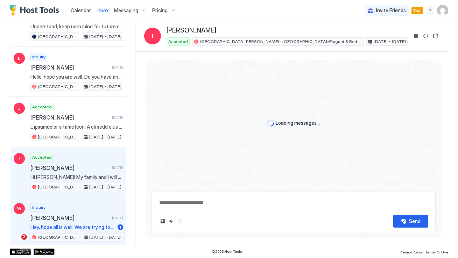
click at [80, 205] on div "Inquiry William 3 months ago Hey, hope all is well. We are trying to come in to…" at bounding box center [76, 222] width 93 height 38
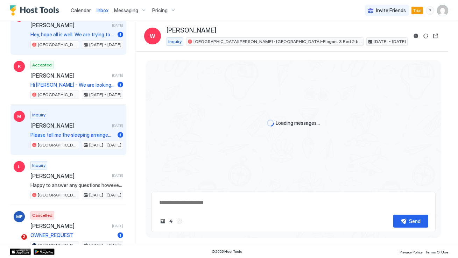
scroll to position [1298, 0]
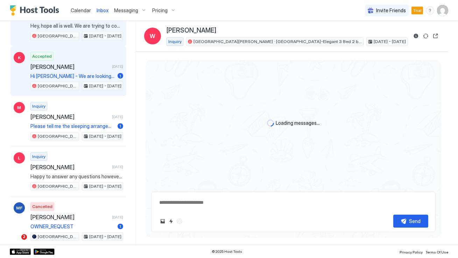
click at [80, 65] on div "Accepted Krisie 3 months ago Hi Brian - We are looking to book this last minute…" at bounding box center [76, 71] width 93 height 38
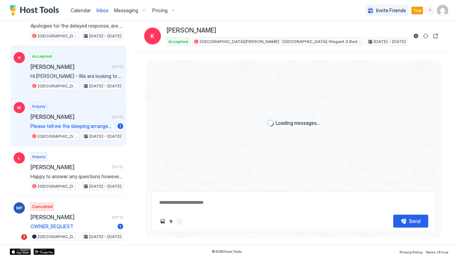
click at [79, 113] on span "Marilyn" at bounding box center [69, 116] width 79 height 7
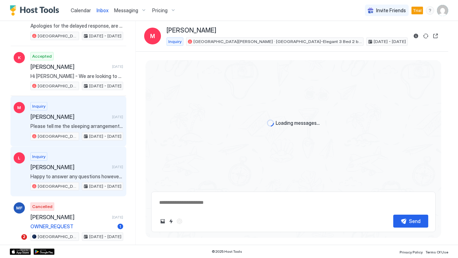
click at [79, 155] on div "Inquiry Lin 6 months ago Happy to answer any questions however, all communicati…" at bounding box center [76, 172] width 93 height 38
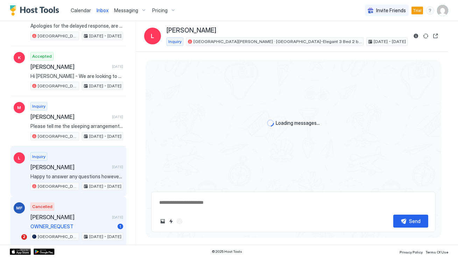
click at [82, 216] on div "Cancelled Mike Fagan 7 months ago OWNER_REQUEST 1 434 Felder Avenue · Villa Dei…" at bounding box center [76, 222] width 93 height 38
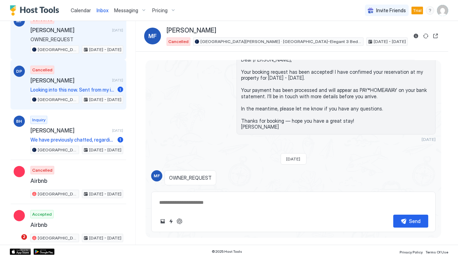
click at [79, 77] on span "Delisha Peterson" at bounding box center [69, 80] width 79 height 7
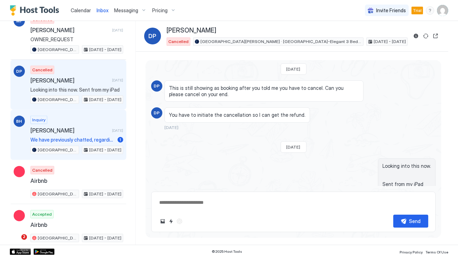
click at [79, 127] on span "Bobby Hall" at bounding box center [69, 130] width 79 height 7
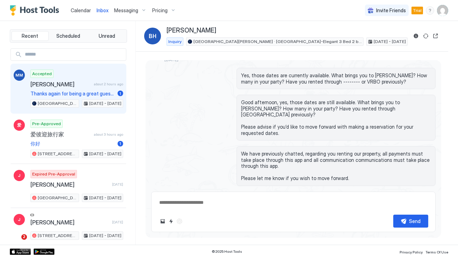
click at [88, 86] on span "Matthew McGlathery" at bounding box center [60, 84] width 61 height 7
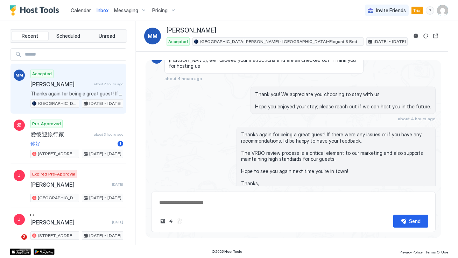
click at [75, 9] on span "Calendar" at bounding box center [81, 10] width 20 height 6
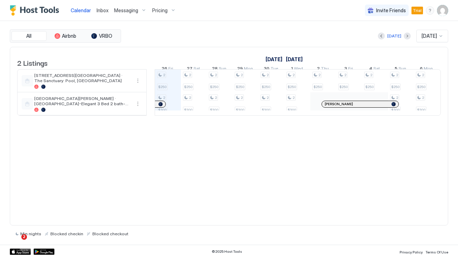
click at [105, 12] on span "Inbox" at bounding box center [103, 10] width 12 height 6
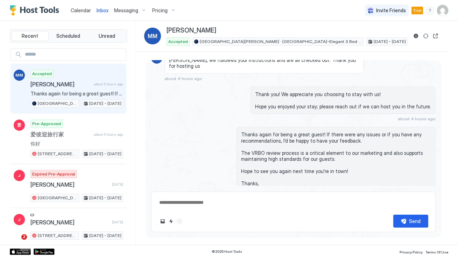
click at [130, 10] on span "Messaging" at bounding box center [126, 10] width 24 height 6
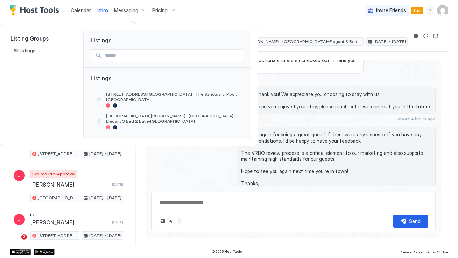
click at [210, 168] on div at bounding box center [229, 129] width 458 height 258
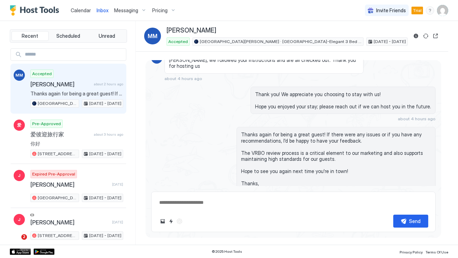
type textarea "*"
click at [136, 10] on span "Messaging" at bounding box center [126, 10] width 24 height 6
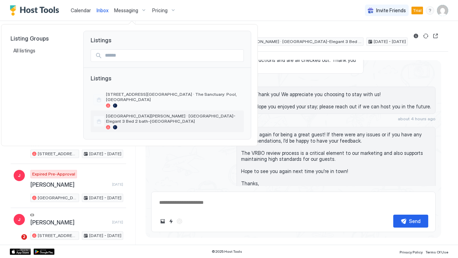
click at [122, 114] on span "[GEOGRAPHIC_DATA][PERSON_NAME] · [GEOGRAPHIC_DATA]-Elegant 3 Bed 2 bath-[GEOGRA…" at bounding box center [173, 118] width 135 height 10
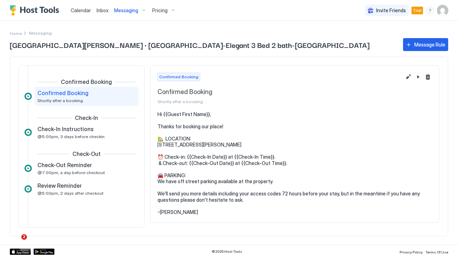
click at [132, 9] on span "Messaging" at bounding box center [126, 10] width 24 height 6
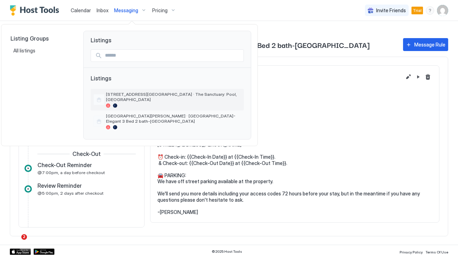
click at [118, 97] on span "[STREET_ADDRESS][GEOGRAPHIC_DATA] · The Sanctuary: Pool, [GEOGRAPHIC_DATA]" at bounding box center [173, 97] width 135 height 10
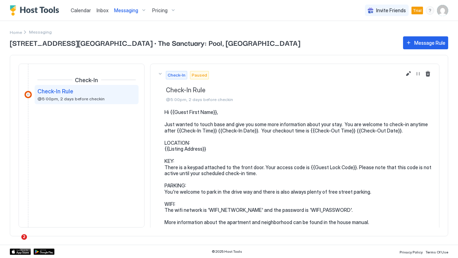
click at [132, 12] on span "Messaging" at bounding box center [126, 10] width 24 height 6
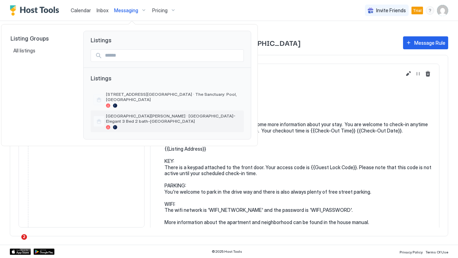
click at [117, 115] on span "[GEOGRAPHIC_DATA][PERSON_NAME] · [GEOGRAPHIC_DATA]-Elegant 3 Bed 2 bath-[GEOGRA…" at bounding box center [173, 118] width 135 height 10
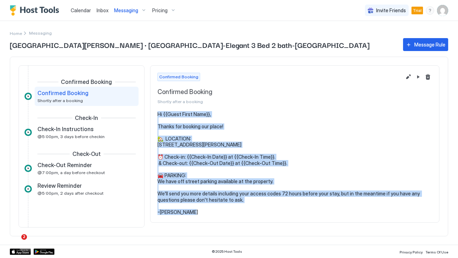
drag, startPoint x: 179, startPoint y: 212, endPoint x: 158, endPoint y: 114, distance: 100.5
click at [158, 114] on pre "Hi {{Guest First Name}}, Thanks for booking our place! 🏡 LOCATION: 434 Felder A…" at bounding box center [294, 163] width 275 height 104
copy pre "Hi {{Guest First Name}}, Thanks for booking our place! 🏡 LOCATION: 434 Felder A…"
click at [141, 11] on div "Messaging" at bounding box center [130, 11] width 38 height 12
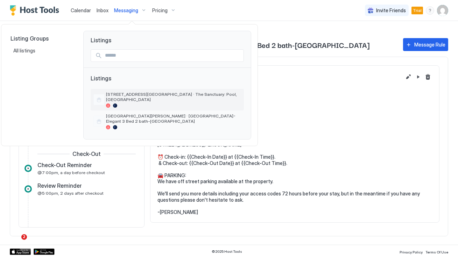
click at [133, 93] on span "[STREET_ADDRESS][GEOGRAPHIC_DATA] · The Sanctuary: Pool, [GEOGRAPHIC_DATA]" at bounding box center [173, 97] width 135 height 10
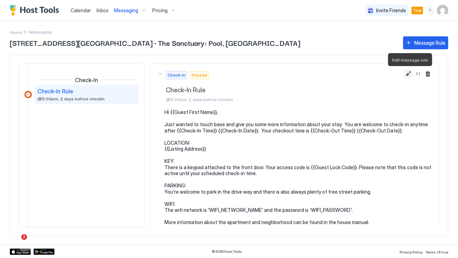
click at [408, 76] on button "Edit message rule" at bounding box center [408, 74] width 8 height 8
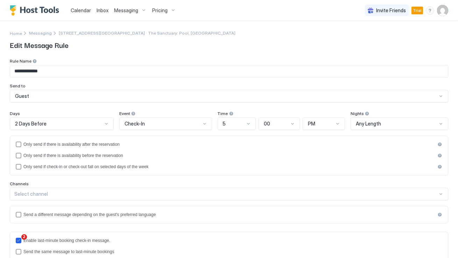
click at [66, 192] on div "Select channel" at bounding box center [229, 194] width 438 height 13
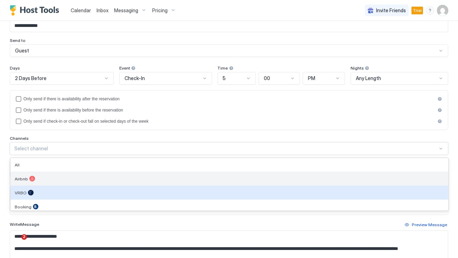
scroll to position [45, 0]
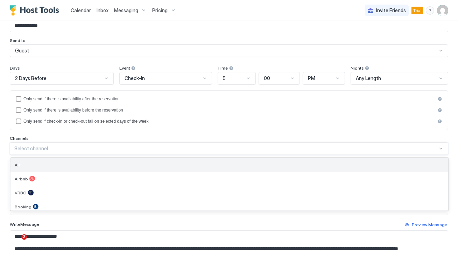
click at [71, 162] on div "All" at bounding box center [229, 164] width 429 height 5
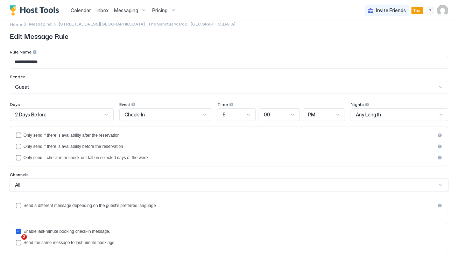
scroll to position [8, 0]
drag, startPoint x: 86, startPoint y: 62, endPoint x: 0, endPoint y: 62, distance: 86.1
click at [0, 62] on div "**********" at bounding box center [229, 244] width 458 height 462
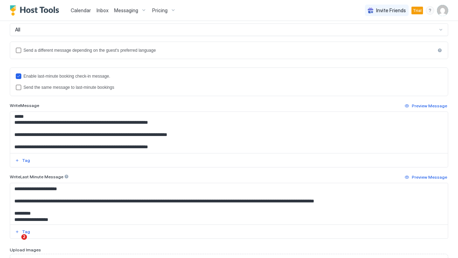
scroll to position [0, 0]
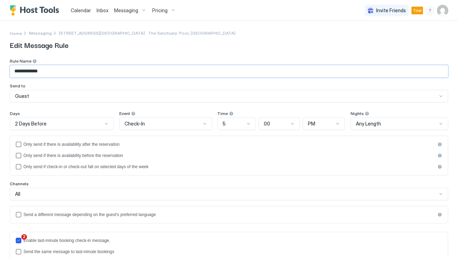
click at [140, 125] on span "Check-In" at bounding box center [135, 124] width 20 height 6
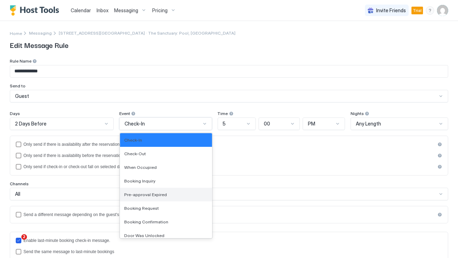
scroll to position [2, 0]
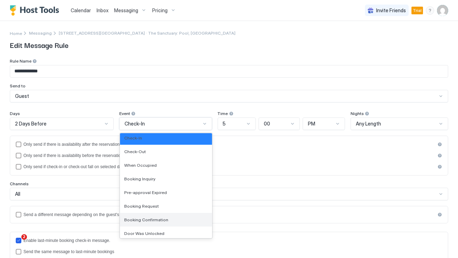
click at [152, 218] on span "Booking Confirmation" at bounding box center [146, 219] width 44 height 5
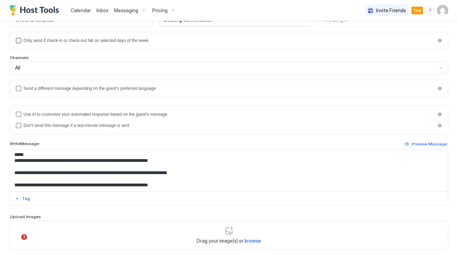
scroll to position [105, 0]
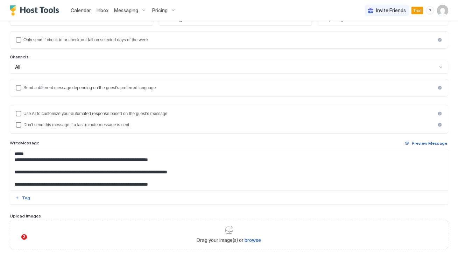
click at [123, 126] on div "Don't send this message if a last-minute message is sent" at bounding box center [229, 124] width 412 height 5
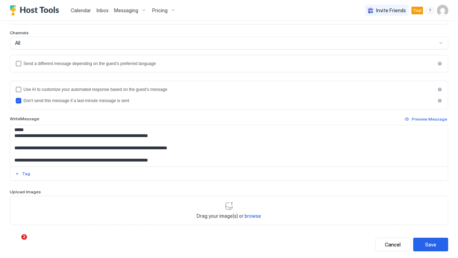
scroll to position [142, 0]
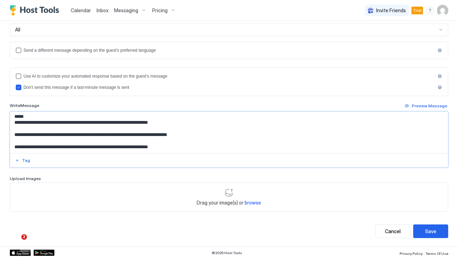
drag, startPoint x: 183, startPoint y: 147, endPoint x: 5, endPoint y: 115, distance: 180.8
click at [5, 115] on div "**********" at bounding box center [229, 63] width 458 height 368
paste textarea "**********"
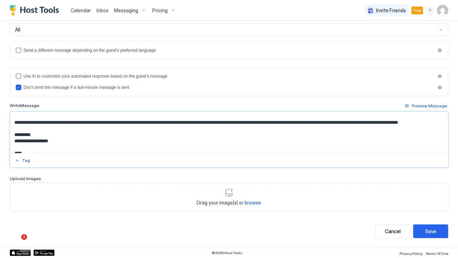
scroll to position [0, 0]
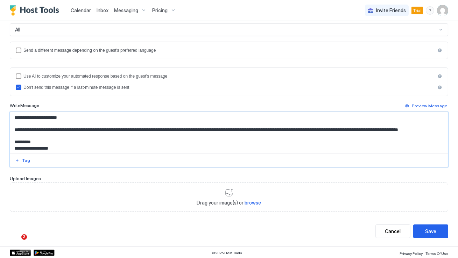
click at [102, 124] on textarea "**********" at bounding box center [229, 132] width 438 height 41
type textarea "**********"
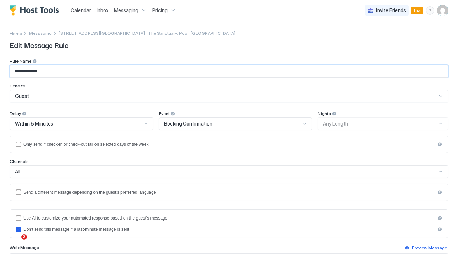
click at [92, 73] on input "**********" at bounding box center [229, 71] width 438 height 12
paste input "*******"
type input "**********"
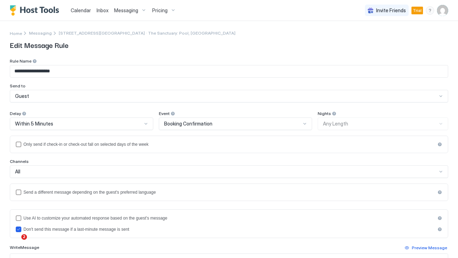
click at [92, 83] on div "**********" at bounding box center [229, 80] width 438 height 44
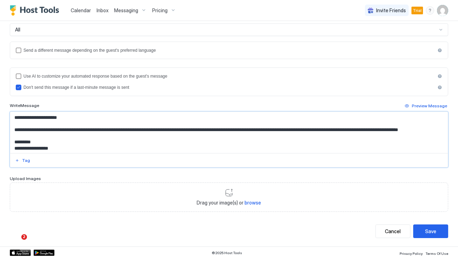
drag, startPoint x: 59, startPoint y: 147, endPoint x: 9, endPoint y: 102, distance: 67.4
click at [9, 102] on div "**********" at bounding box center [229, 63] width 458 height 368
paste textarea "**********"
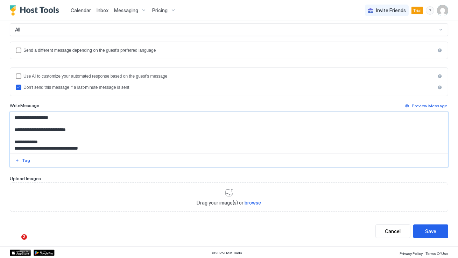
scroll to position [59, 0]
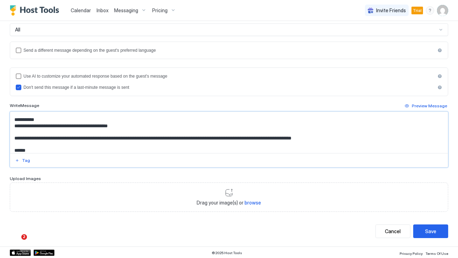
click at [102, 104] on div "Write Message Preview Message" at bounding box center [229, 106] width 438 height 8
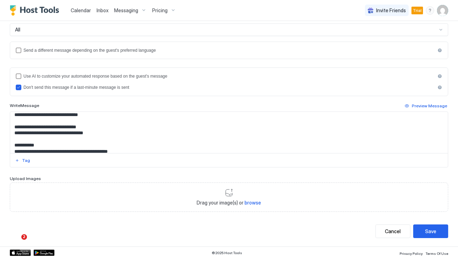
scroll to position [62, 0]
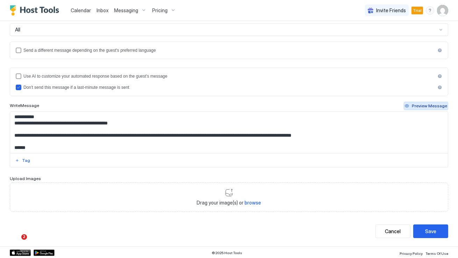
click at [416, 102] on button "Preview Message" at bounding box center [426, 106] width 44 height 8
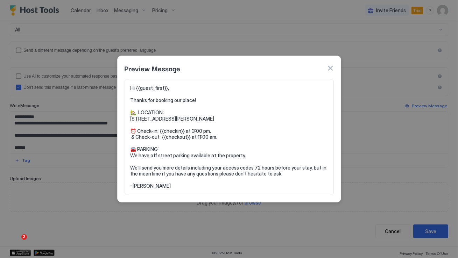
click at [365, 135] on div at bounding box center [229, 129] width 458 height 258
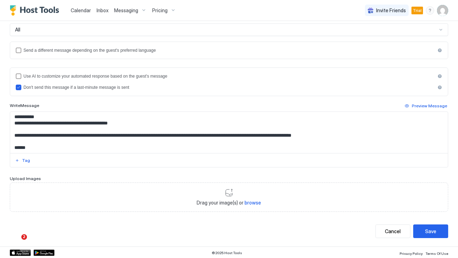
scroll to position [0, 0]
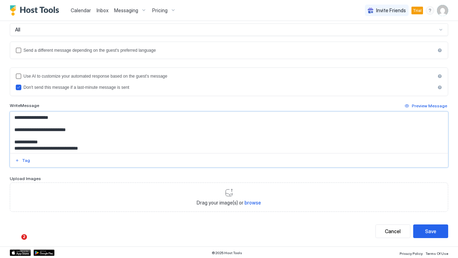
drag, startPoint x: 61, startPoint y: 120, endPoint x: 20, endPoint y: 119, distance: 41.0
click at [20, 119] on textarea "**********" at bounding box center [229, 132] width 438 height 41
click at [27, 163] on button "Tag" at bounding box center [22, 160] width 17 height 8
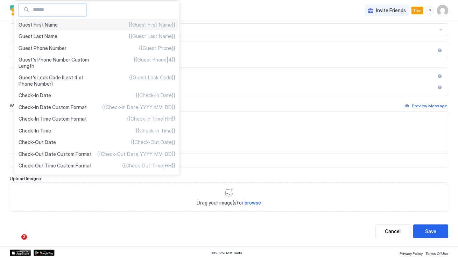
click at [75, 25] on div "Guest First Name {{Guest First Name}}" at bounding box center [97, 25] width 162 height 12
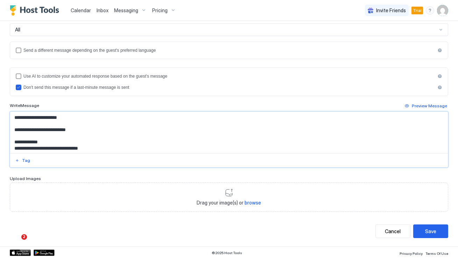
drag, startPoint x: 54, startPoint y: 147, endPoint x: 9, endPoint y: 107, distance: 60.2
click at [8, 107] on div "**********" at bounding box center [229, 63] width 458 height 368
paste textarea "**********"
drag, startPoint x: 67, startPoint y: 120, endPoint x: 18, endPoint y: 116, distance: 49.6
click at [18, 116] on textarea "**********" at bounding box center [229, 132] width 438 height 41
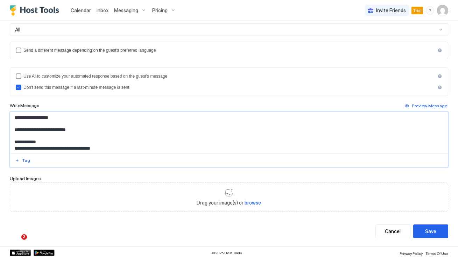
click at [28, 119] on textarea "**********" at bounding box center [229, 132] width 438 height 41
drag, startPoint x: 21, startPoint y: 117, endPoint x: 50, endPoint y: 117, distance: 29.4
click at [50, 117] on textarea "**********" at bounding box center [229, 132] width 438 height 41
click at [25, 159] on div "Tag" at bounding box center [26, 160] width 8 height 6
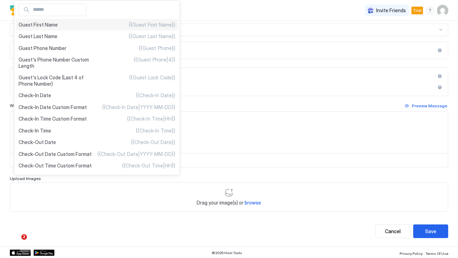
click at [87, 28] on div "Guest First Name {{Guest First Name}}" at bounding box center [97, 25] width 162 height 12
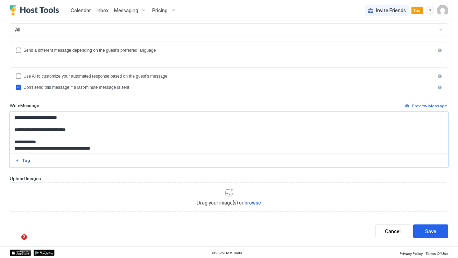
click at [94, 135] on textarea "**********" at bounding box center [229, 132] width 438 height 41
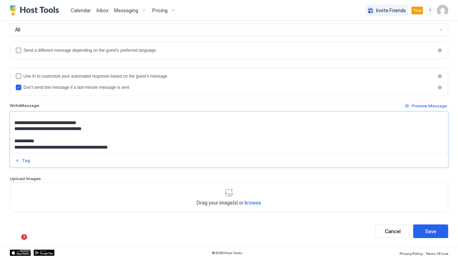
scroll to position [44, 0]
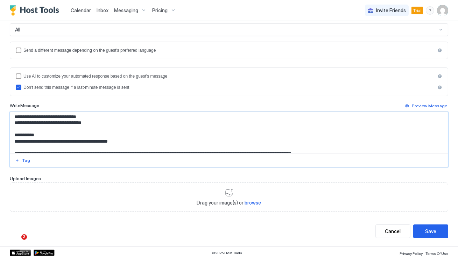
drag, startPoint x: 65, startPoint y: 117, endPoint x: 43, endPoint y: 117, distance: 22.0
click at [43, 117] on textarea "**********" at bounding box center [229, 132] width 438 height 41
click at [22, 160] on div "Tag" at bounding box center [26, 160] width 8 height 6
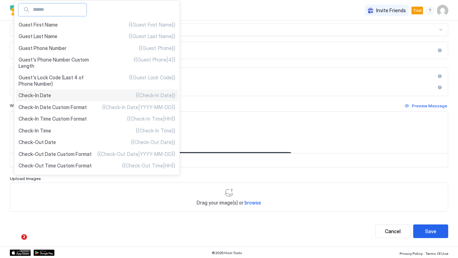
click at [80, 96] on div "Check-In Date {{Check-In Date}}" at bounding box center [97, 96] width 162 height 12
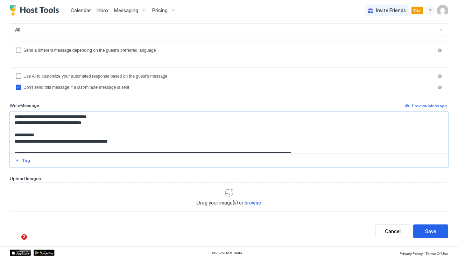
drag, startPoint x: 71, startPoint y: 123, endPoint x: 43, endPoint y: 123, distance: 27.3
click at [43, 123] on textarea "**********" at bounding box center [229, 132] width 438 height 41
click at [27, 160] on div "Tag" at bounding box center [26, 160] width 8 height 6
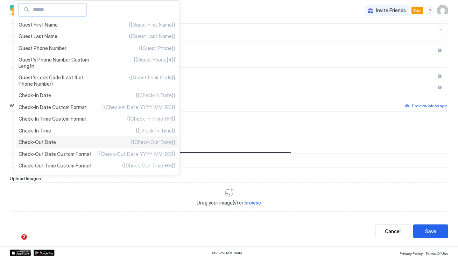
click at [65, 144] on div "Check-Out Date {{Check-Out Date}}" at bounding box center [97, 142] width 162 height 12
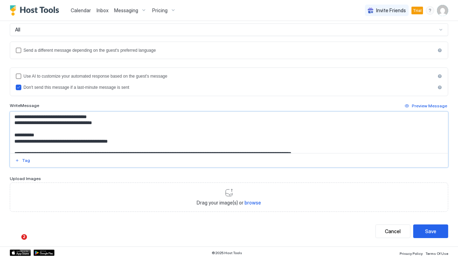
drag, startPoint x: 108, startPoint y: 115, endPoint x: 86, endPoint y: 115, distance: 21.7
click at [86, 115] on textarea "**********" at bounding box center [229, 132] width 438 height 41
click at [29, 158] on button "Tag" at bounding box center [22, 160] width 17 height 8
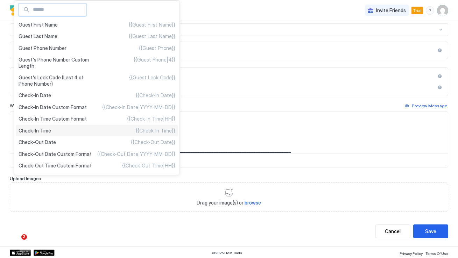
click at [72, 131] on div "Check-In Time {{Check-In Time}}" at bounding box center [97, 131] width 162 height 12
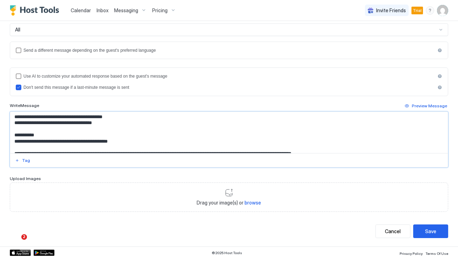
drag, startPoint x: 121, startPoint y: 121, endPoint x: 92, endPoint y: 121, distance: 28.3
click at [92, 121] on textarea "**********" at bounding box center [229, 132] width 438 height 41
click at [21, 160] on button "Tag" at bounding box center [22, 160] width 17 height 8
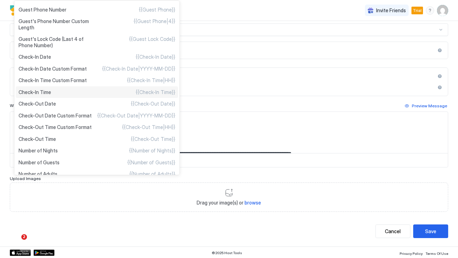
scroll to position [40, 0]
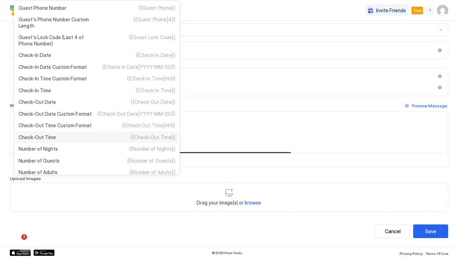
click at [57, 134] on div "Check-Out Time {{Check-Out Time}}" at bounding box center [97, 138] width 162 height 12
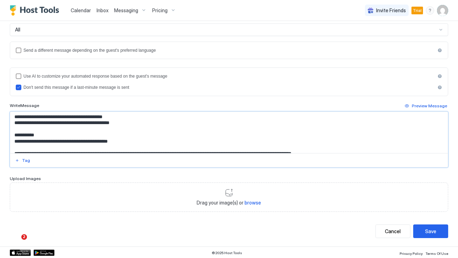
click at [142, 118] on textarea "**********" at bounding box center [229, 132] width 438 height 41
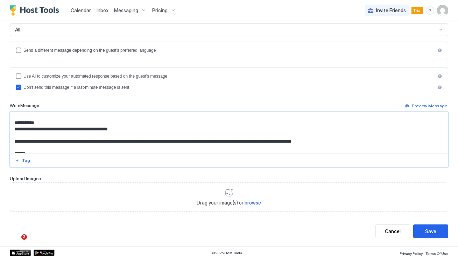
scroll to position [62, 0]
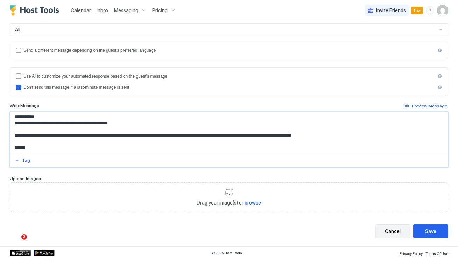
type textarea "**********"
click at [426, 233] on div "Save" at bounding box center [430, 231] width 11 height 7
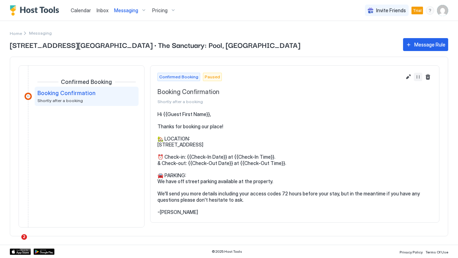
click at [418, 78] on button "Resume Message Rule" at bounding box center [418, 77] width 8 height 8
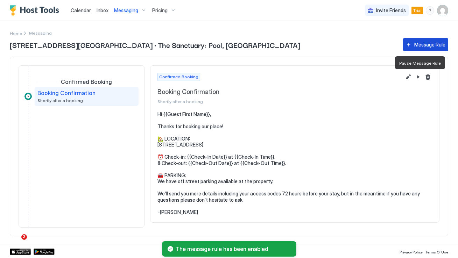
click at [430, 43] on div "Message Rule" at bounding box center [429, 44] width 31 height 7
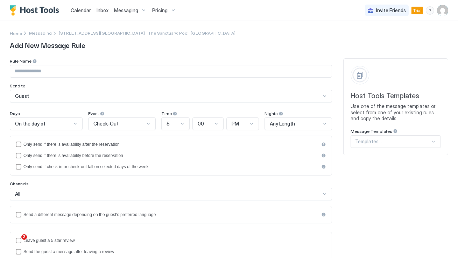
click at [43, 72] on input "Input Field" at bounding box center [171, 71] width 322 height 12
click at [28, 72] on input "**********" at bounding box center [171, 71] width 322 height 12
type input "**********"
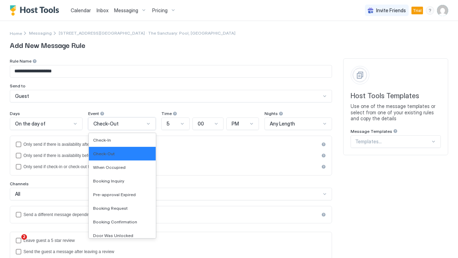
click at [102, 127] on div "Check-Out" at bounding box center [122, 124] width 68 height 13
click at [106, 139] on span "Check-In" at bounding box center [102, 140] width 18 height 5
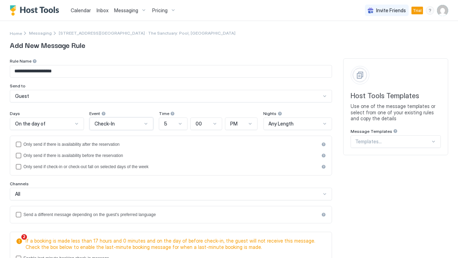
click at [75, 124] on div at bounding box center [77, 124] width 6 height 6
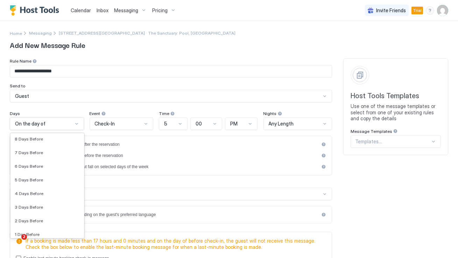
scroll to position [1007, 0]
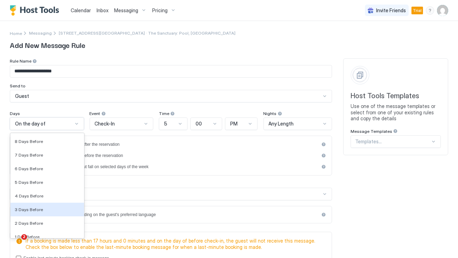
click at [53, 205] on div "3 Days Before" at bounding box center [46, 210] width 73 height 14
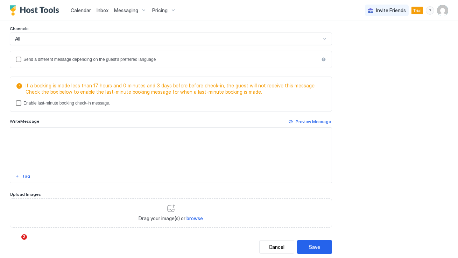
scroll to position [171, 0]
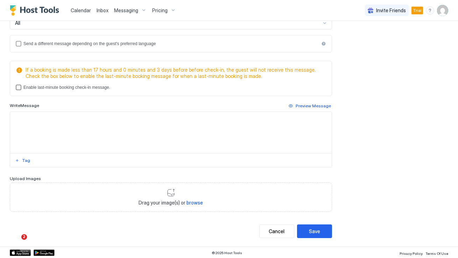
click at [84, 89] on div "Enable last-minute booking check-in message." at bounding box center [174, 87] width 303 height 5
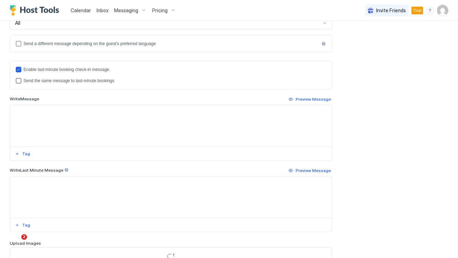
click at [82, 79] on div "Send the same message to last-minute bookings" at bounding box center [174, 80] width 303 height 5
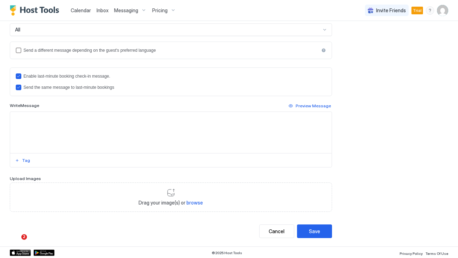
click at [77, 122] on textarea "Input Field" at bounding box center [171, 132] width 322 height 41
paste textarea "**********"
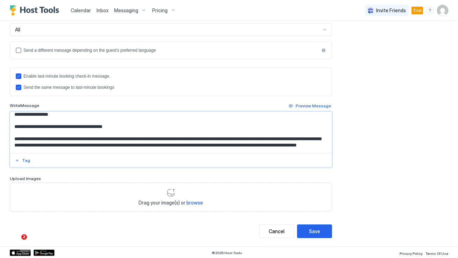
scroll to position [0, 0]
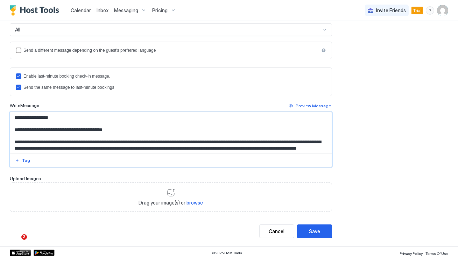
drag, startPoint x: 63, startPoint y: 118, endPoint x: 21, endPoint y: 118, distance: 41.6
click at [21, 118] on textarea "Input Field" at bounding box center [171, 132] width 322 height 41
click at [23, 159] on div "Tag" at bounding box center [26, 160] width 8 height 6
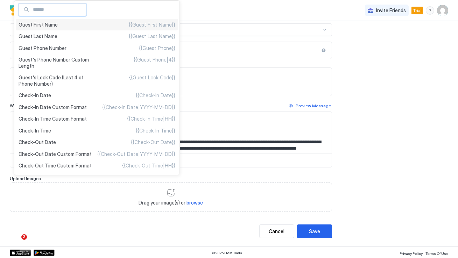
click at [82, 25] on div "Guest First Name {{Guest First Name}}" at bounding box center [97, 25] width 162 height 12
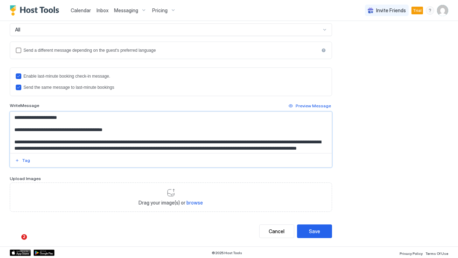
click at [140, 131] on textarea "Input Field" at bounding box center [171, 132] width 322 height 41
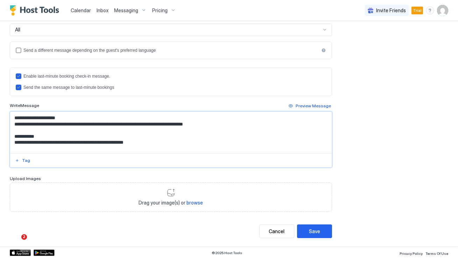
scroll to position [76, 0]
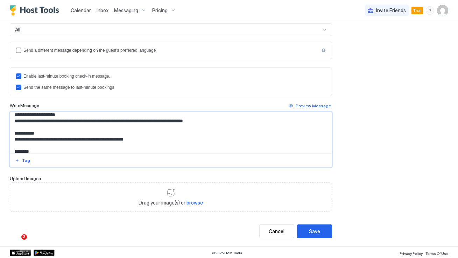
drag, startPoint x: 126, startPoint y: 127, endPoint x: 103, endPoint y: 127, distance: 22.8
click at [103, 127] on textarea "Input Field" at bounding box center [171, 132] width 322 height 41
click at [26, 161] on div "Tag" at bounding box center [26, 160] width 8 height 6
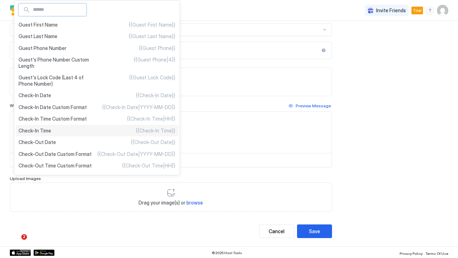
click at [80, 131] on div "Check-In Time {{Check-In Time}}" at bounding box center [97, 131] width 162 height 12
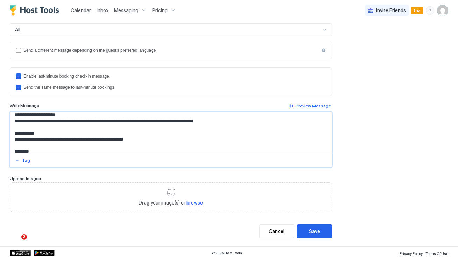
drag, startPoint x: 141, startPoint y: 126, endPoint x: 102, endPoint y: 127, distance: 39.5
click at [102, 127] on textarea "Input Field" at bounding box center [171, 132] width 322 height 41
drag, startPoint x: 95, startPoint y: 127, endPoint x: 75, endPoint y: 127, distance: 19.6
click at [75, 127] on textarea "Input Field" at bounding box center [171, 132] width 322 height 41
paste textarea "**********"
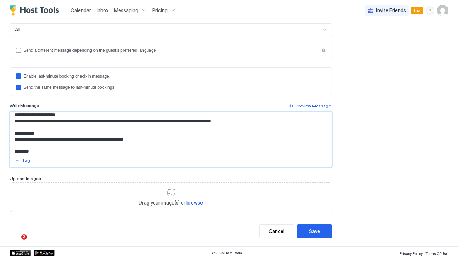
click at [158, 127] on textarea "Input Field" at bounding box center [171, 132] width 322 height 41
drag, startPoint x: 217, startPoint y: 128, endPoint x: 201, endPoint y: 127, distance: 16.5
click at [201, 127] on textarea "Input Field" at bounding box center [171, 132] width 322 height 41
click at [22, 159] on div "Tag" at bounding box center [26, 160] width 8 height 6
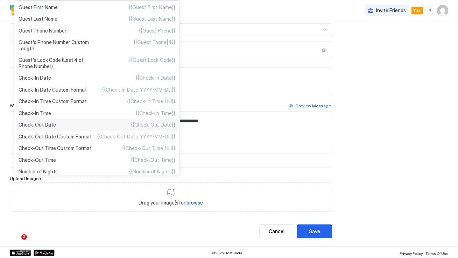
scroll to position [21, 0]
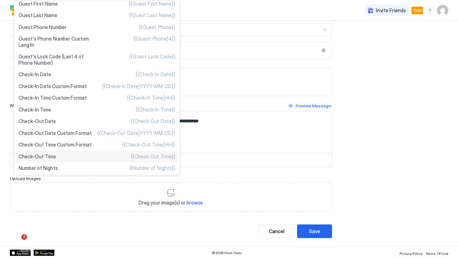
click at [77, 156] on div "Check-Out Time {{Check-Out Time}}" at bounding box center [97, 157] width 162 height 12
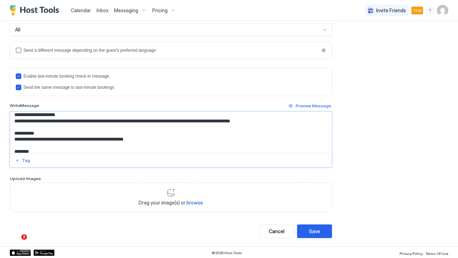
drag, startPoint x: 279, startPoint y: 127, endPoint x: 252, endPoint y: 127, distance: 26.9
click at [252, 127] on textarea "Input Field" at bounding box center [171, 132] width 322 height 41
click at [26, 164] on div at bounding box center [171, 160] width 322 height 14
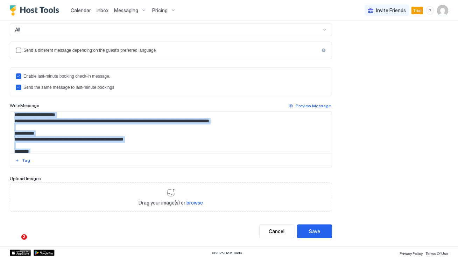
click at [26, 164] on div at bounding box center [171, 160] width 322 height 14
click at [26, 161] on div "Tag" at bounding box center [26, 160] width 8 height 6
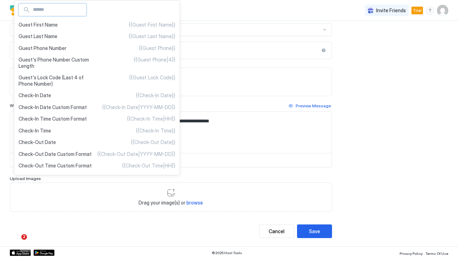
click at [244, 141] on div at bounding box center [229, 129] width 458 height 258
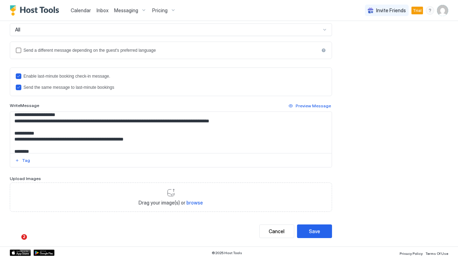
click at [255, 121] on div at bounding box center [229, 129] width 458 height 258
click at [251, 128] on textarea "Input Field" at bounding box center [171, 132] width 322 height 41
click at [25, 160] on div "Tag" at bounding box center [26, 160] width 8 height 6
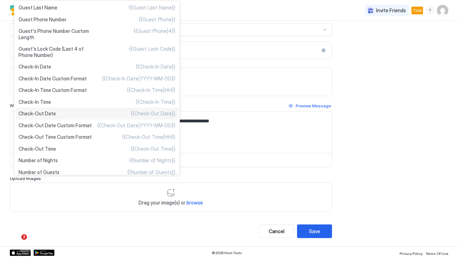
scroll to position [31, 0]
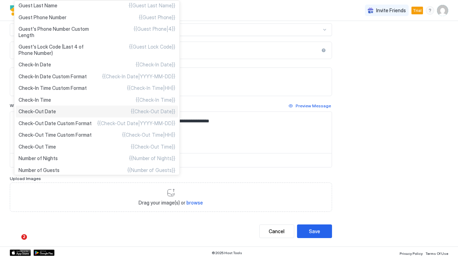
click at [82, 114] on div "Check-Out Date {{Check-Out Date}}" at bounding box center [97, 112] width 162 height 12
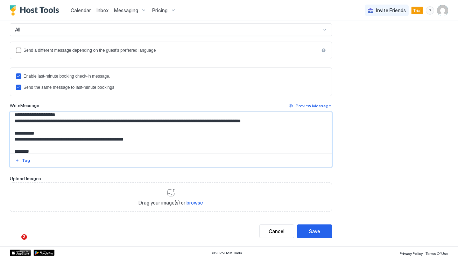
click at [164, 134] on textarea "Input Field" at bounding box center [171, 132] width 322 height 41
click at [162, 143] on textarea "Input Field" at bounding box center [171, 132] width 322 height 41
drag, startPoint x: 164, startPoint y: 143, endPoint x: 100, endPoint y: 142, distance: 63.7
click at [100, 142] on textarea "Input Field" at bounding box center [171, 132] width 322 height 41
click at [24, 161] on div "Tag" at bounding box center [26, 160] width 8 height 6
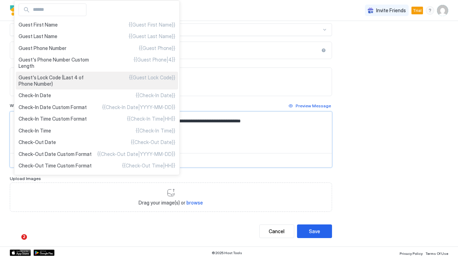
click at [89, 76] on span "Guest's Lock Code (Last 4 of Phone Number)" at bounding box center [58, 81] width 78 height 12
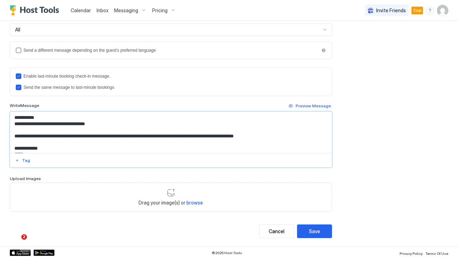
scroll to position [282, 0]
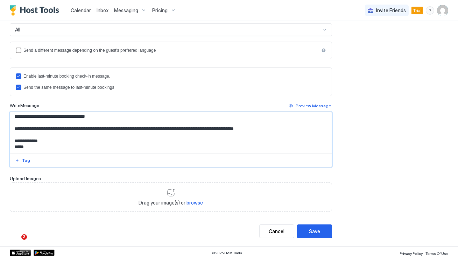
type textarea "**********"
click at [310, 225] on button "Save" at bounding box center [314, 232] width 35 height 14
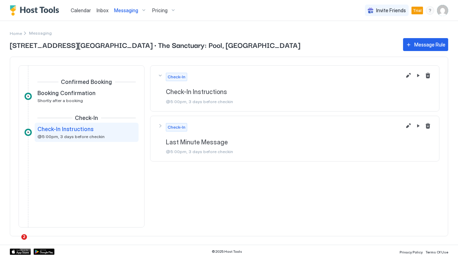
click at [311, 228] on div "Confirmed Booking Booking Confirmation Shortly after a booking Check-In Check-I…" at bounding box center [229, 147] width 438 height 180
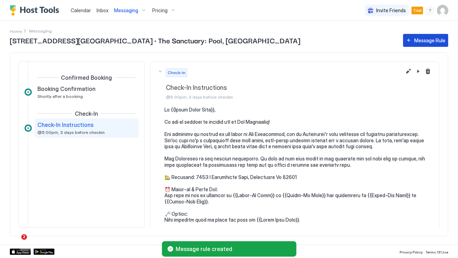
click at [435, 41] on div "Message Rule" at bounding box center [429, 40] width 31 height 7
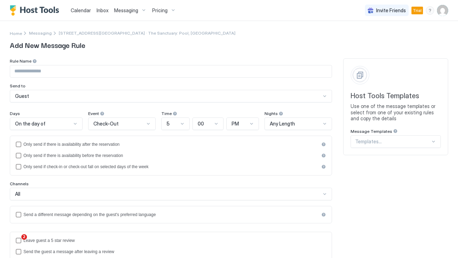
click at [91, 75] on input "Input Field" at bounding box center [171, 71] width 322 height 12
paste input "**********"
type input "**********"
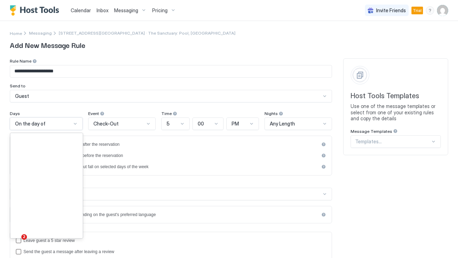
click at [72, 124] on div at bounding box center [75, 124] width 6 height 6
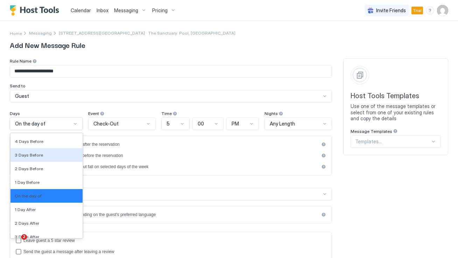
scroll to position [1062, 0]
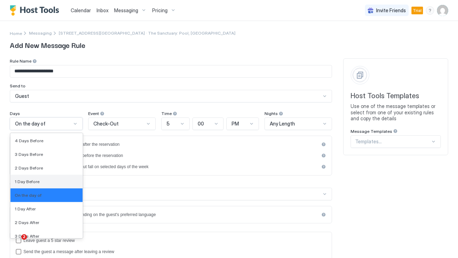
click at [49, 182] on div "1 Day Before" at bounding box center [47, 181] width 64 height 5
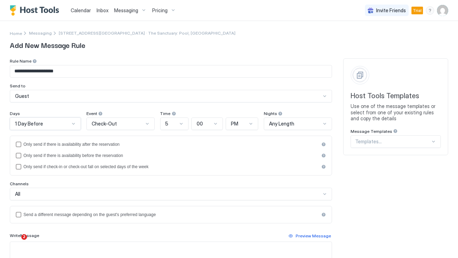
click at [170, 127] on div "5" at bounding box center [174, 124] width 28 height 13
click at [168, 223] on div "7" at bounding box center [174, 221] width 19 height 5
click at [139, 132] on div "Days 1 Day Before Event Check-Out Time option 7, selected. 7 00 PM Nights Any L…" at bounding box center [171, 167] width 322 height 113
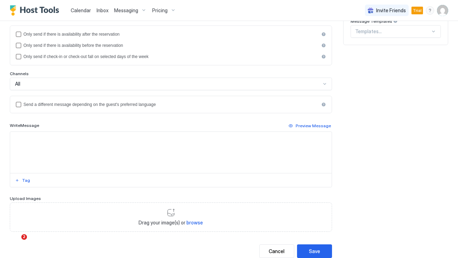
scroll to position [130, 0]
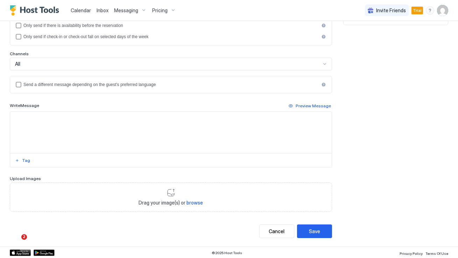
click at [81, 120] on textarea "Input Field" at bounding box center [171, 132] width 322 height 41
paste textarea "**********"
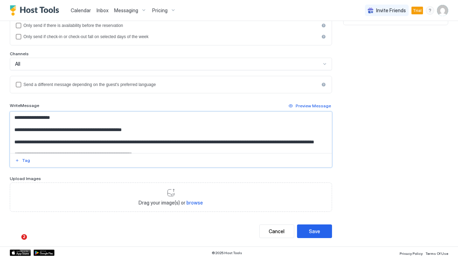
scroll to position [35, 0]
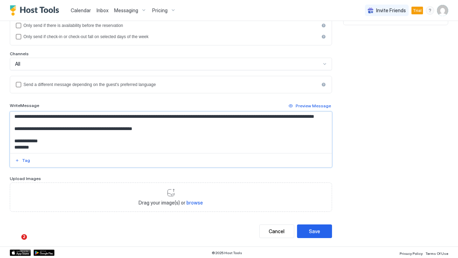
click at [89, 102] on div "Write Message Preview Message" at bounding box center [171, 106] width 322 height 8
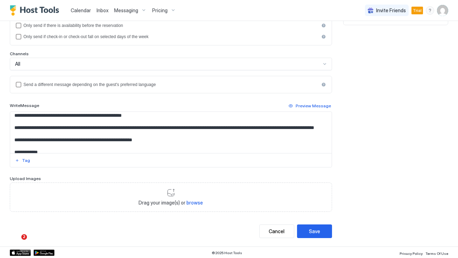
scroll to position [0, 0]
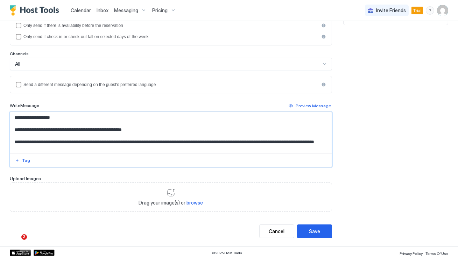
drag, startPoint x: 63, startPoint y: 118, endPoint x: 24, endPoint y: 117, distance: 38.9
click at [24, 117] on textarea "**********" at bounding box center [171, 132] width 322 height 41
click at [26, 162] on div "Tag" at bounding box center [26, 160] width 8 height 6
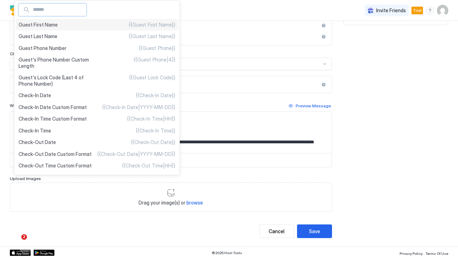
click at [64, 23] on div "Guest First Name {{Guest First Name}}" at bounding box center [97, 25] width 162 height 12
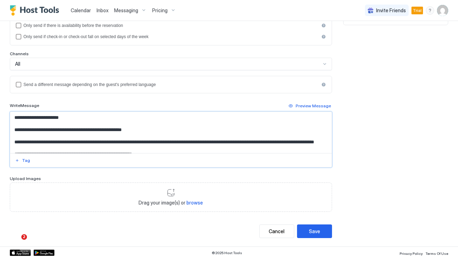
drag, startPoint x: 149, startPoint y: 130, endPoint x: 129, endPoint y: 129, distance: 19.6
click at [129, 129] on textarea "**********" at bounding box center [171, 132] width 322 height 41
click at [27, 159] on div "Tag" at bounding box center [26, 160] width 8 height 6
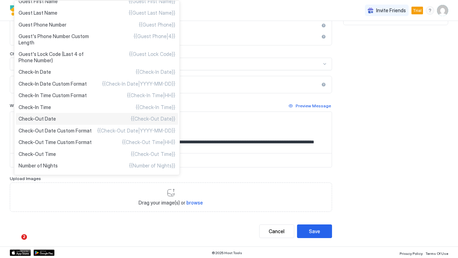
scroll to position [24, 0]
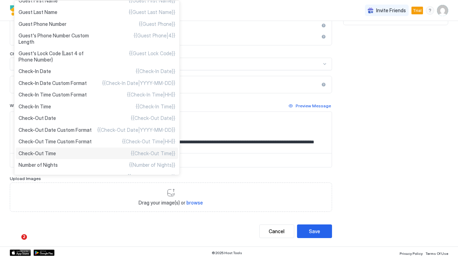
click at [76, 153] on div "Check-Out Time {{Check-Out Time}}" at bounding box center [97, 154] width 162 height 12
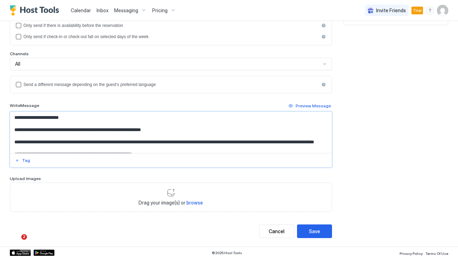
click at [394, 173] on div "**********" at bounding box center [229, 83] width 438 height 310
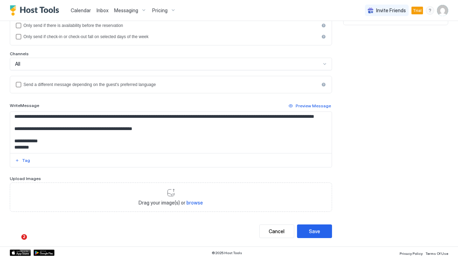
scroll to position [37, 0]
click at [306, 230] on button "Save" at bounding box center [314, 232] width 35 height 14
type textarea "**********"
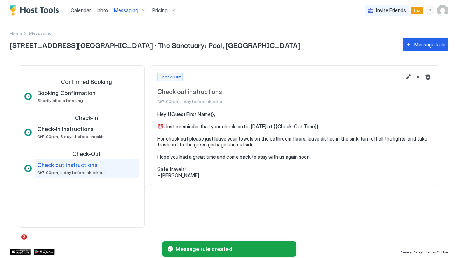
click at [420, 51] on div "2465 East Cloverdale Park Guest House · The Sanctuary: Pool, Lush Garden Messag…" at bounding box center [229, 141] width 438 height 208
click at [422, 47] on div "Message Rule" at bounding box center [429, 44] width 31 height 7
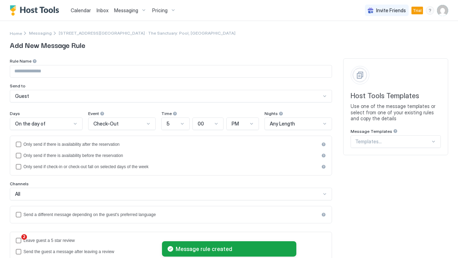
click at [145, 73] on input "Input Field" at bounding box center [171, 71] width 322 height 12
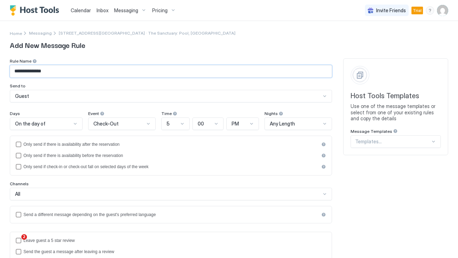
type input "**********"
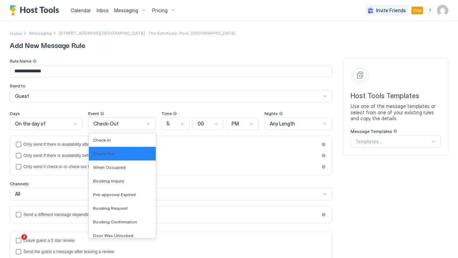
click at [123, 125] on div "Check-Out" at bounding box center [118, 124] width 51 height 6
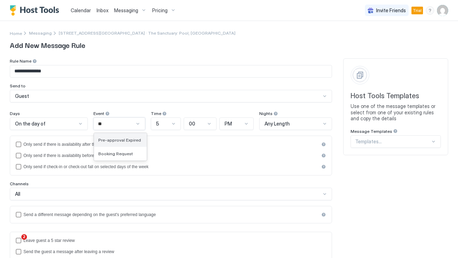
type input "*"
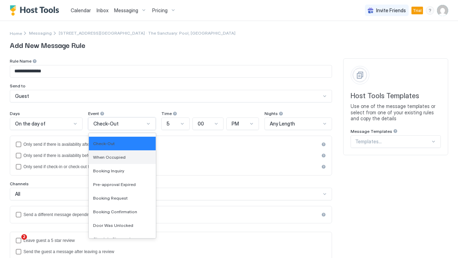
scroll to position [3, 0]
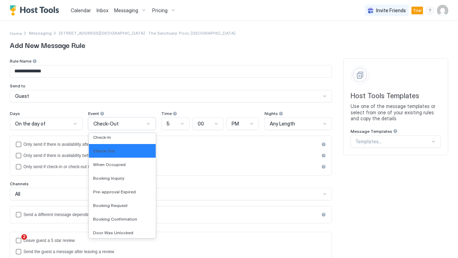
click at [174, 134] on div "Days On the day of Event Check-Out selected, 2 of 13. 13 results available. Use…" at bounding box center [171, 167] width 322 height 113
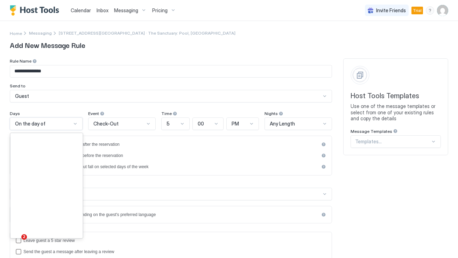
click at [64, 127] on div "On the day of" at bounding box center [43, 124] width 56 height 6
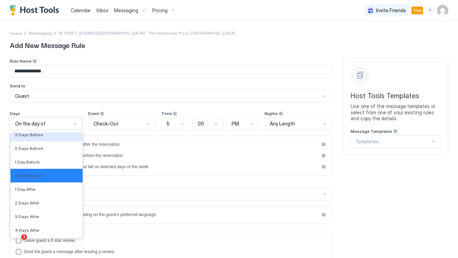
scroll to position [1083, 0]
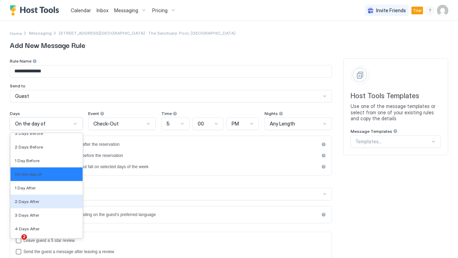
click at [49, 199] on div "2 Days After" at bounding box center [47, 201] width 64 height 5
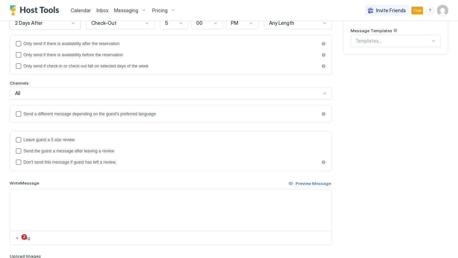
scroll to position [105, 0]
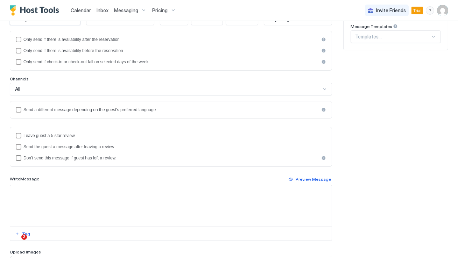
click at [86, 157] on div "Don't send this message if guest has left a review." at bounding box center [171, 158] width 296 height 5
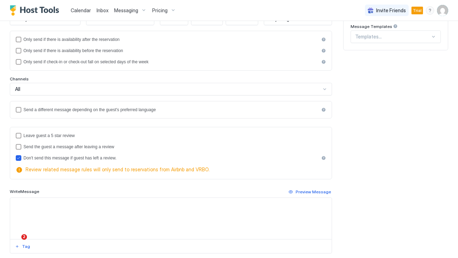
click at [88, 199] on textarea "Input Field" at bounding box center [171, 218] width 322 height 41
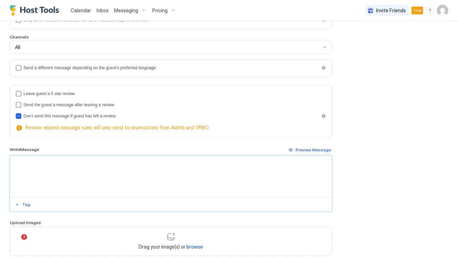
scroll to position [156, 0]
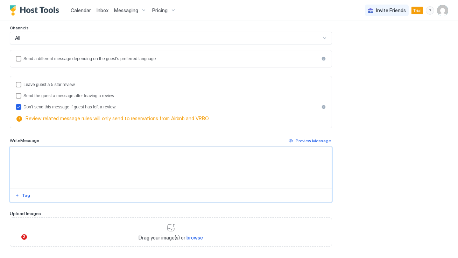
paste textarea "**********"
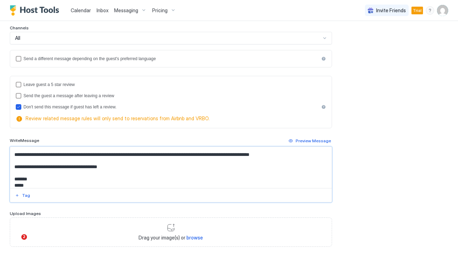
scroll to position [0, 0]
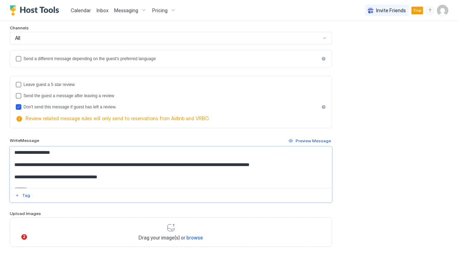
drag, startPoint x: 72, startPoint y: 154, endPoint x: 21, endPoint y: 153, distance: 51.1
click at [21, 153] on textarea "**********" at bounding box center [171, 167] width 322 height 41
click at [22, 190] on div at bounding box center [171, 195] width 322 height 14
click at [22, 196] on div "Tag" at bounding box center [26, 195] width 8 height 6
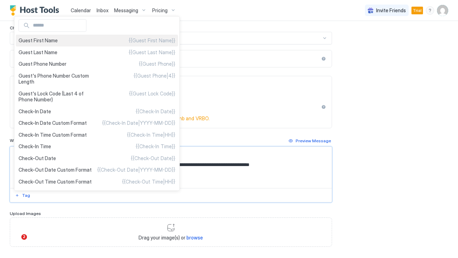
click at [70, 43] on div "Guest First Name {{Guest First Name}}" at bounding box center [97, 41] width 162 height 12
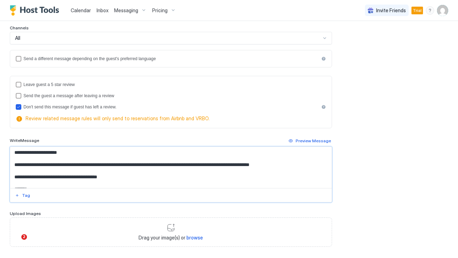
type textarea "**********"
click at [125, 135] on div "**********" at bounding box center [171, 74] width 322 height 345
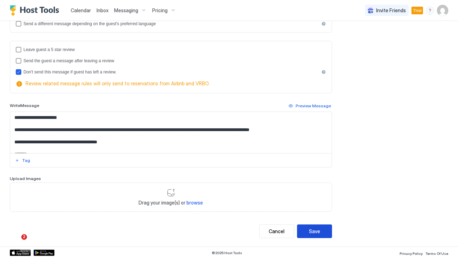
click at [319, 233] on div "Save" at bounding box center [314, 231] width 11 height 7
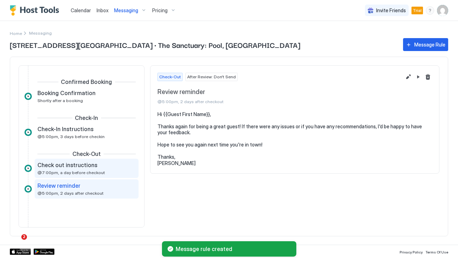
click at [87, 172] on span "@7:00pm, a day before checkout" at bounding box center [71, 172] width 68 height 5
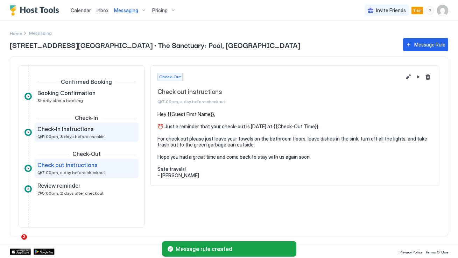
click at [102, 133] on div "Check-In Instructions @5:00pm, 3 days before checkin" at bounding box center [81, 133] width 89 height 14
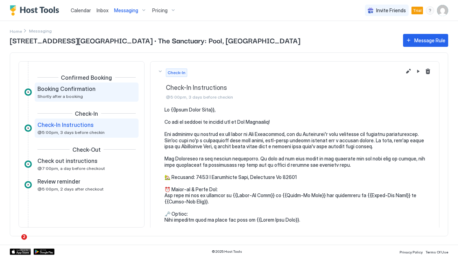
click at [103, 92] on div "Booking Confirmation Shortly after a booking" at bounding box center [81, 92] width 89 height 14
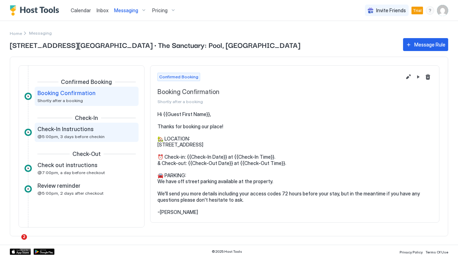
click at [110, 128] on div "Check-In Instructions" at bounding box center [81, 129] width 89 height 7
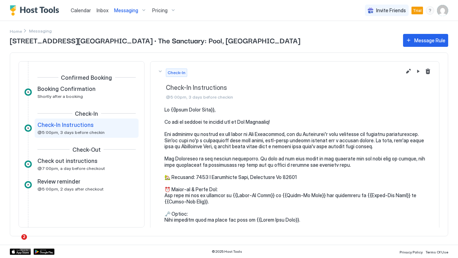
click at [148, 42] on span "[STREET_ADDRESS][GEOGRAPHIC_DATA] · The Sanctuary: Pool, [GEOGRAPHIC_DATA]" at bounding box center [203, 40] width 386 height 10
click at [98, 7] on span "Inbox" at bounding box center [103, 10] width 12 height 6
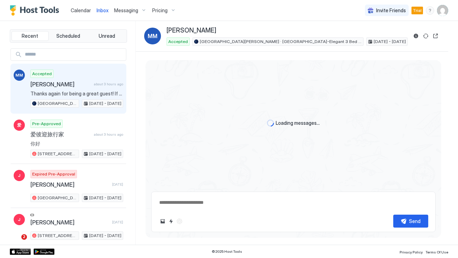
scroll to position [1154, 0]
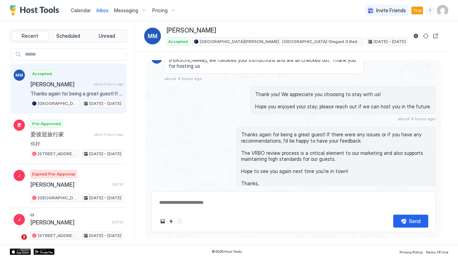
click at [83, 12] on span "Calendar" at bounding box center [81, 10] width 20 height 6
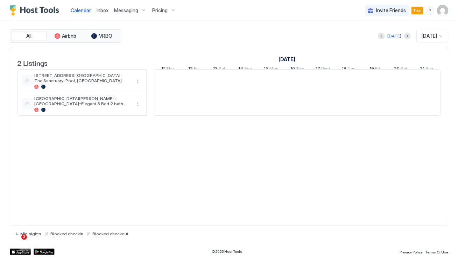
scroll to position [0, 388]
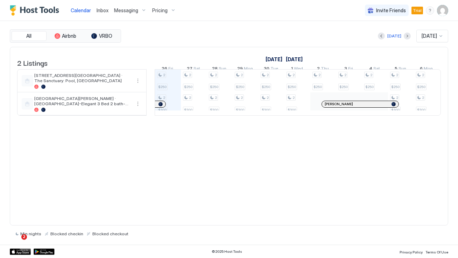
click at [131, 9] on span "Messaging" at bounding box center [126, 10] width 24 height 6
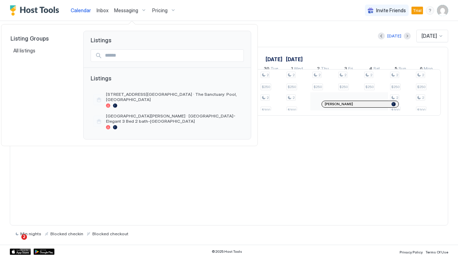
click at [160, 9] on div at bounding box center [229, 129] width 458 height 258
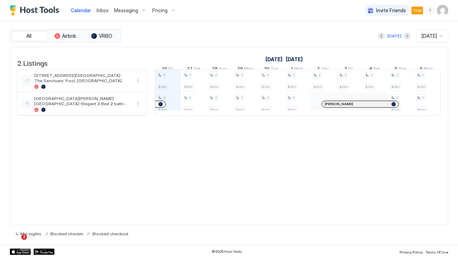
click at [172, 10] on div "Pricing" at bounding box center [163, 11] width 29 height 12
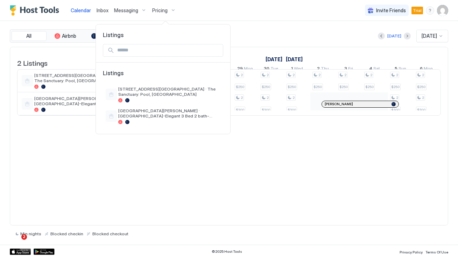
click at [203, 12] on div at bounding box center [229, 129] width 458 height 258
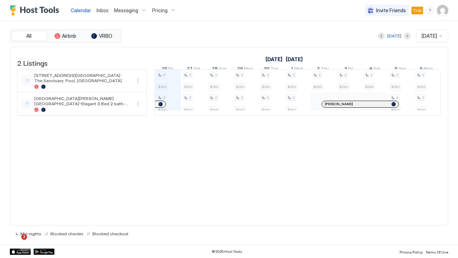
click at [105, 12] on span "Inbox" at bounding box center [103, 10] width 12 height 6
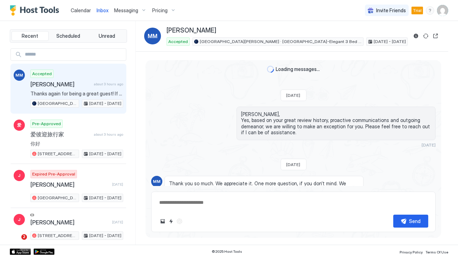
type textarea "*"
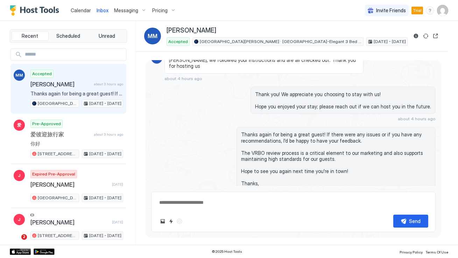
click at [81, 10] on span "Calendar" at bounding box center [81, 10] width 20 height 6
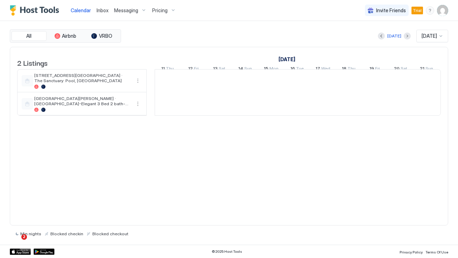
scroll to position [0, 388]
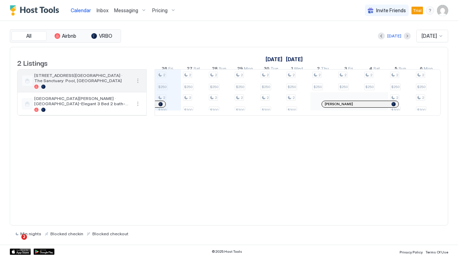
click at [135, 85] on button "More options" at bounding box center [138, 81] width 8 height 8
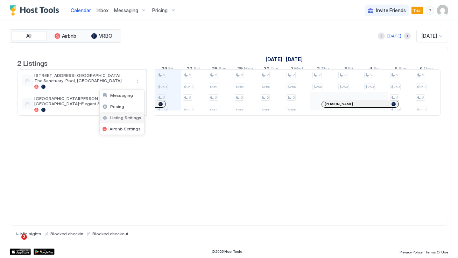
click at [126, 116] on span "Listing Settings" at bounding box center [125, 117] width 31 height 5
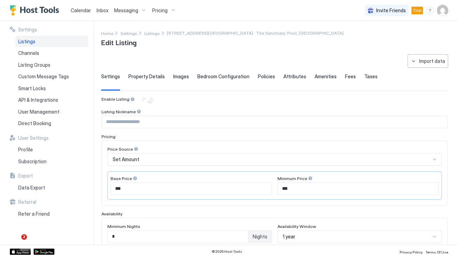
click at [262, 76] on span "Policies" at bounding box center [266, 76] width 17 height 6
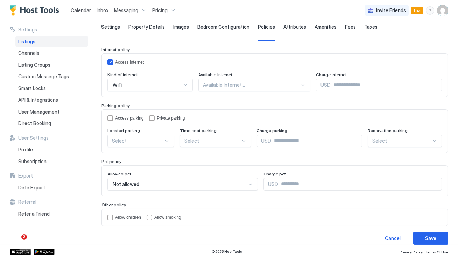
scroll to position [51, 0]
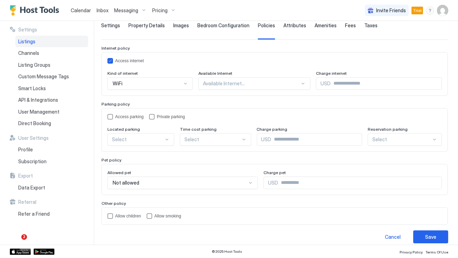
click at [294, 30] on div "Attributes" at bounding box center [294, 30] width 23 height 17
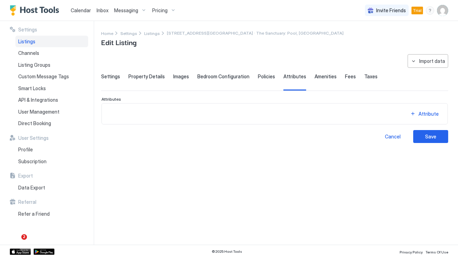
scroll to position [0, 0]
click at [150, 77] on span "Property Details" at bounding box center [146, 76] width 36 height 6
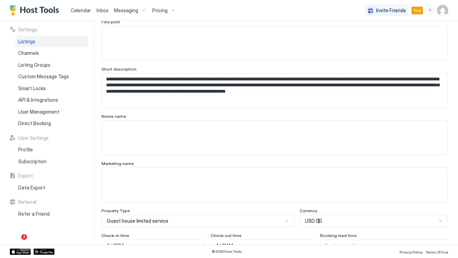
scroll to position [402, 0]
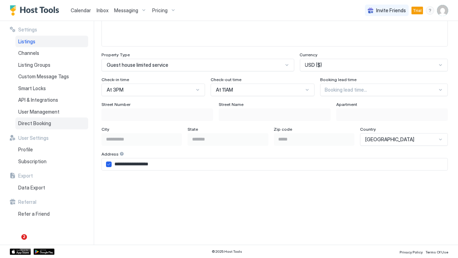
click at [51, 125] on div "Direct Booking" at bounding box center [51, 124] width 73 height 12
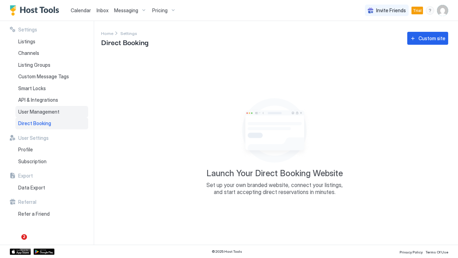
click at [49, 113] on span "User Management" at bounding box center [38, 112] width 41 height 6
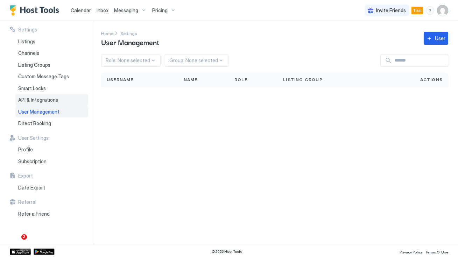
click at [46, 105] on div "API & Integrations" at bounding box center [51, 100] width 73 height 12
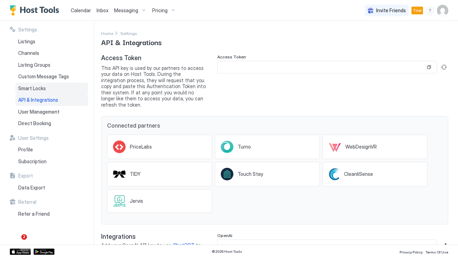
click at [41, 91] on div "Smart Locks" at bounding box center [51, 89] width 73 height 12
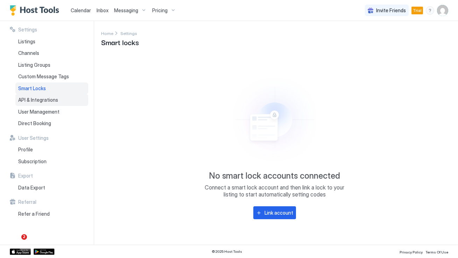
click at [43, 100] on span "API & Integrations" at bounding box center [38, 100] width 40 height 6
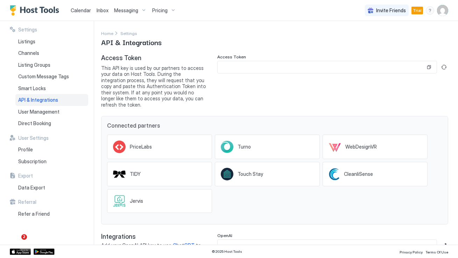
click at [136, 12] on span "Messaging" at bounding box center [126, 10] width 24 height 6
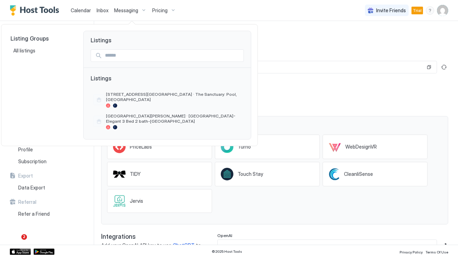
click at [101, 12] on div at bounding box center [229, 129] width 458 height 258
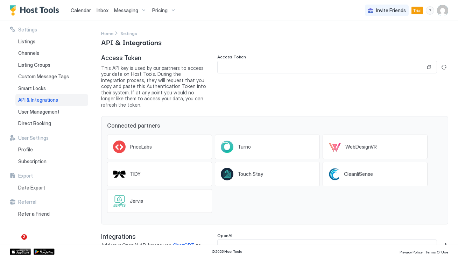
click at [169, 12] on div "Pricing" at bounding box center [163, 11] width 29 height 12
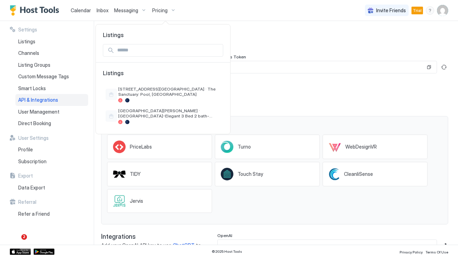
click at [133, 12] on div at bounding box center [229, 129] width 458 height 258
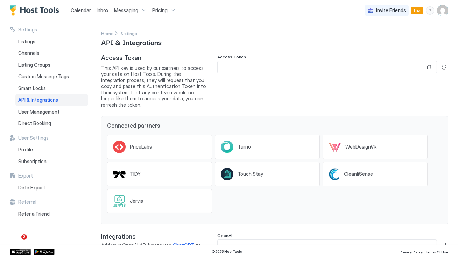
click at [132, 12] on span "Messaging" at bounding box center [126, 10] width 24 height 6
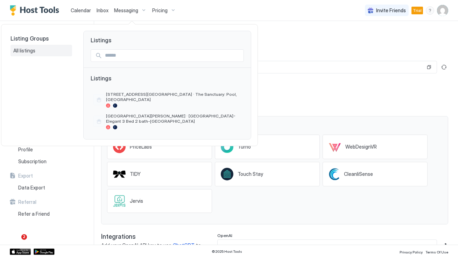
click at [45, 50] on div "All listings" at bounding box center [41, 51] width 56 height 6
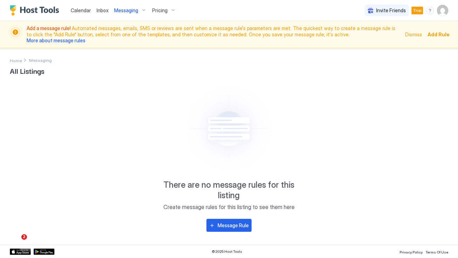
click at [135, 10] on span "Messaging" at bounding box center [126, 10] width 24 height 6
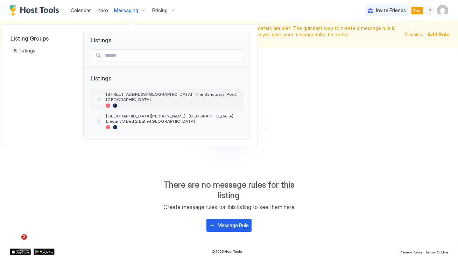
click at [129, 98] on span "[STREET_ADDRESS][GEOGRAPHIC_DATA] · The Sanctuary: Pool, [GEOGRAPHIC_DATA]" at bounding box center [173, 97] width 135 height 10
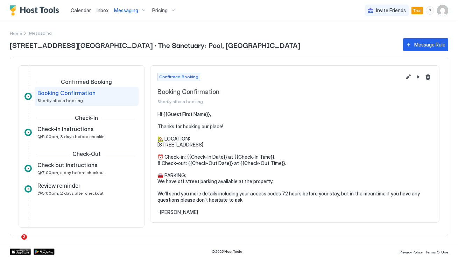
click at [101, 13] on span "Inbox" at bounding box center [103, 10] width 12 height 6
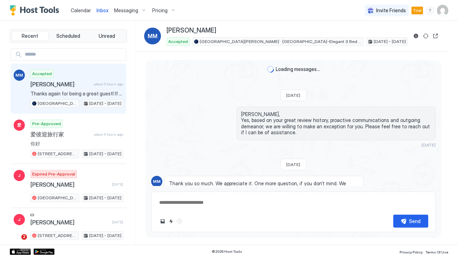
type textarea "*"
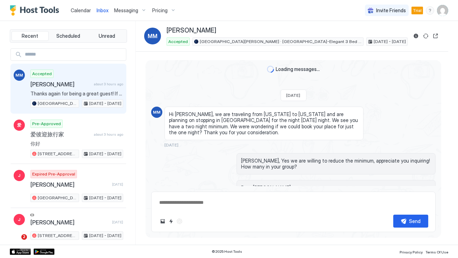
scroll to position [150, 0]
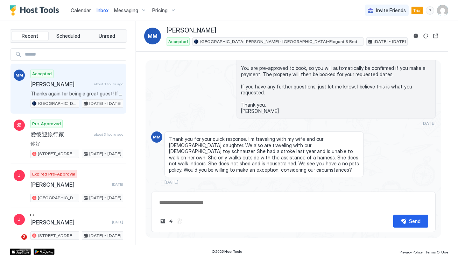
click at [86, 10] on span "Calendar" at bounding box center [81, 10] width 20 height 6
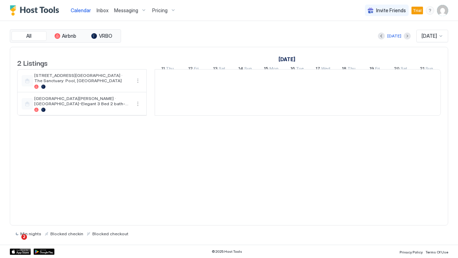
scroll to position [0, 388]
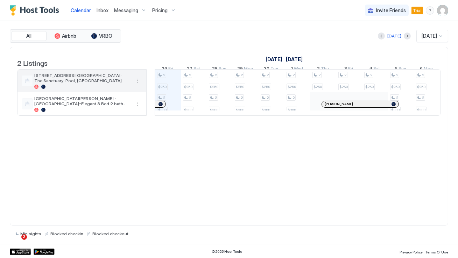
click at [139, 84] on button "More options" at bounding box center [138, 81] width 8 height 8
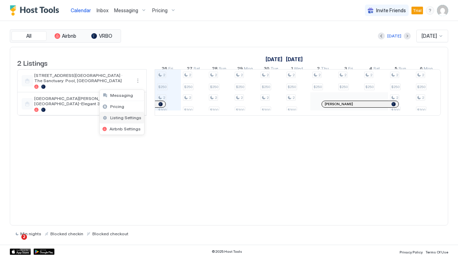
click at [132, 116] on span "Listing Settings" at bounding box center [125, 117] width 31 height 5
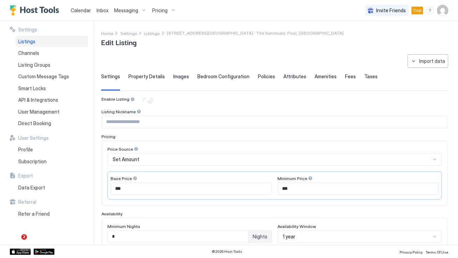
click at [83, 8] on span "Calendar" at bounding box center [81, 10] width 20 height 6
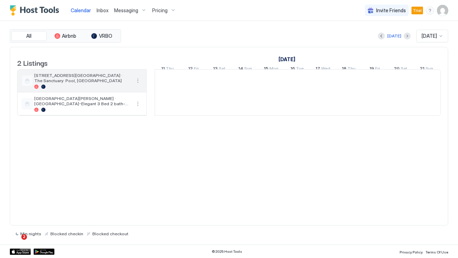
scroll to position [0, 388]
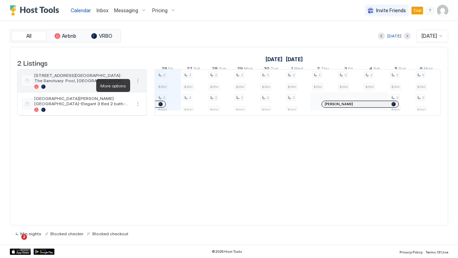
click at [138, 85] on button "More options" at bounding box center [138, 81] width 8 height 8
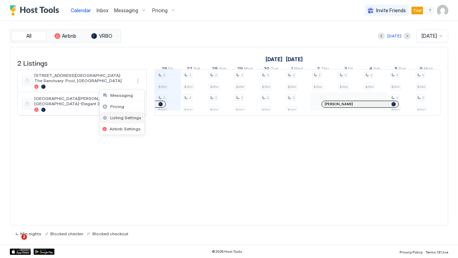
click at [122, 118] on span "Listing Settings" at bounding box center [125, 117] width 31 height 5
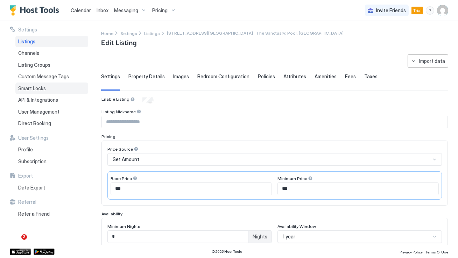
click at [31, 89] on span "Smart Locks" at bounding box center [32, 88] width 28 height 6
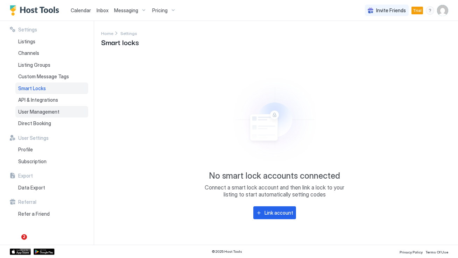
click at [70, 111] on div "User Management" at bounding box center [51, 112] width 73 height 12
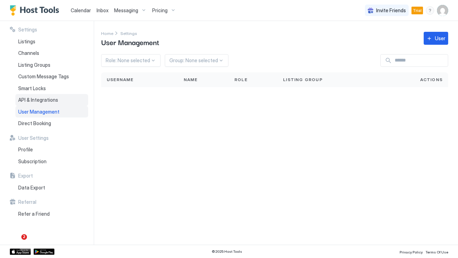
click at [68, 99] on div "API & Integrations" at bounding box center [51, 100] width 73 height 12
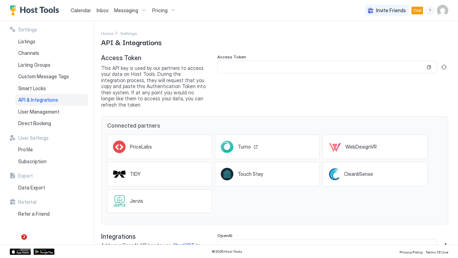
click at [232, 141] on icon at bounding box center [227, 147] width 13 height 13
click at [48, 92] on div "Smart Locks" at bounding box center [51, 89] width 73 height 12
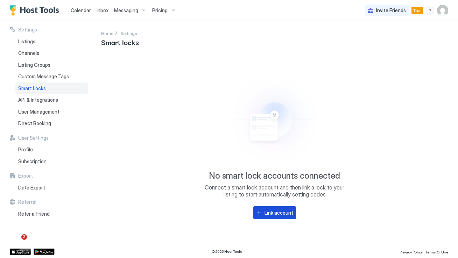
click at [276, 219] on button "Link account" at bounding box center [274, 212] width 43 height 13
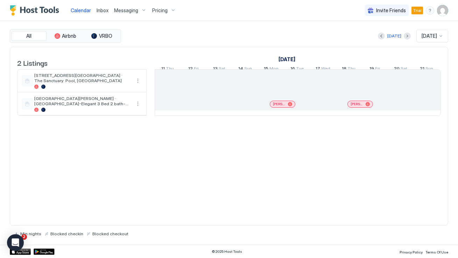
scroll to position [0, 388]
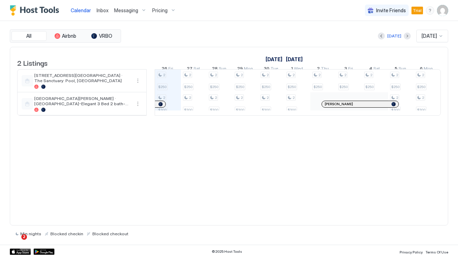
click at [444, 11] on img "User profile" at bounding box center [442, 10] width 11 height 11
click at [392, 42] on div "Settings" at bounding box center [403, 39] width 89 height 12
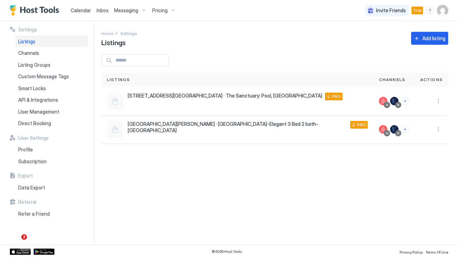
click at [238, 61] on div at bounding box center [274, 60] width 347 height 13
click at [449, 10] on div "Calendar Inbox Messaging Pricing Invite Friends Trial DW" at bounding box center [229, 10] width 458 height 21
click at [444, 12] on img "User profile" at bounding box center [442, 10] width 11 height 11
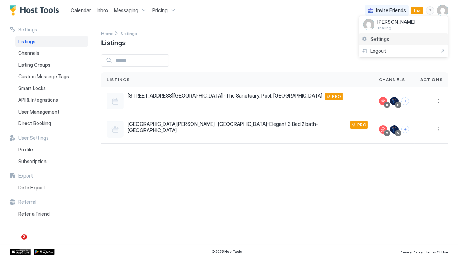
click at [381, 40] on span "Settings" at bounding box center [379, 39] width 19 height 6
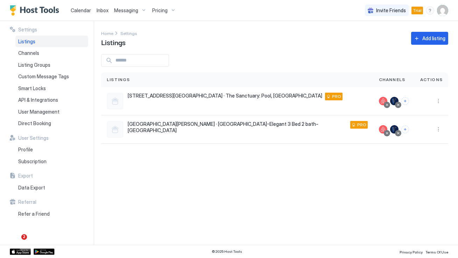
click at [442, 12] on img "User profile" at bounding box center [442, 10] width 11 height 11
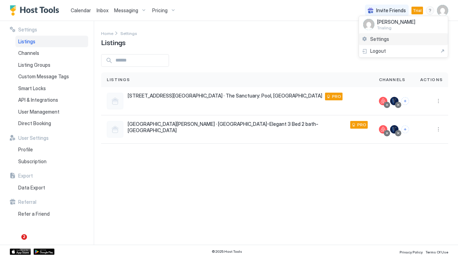
click at [384, 42] on span "Settings" at bounding box center [379, 39] width 19 height 6
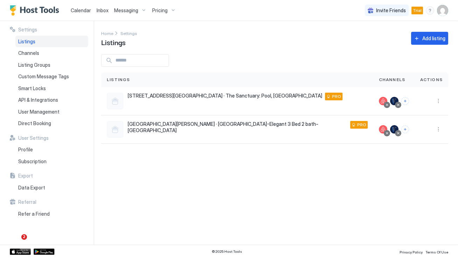
click at [442, 12] on img "User profile" at bounding box center [442, 10] width 11 height 11
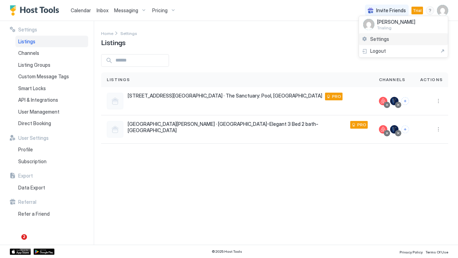
click at [386, 39] on span "Settings" at bounding box center [379, 39] width 19 height 6
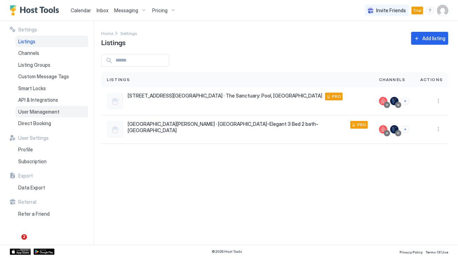
click at [48, 109] on span "User Management" at bounding box center [38, 112] width 41 height 6
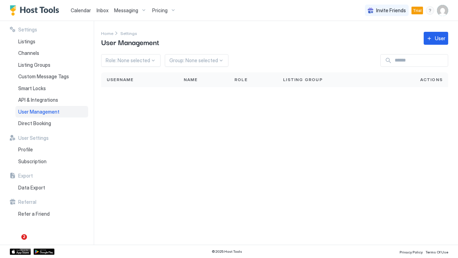
click at [427, 41] on button "User" at bounding box center [436, 38] width 24 height 13
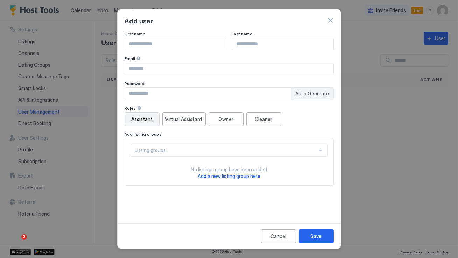
click at [151, 40] on input "Input Field" at bounding box center [175, 44] width 101 height 12
type input "*****"
type input "*******"
click at [138, 67] on input "Input Field" at bounding box center [229, 69] width 209 height 12
paste input "**********"
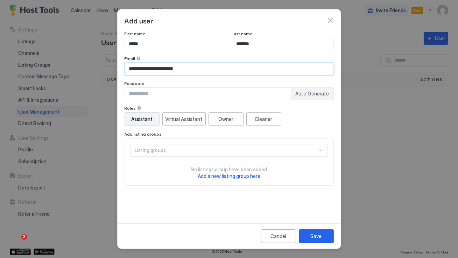
type input "**********"
click at [174, 86] on div "Password" at bounding box center [229, 84] width 209 height 7
click at [312, 99] on div "Auto Generate" at bounding box center [312, 94] width 42 height 12
click at [315, 94] on span "Auto Generate" at bounding box center [313, 94] width 34 height 6
type input "********"
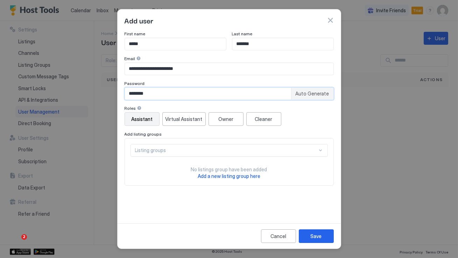
drag, startPoint x: 160, startPoint y: 93, endPoint x: 103, endPoint y: 93, distance: 57.0
click at [103, 93] on div "**********" at bounding box center [229, 129] width 458 height 258
click at [221, 120] on div "Owner" at bounding box center [225, 118] width 15 height 7
click at [220, 152] on div "Listing groups" at bounding box center [226, 150] width 182 height 6
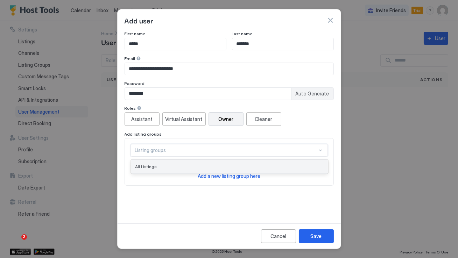
click at [215, 168] on div "All Listings" at bounding box center [229, 166] width 188 height 5
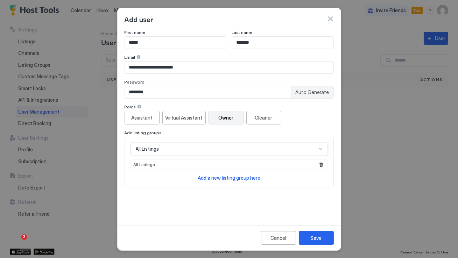
click at [244, 178] on span "Add a new listing group here" at bounding box center [229, 178] width 63 height 6
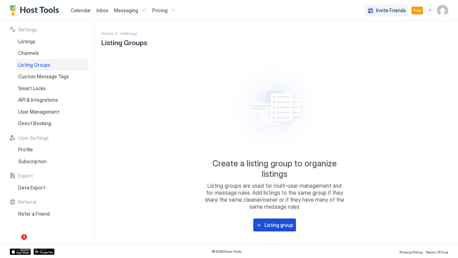
click at [283, 229] on div "Listing group" at bounding box center [279, 225] width 29 height 7
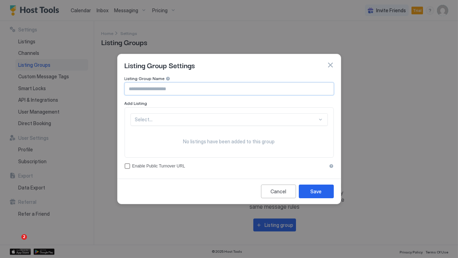
click at [156, 88] on input "Input Field" at bounding box center [229, 89] width 209 height 12
type input "*****"
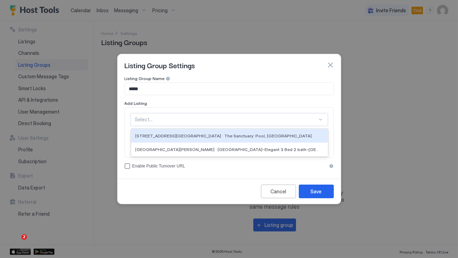
click at [175, 115] on div "Select..." at bounding box center [229, 119] width 197 height 13
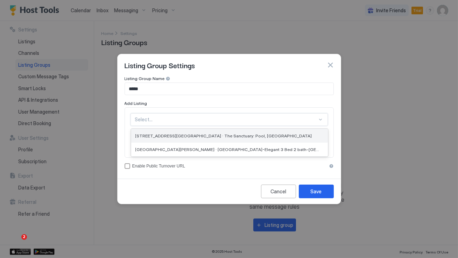
click at [166, 132] on div "[STREET_ADDRESS][GEOGRAPHIC_DATA] · The Sanctuary: Pool, [GEOGRAPHIC_DATA]" at bounding box center [229, 136] width 197 height 14
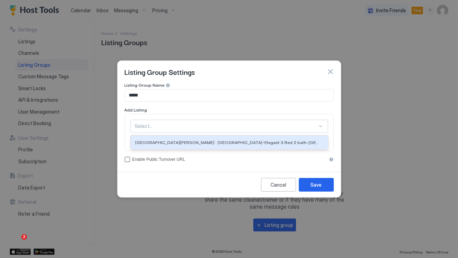
click at [171, 128] on div at bounding box center [226, 126] width 182 height 6
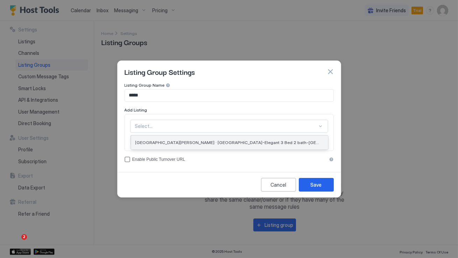
click at [165, 145] on div "[GEOGRAPHIC_DATA][PERSON_NAME] · [GEOGRAPHIC_DATA]-Elegant 3 Bed 2 bath-[GEOGRA…" at bounding box center [229, 143] width 197 height 14
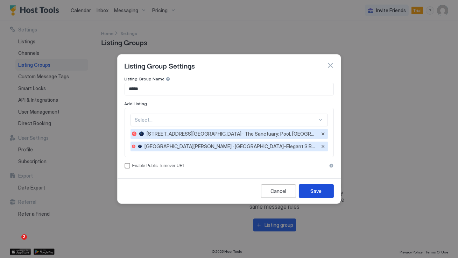
click at [320, 190] on div "Save" at bounding box center [316, 191] width 11 height 7
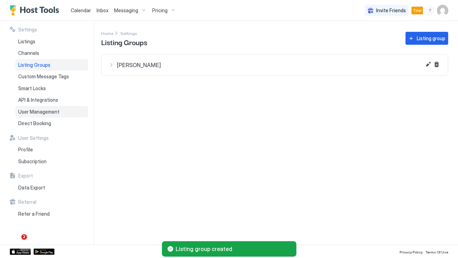
click at [38, 111] on span "User Management" at bounding box center [38, 112] width 41 height 6
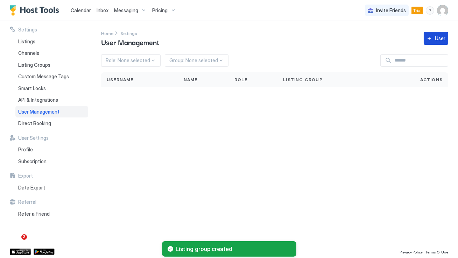
click at [440, 39] on div "User" at bounding box center [440, 38] width 10 height 7
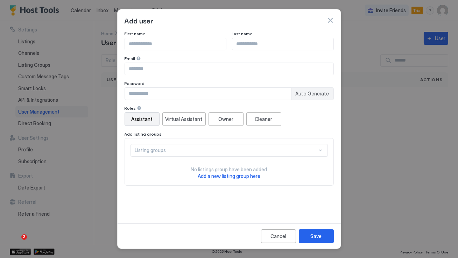
click at [160, 40] on input "Input Field" at bounding box center [175, 44] width 101 height 12
type input "*****"
type input "*******"
click at [149, 68] on input "Input Field" at bounding box center [229, 69] width 209 height 12
paste input "********"
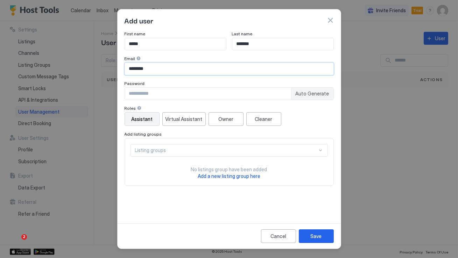
drag, startPoint x: 156, startPoint y: 68, endPoint x: 111, endPoint y: 68, distance: 44.8
click at [111, 68] on div "Add user First name ***** Last name ******* Email ******** Password Auto Genera…" at bounding box center [229, 129] width 458 height 258
click at [140, 69] on input "********" at bounding box center [229, 69] width 209 height 12
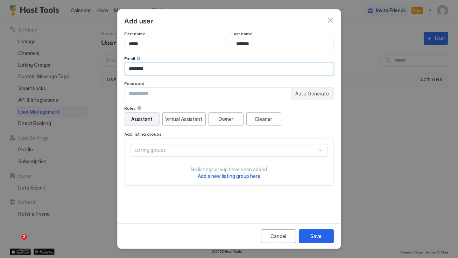
click at [153, 68] on input "********" at bounding box center [229, 69] width 209 height 12
paste input "**********"
type input "**********"
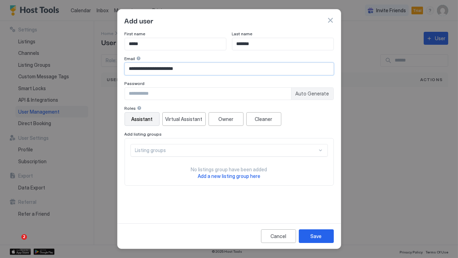
click at [153, 91] on input "Input Field" at bounding box center [208, 94] width 166 height 12
click at [323, 96] on span "Auto Generate" at bounding box center [313, 94] width 34 height 6
click at [303, 92] on span "Auto Generate" at bounding box center [313, 94] width 34 height 6
click at [308, 94] on span "Auto Generate" at bounding box center [313, 94] width 34 height 6
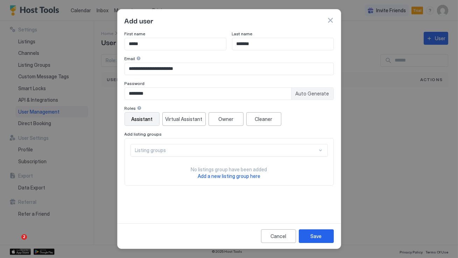
type input "********"
drag, startPoint x: 154, startPoint y: 95, endPoint x: 107, endPoint y: 95, distance: 46.9
click at [107, 95] on div "**********" at bounding box center [229, 129] width 458 height 258
click at [160, 107] on div "Roles" at bounding box center [229, 109] width 209 height 7
click at [232, 121] on button "Owner" at bounding box center [226, 119] width 35 height 14
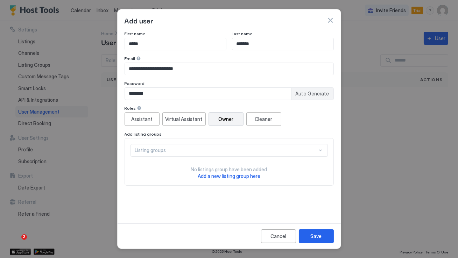
click at [232, 151] on div "Listing groups" at bounding box center [226, 150] width 182 height 6
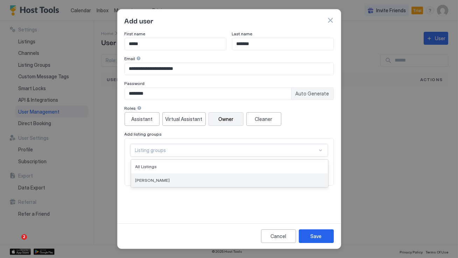
click at [221, 177] on div "[PERSON_NAME]" at bounding box center [229, 181] width 197 height 14
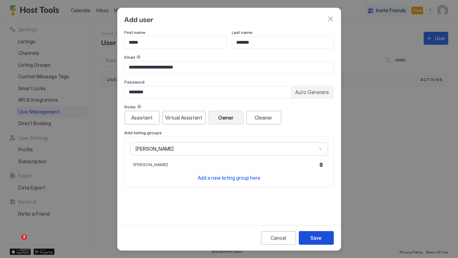
click at [313, 239] on div "Save" at bounding box center [316, 237] width 11 height 7
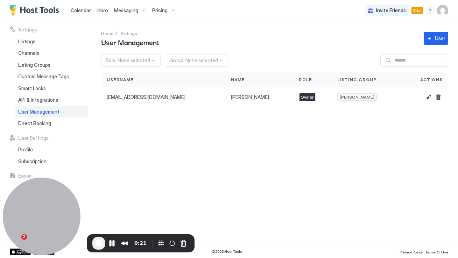
click at [79, 12] on span "Calendar" at bounding box center [81, 10] width 20 height 6
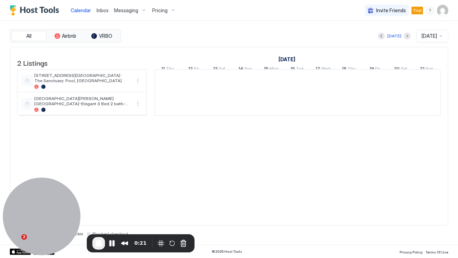
scroll to position [0, 388]
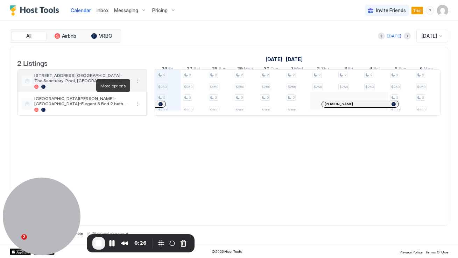
click at [137, 85] on button "More options" at bounding box center [138, 81] width 8 height 8
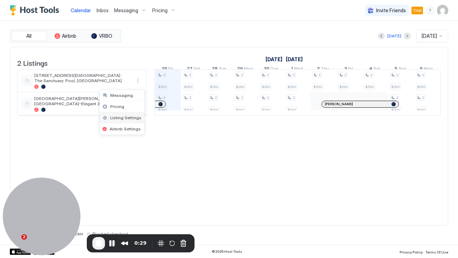
click at [125, 118] on span "Listing Settings" at bounding box center [125, 117] width 31 height 5
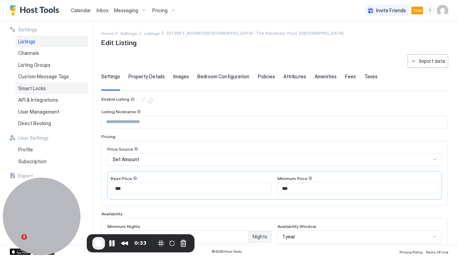
click at [43, 89] on span "Smart Locks" at bounding box center [32, 88] width 28 height 6
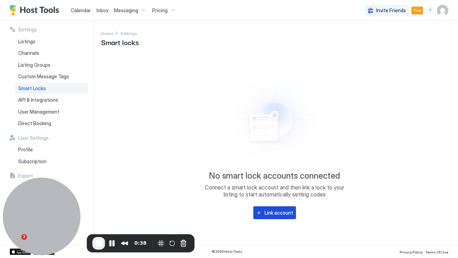
click at [278, 212] on div "Link account" at bounding box center [279, 212] width 29 height 7
click at [43, 102] on span "API & Integrations" at bounding box center [38, 100] width 40 height 6
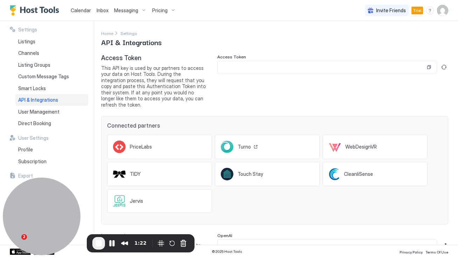
click at [242, 144] on span "Turno" at bounding box center [244, 147] width 13 height 6
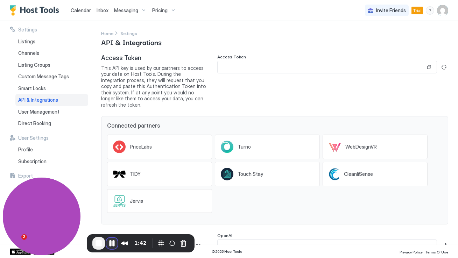
click at [116, 246] on button "Pause Recording" at bounding box center [111, 243] width 11 height 11
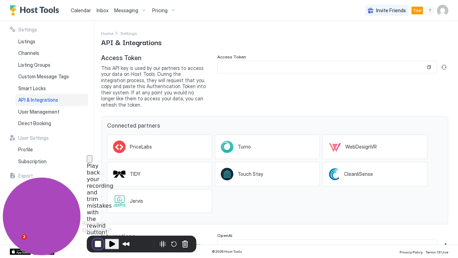
click at [96, 245] on button "End Recording" at bounding box center [97, 244] width 11 height 11
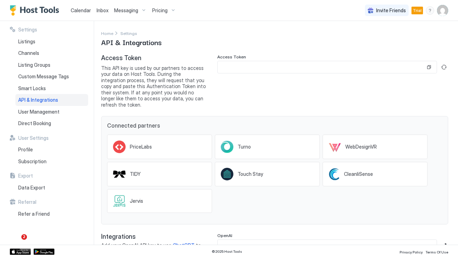
click at [445, 12] on img "User profile" at bounding box center [442, 10] width 11 height 11
click at [386, 40] on span "Settings" at bounding box center [379, 39] width 19 height 6
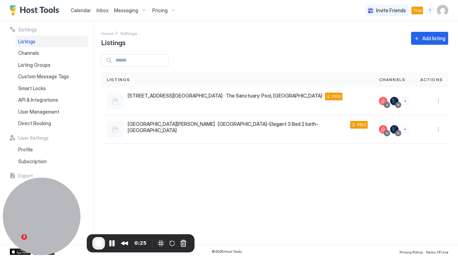
click at [442, 12] on img "User profile" at bounding box center [442, 10] width 11 height 11
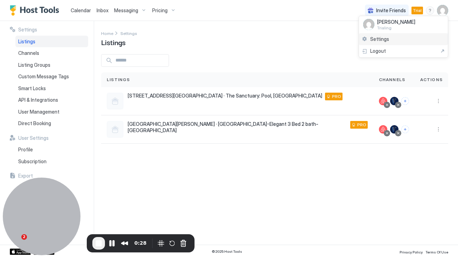
click at [379, 39] on span "Settings" at bounding box center [379, 39] width 19 height 6
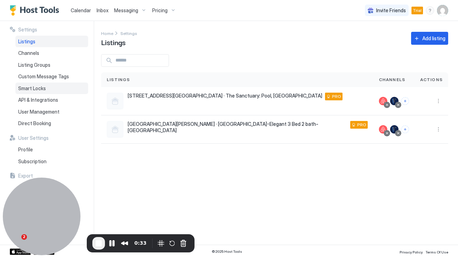
click at [68, 90] on div "Smart Locks" at bounding box center [51, 89] width 73 height 12
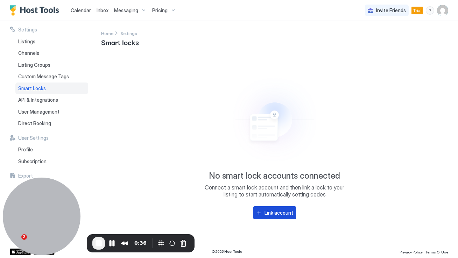
click at [277, 214] on div "Link account" at bounding box center [279, 212] width 29 height 7
click at [52, 101] on span "API & Integrations" at bounding box center [38, 100] width 40 height 6
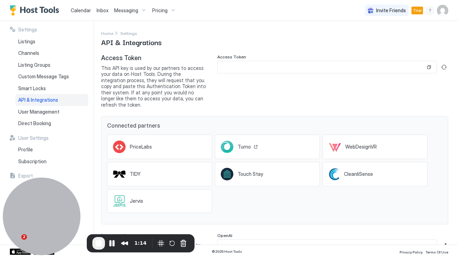
click at [242, 144] on span "Turno" at bounding box center [244, 147] width 13 height 6
drag, startPoint x: 102, startPoint y: 57, endPoint x: 148, endPoint y: 58, distance: 45.5
click at [148, 58] on span "Access Token" at bounding box center [153, 58] width 105 height 8
drag, startPoint x: 113, startPoint y: 68, endPoint x: 125, endPoint y: 68, distance: 12.2
click at [125, 68] on span "This API key is used by our partners to access your data on Host Tools. During …" at bounding box center [153, 86] width 105 height 43
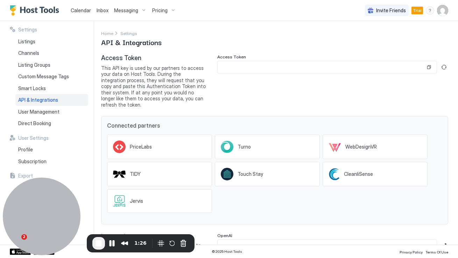
click at [247, 90] on div "Access Token" at bounding box center [332, 81] width 231 height 54
drag, startPoint x: 124, startPoint y: 86, endPoint x: 204, endPoint y: 87, distance: 80.1
click at [204, 87] on span "This API key is used by our partners to access your data on Host Tools. During …" at bounding box center [153, 86] width 105 height 43
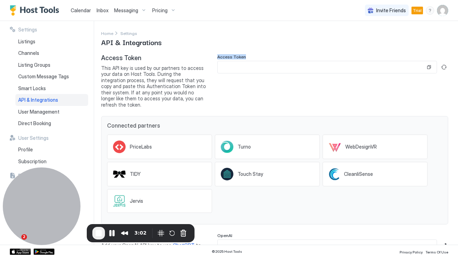
drag, startPoint x: 217, startPoint y: 56, endPoint x: 257, endPoint y: 55, distance: 39.9
click at [257, 55] on div "Access Token" at bounding box center [332, 57] width 231 height 7
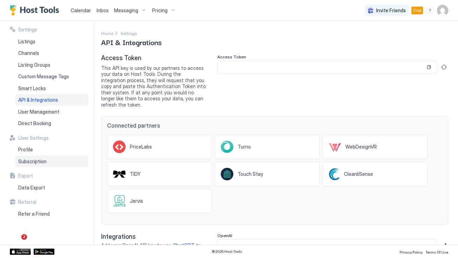
click at [60, 156] on div "Subscription" at bounding box center [51, 162] width 73 height 12
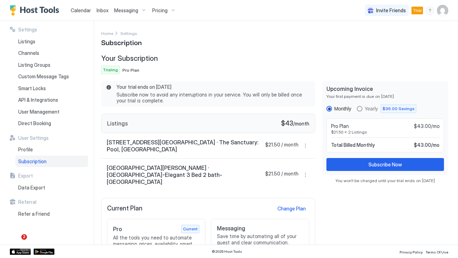
click at [318, 119] on div "Your trial ends on [DATE] Subscribe now to avoid any interruptions in your serv…" at bounding box center [274, 187] width 347 height 212
click at [318, 120] on div "Your trial ends on [DATE] Subscribe now to avoid any interruptions in your serv…" at bounding box center [274, 187] width 347 height 212
click at [363, 111] on div "Yearly $36.00 Savings" at bounding box center [386, 109] width 59 height 8
click at [338, 110] on div "Monthly" at bounding box center [342, 109] width 17 height 6
click at [318, 113] on div "Your trial ends on [DATE] Subscribe now to avoid any interruptions in your serv…" at bounding box center [274, 187] width 347 height 212
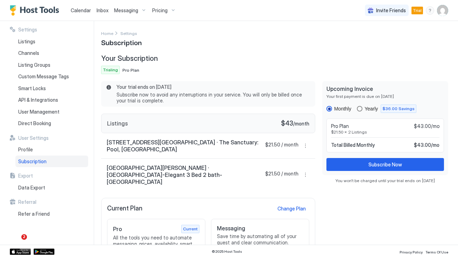
click at [372, 111] on div "Yearly" at bounding box center [371, 109] width 13 height 6
click at [334, 112] on div "Monthly Yearly $36.00 Savings" at bounding box center [371, 109] width 90 height 8
click at [334, 110] on div "Monthly" at bounding box center [342, 109] width 17 height 6
click at [319, 113] on div "Your trial ends on [DATE] Subscribe now to avoid any interruptions in your serv…" at bounding box center [274, 187] width 347 height 212
click at [322, 103] on div "Your trial ends on [DATE] Subscribe now to avoid any interruptions in your serv…" at bounding box center [274, 187] width 347 height 212
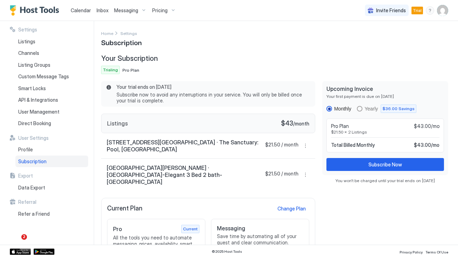
click at [319, 101] on div "Your trial ends on [DATE] Subscribe now to avoid any interruptions in your serv…" at bounding box center [274, 187] width 347 height 212
click at [318, 99] on div "Your trial ends on [DATE] Subscribe now to avoid any interruptions in your serv…" at bounding box center [274, 187] width 347 height 212
